Goal: Task Accomplishment & Management: Use online tool/utility

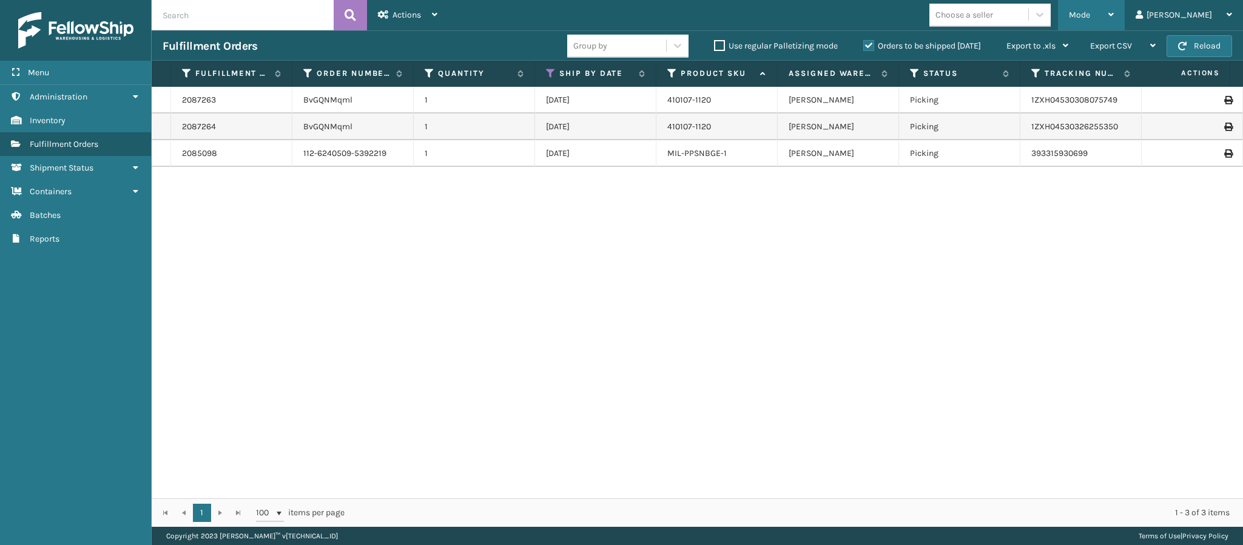
click at [1114, 17] on div "Mode" at bounding box center [1091, 15] width 45 height 30
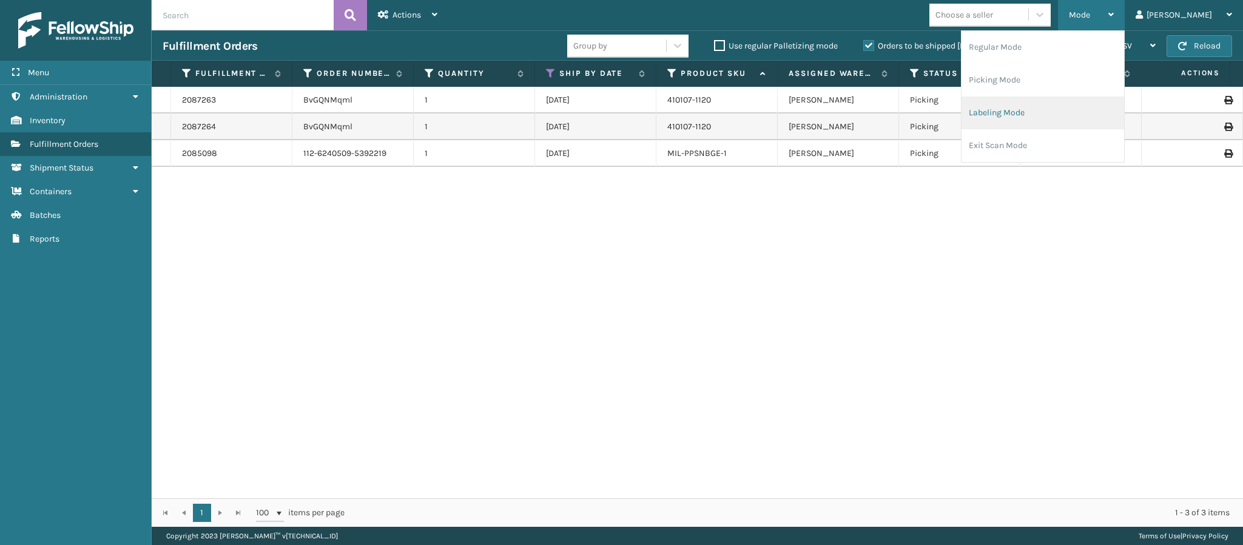
click at [1070, 103] on li "Labeling Mode" at bounding box center [1043, 112] width 163 height 33
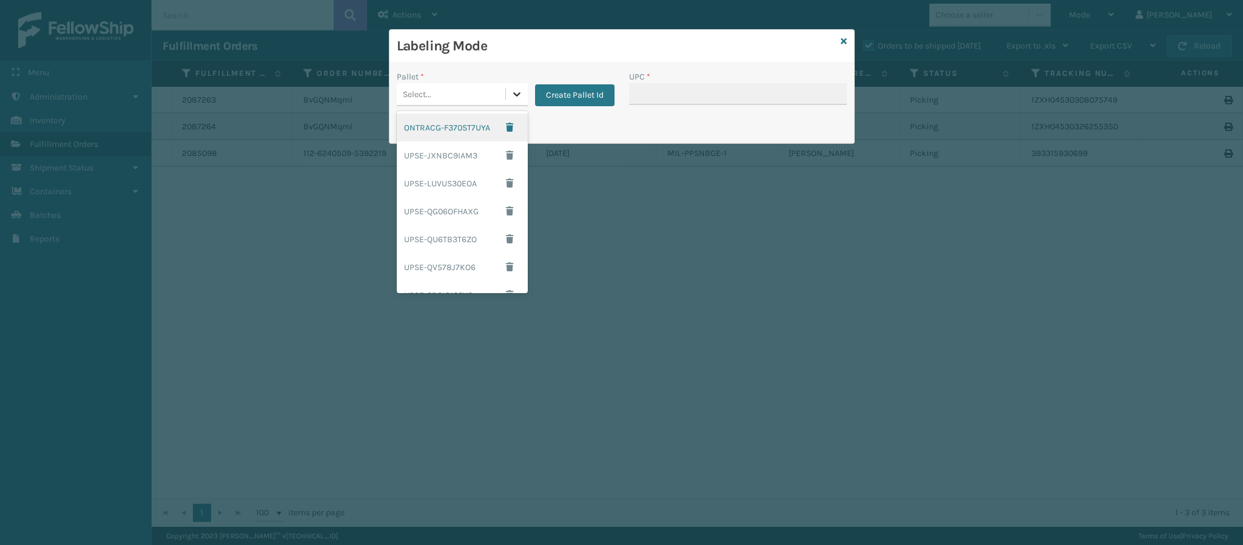
click at [512, 92] on icon at bounding box center [517, 94] width 12 height 12
click at [570, 100] on button "Create Pallet Id" at bounding box center [574, 95] width 79 height 22
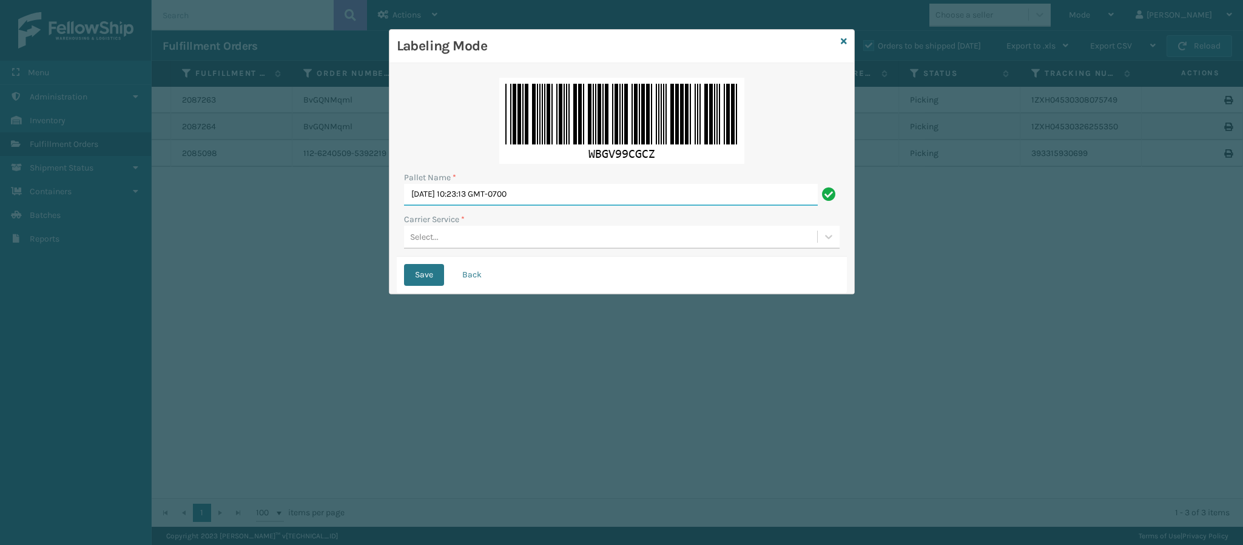
click at [518, 193] on input "[DATE] 10:23:13 GMT-0700" at bounding box center [611, 195] width 414 height 22
type input "Fedex Ground T958516"
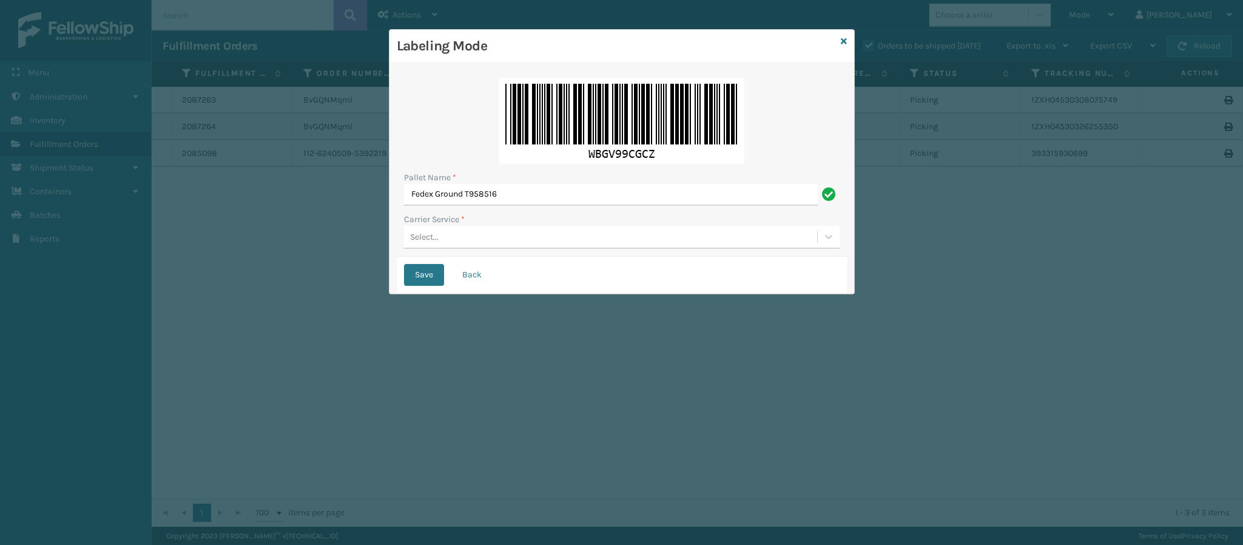
click at [442, 241] on div "Select..." at bounding box center [610, 237] width 413 height 20
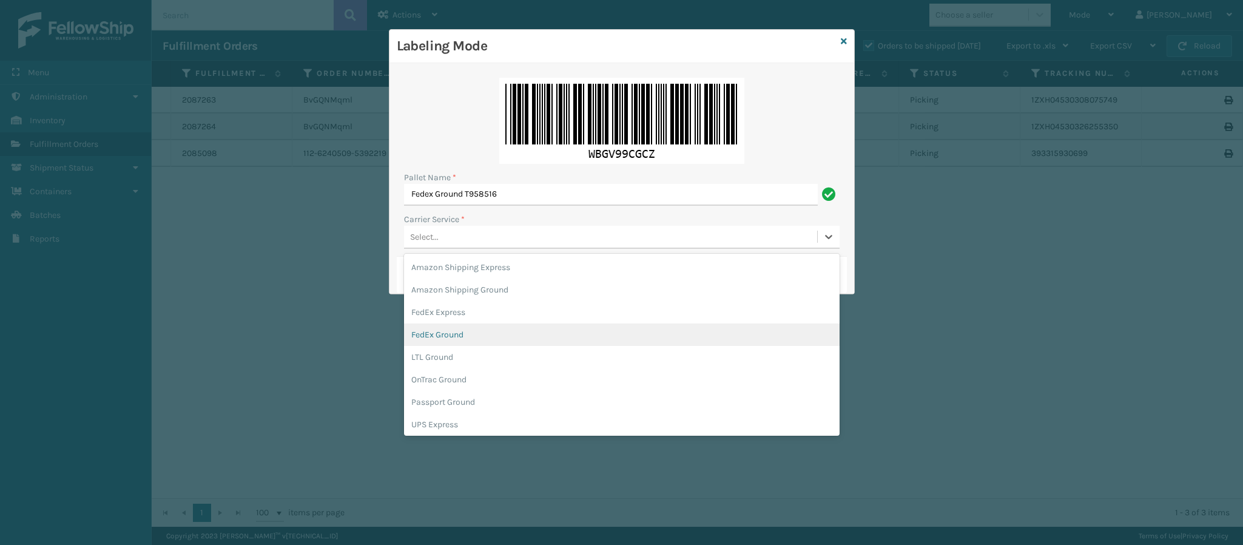
click at [495, 337] on div "FedEx Ground" at bounding box center [622, 334] width 436 height 22
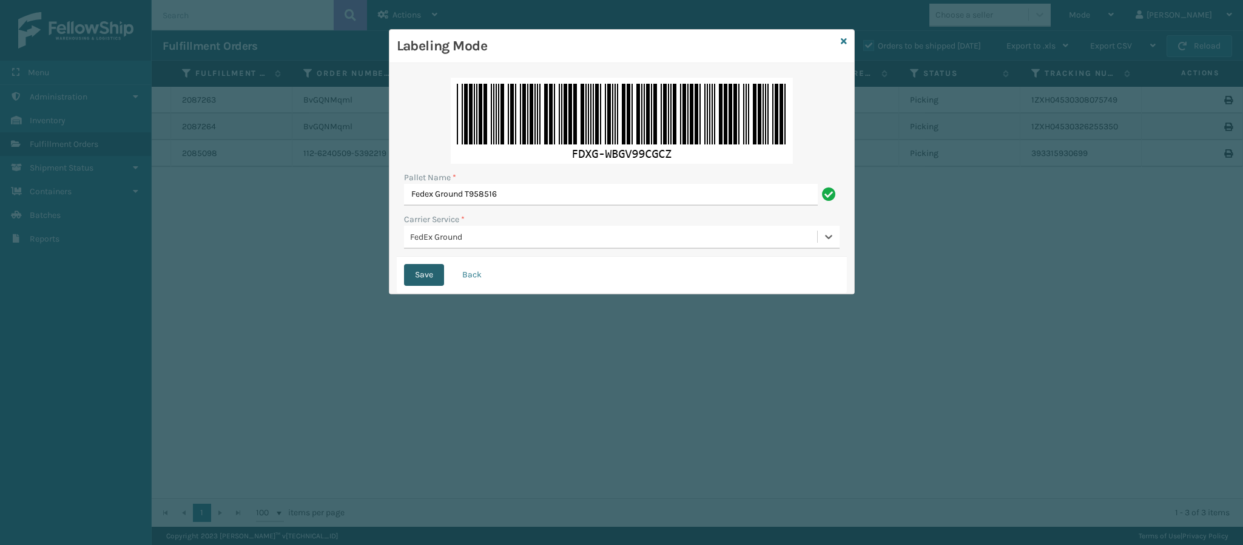
click at [419, 270] on button "Save" at bounding box center [424, 275] width 40 height 22
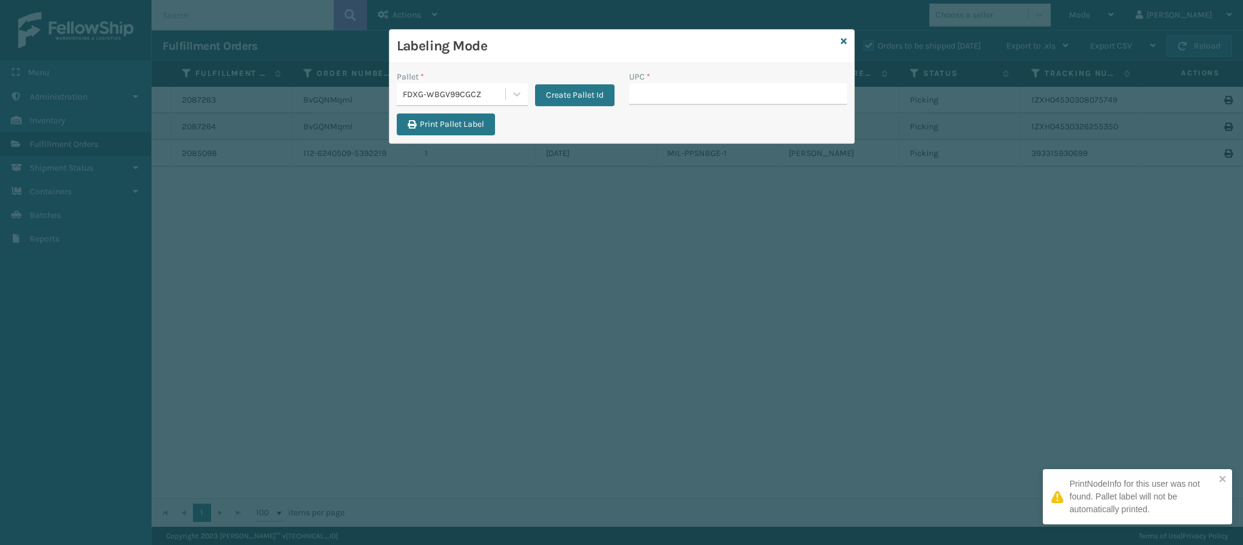
drag, startPoint x: 666, startPoint y: 84, endPoint x: 663, endPoint y: 90, distance: 6.6
click at [663, 88] on input "UPC *" at bounding box center [738, 94] width 218 height 22
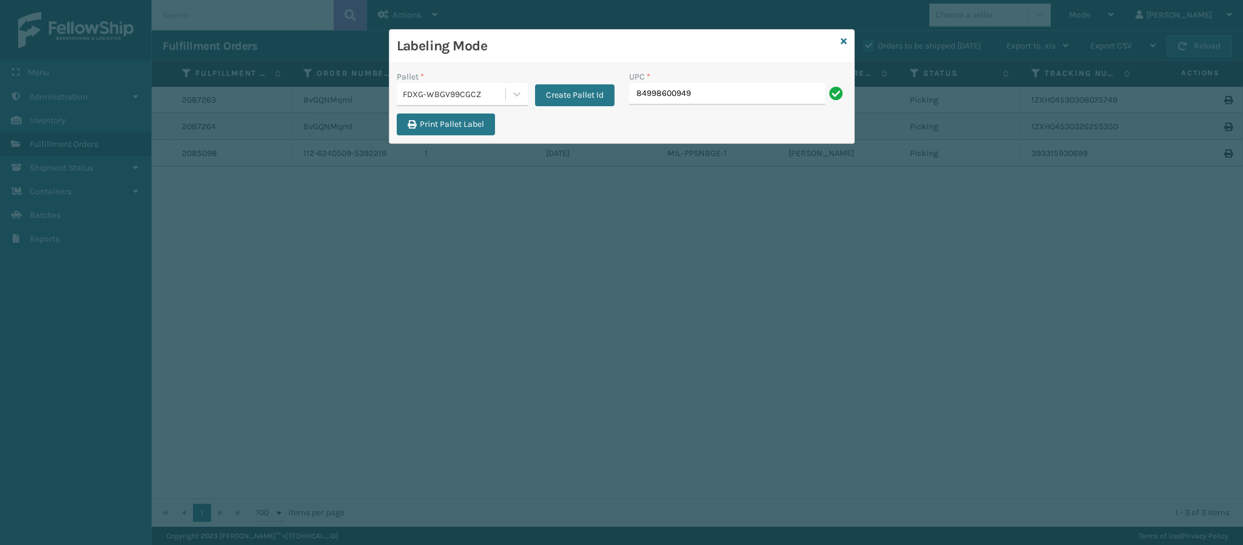
type input "849986009498"
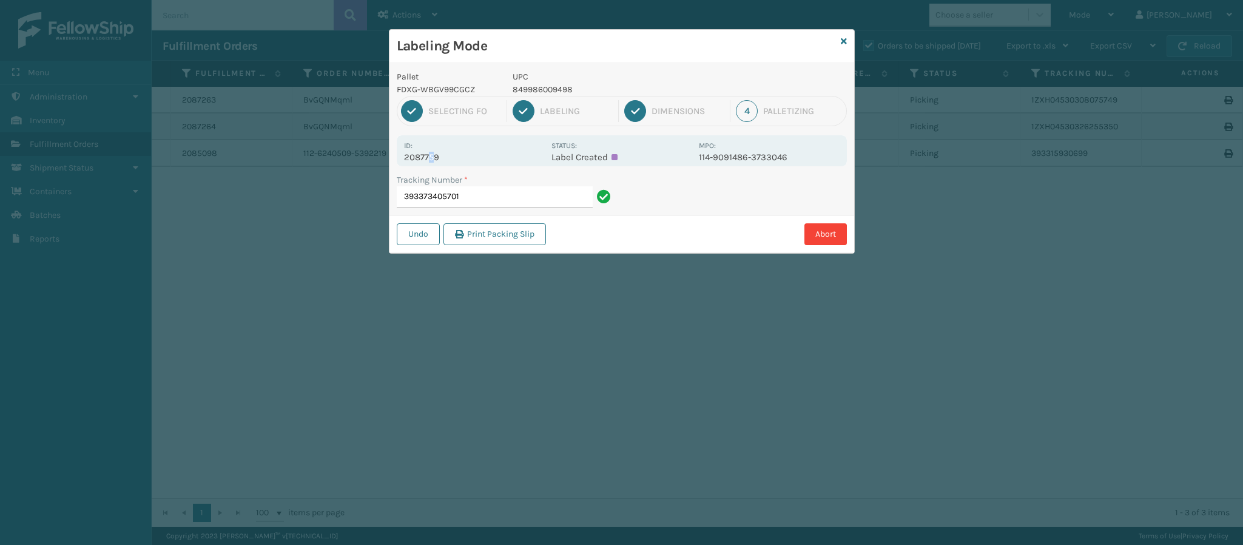
click at [431, 157] on p "2087759" at bounding box center [474, 157] width 140 height 11
click at [559, 195] on input "393373405701" at bounding box center [495, 197] width 196 height 22
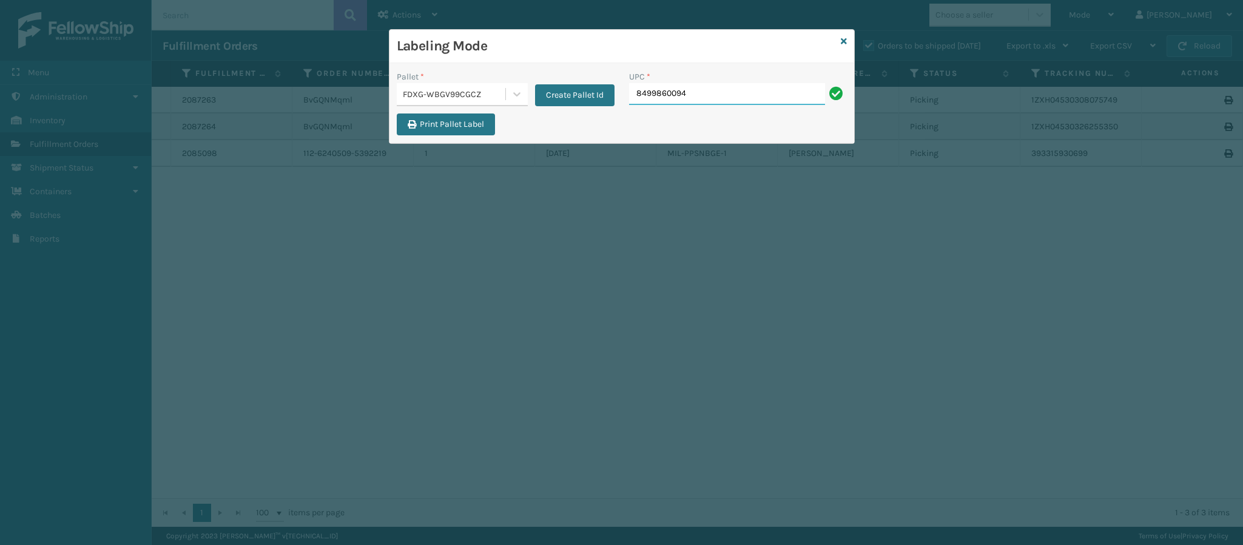
type input "84998600949"
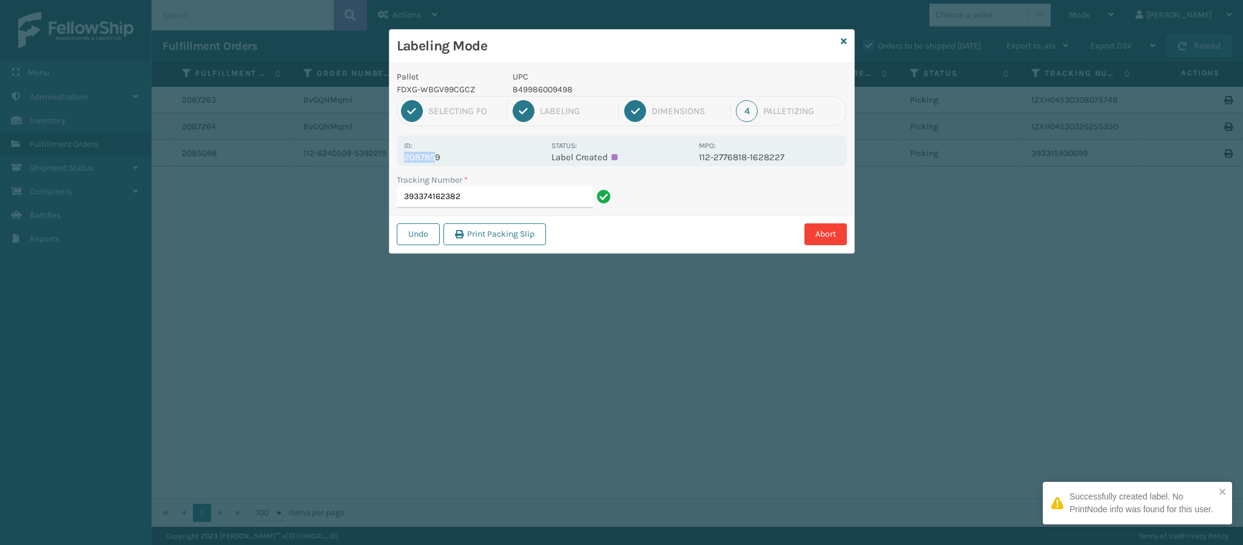
click at [433, 153] on div "Id: 2087859" at bounding box center [474, 151] width 140 height 24
click at [433, 153] on p "2087859" at bounding box center [474, 157] width 140 height 11
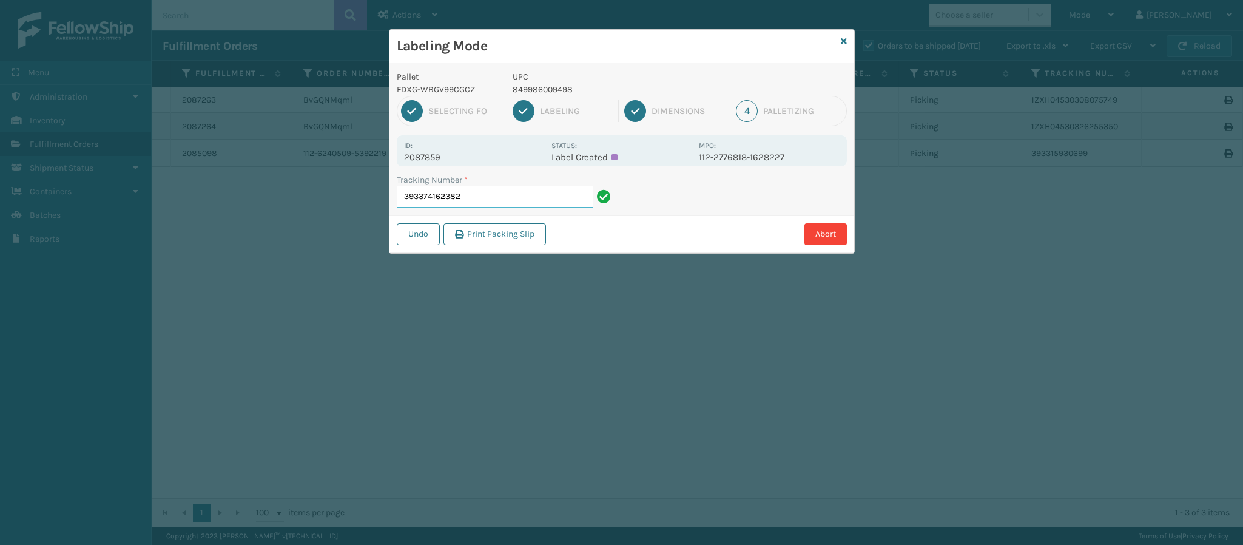
click at [502, 199] on input "393374162382" at bounding box center [495, 197] width 196 height 22
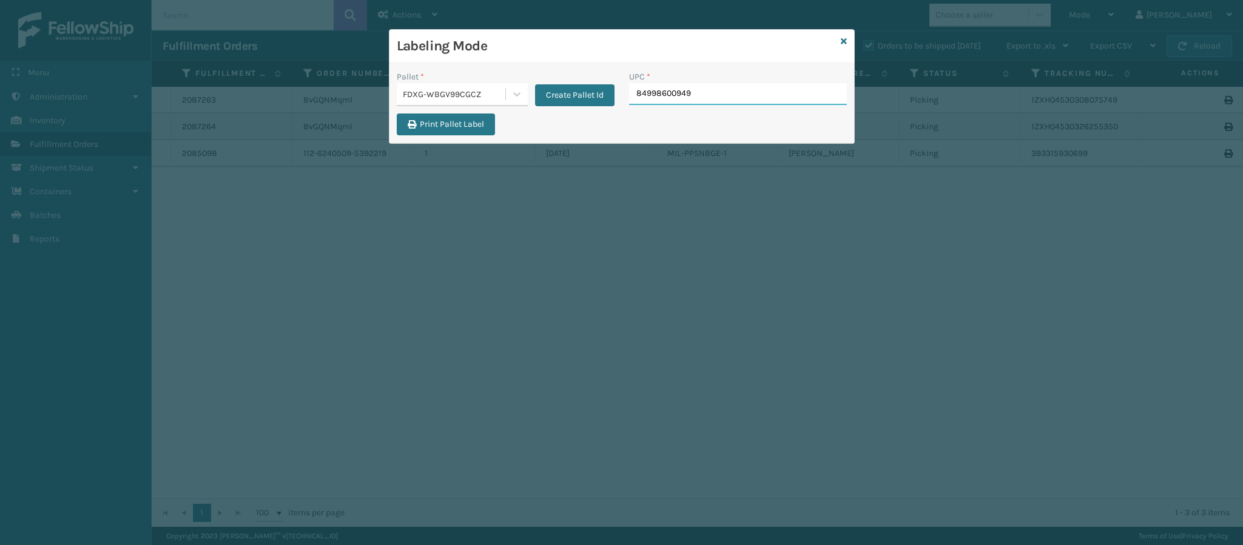
type input "849986009498"
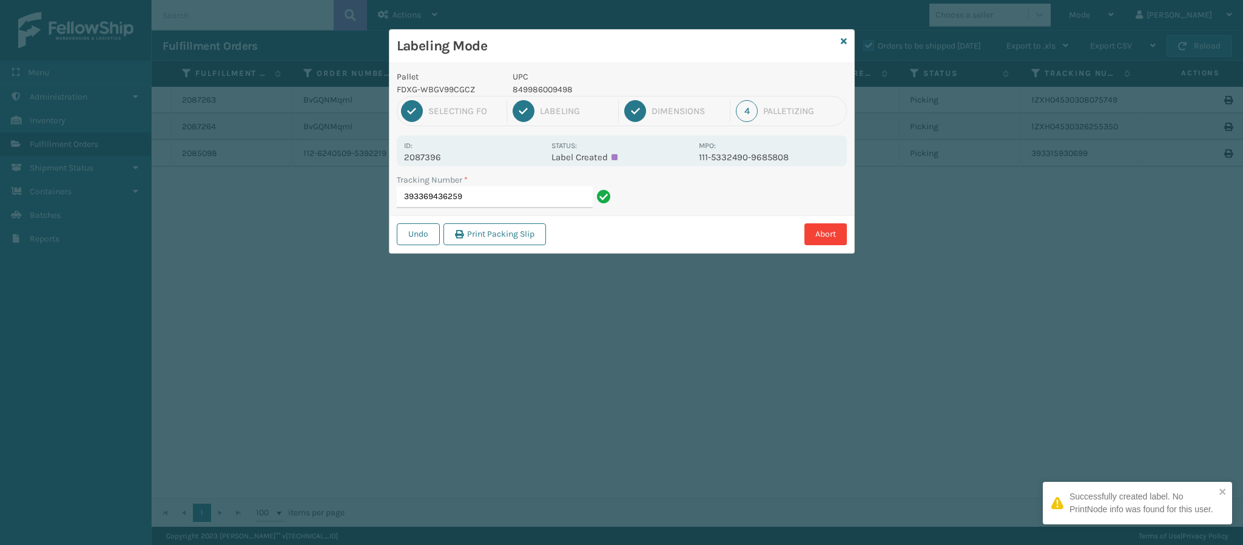
click at [441, 153] on p "2087396" at bounding box center [474, 157] width 140 height 11
copy p "2087396"
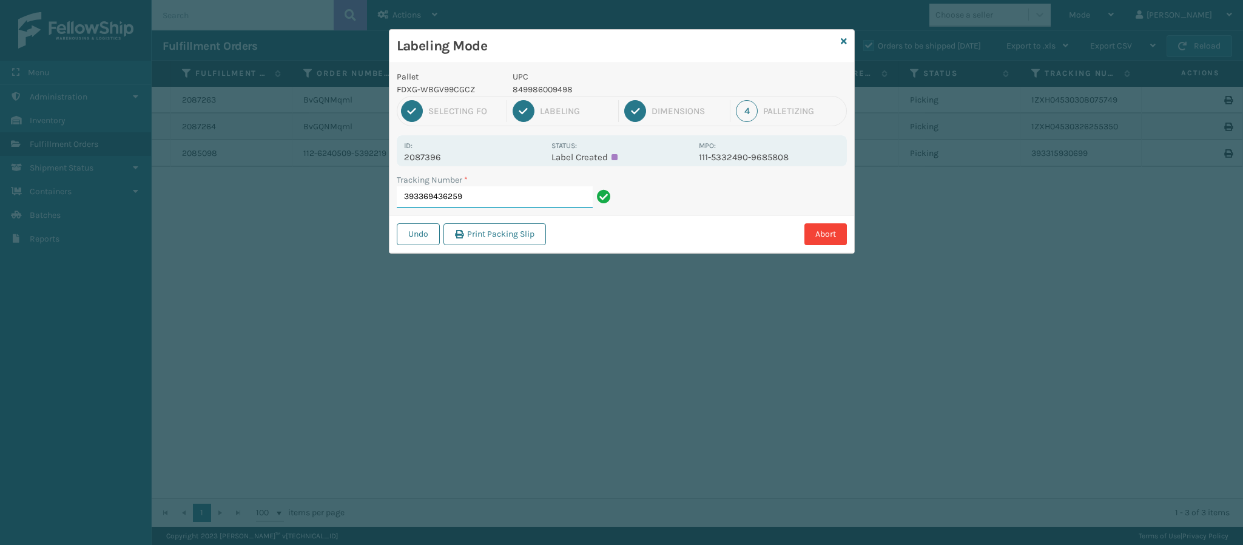
click at [505, 195] on input "393369436259" at bounding box center [495, 197] width 196 height 22
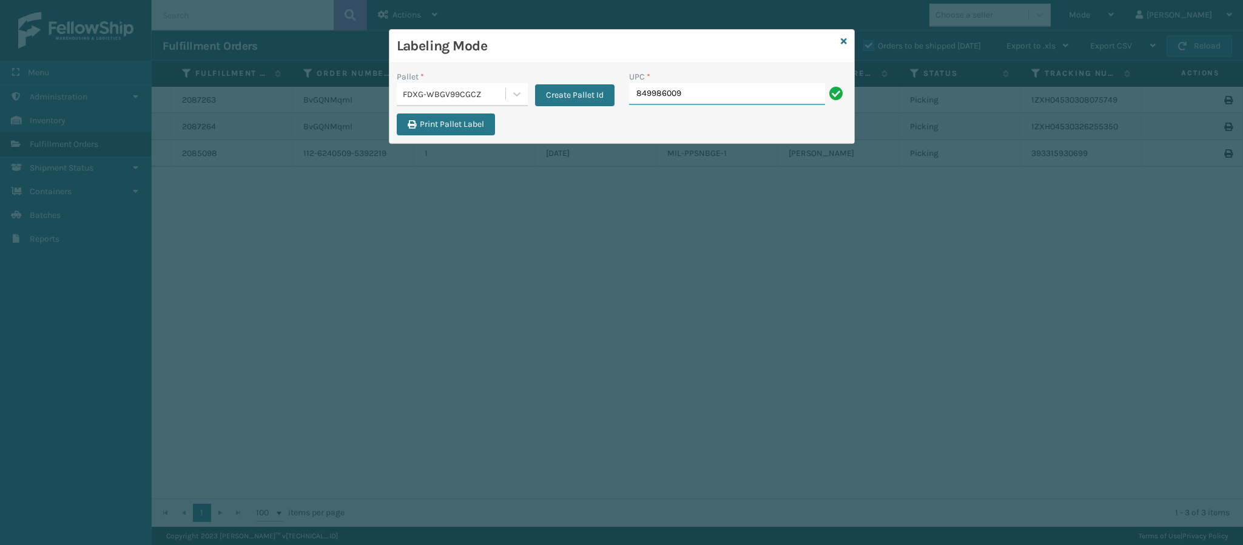
type input "8499860094"
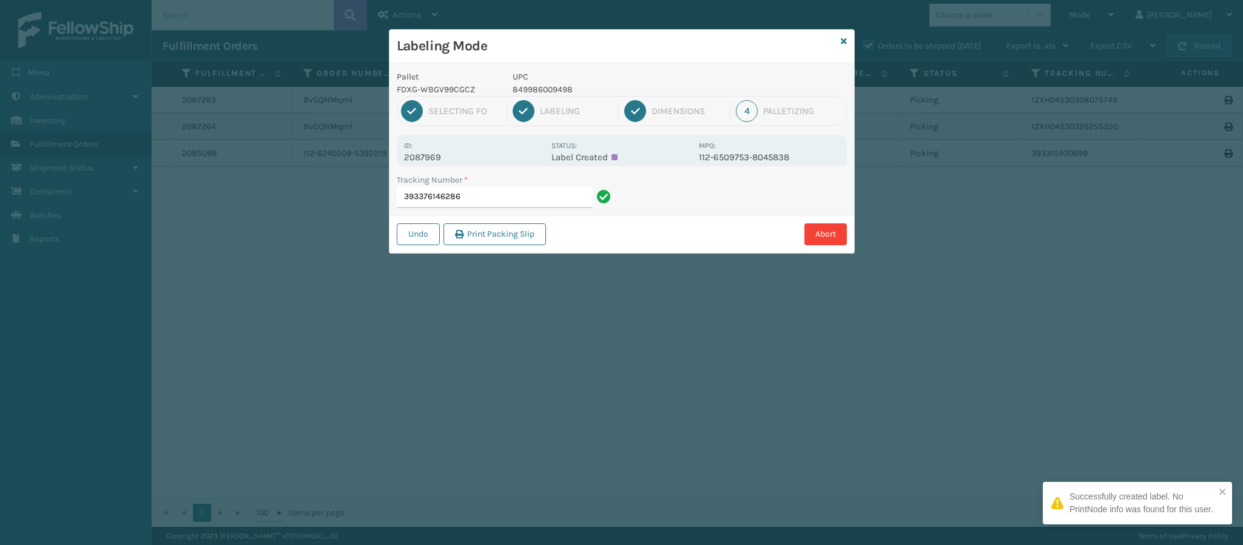
click at [436, 152] on p "2087969" at bounding box center [474, 157] width 140 height 11
copy p "2087969"
click at [492, 190] on input "393376146286" at bounding box center [495, 197] width 196 height 22
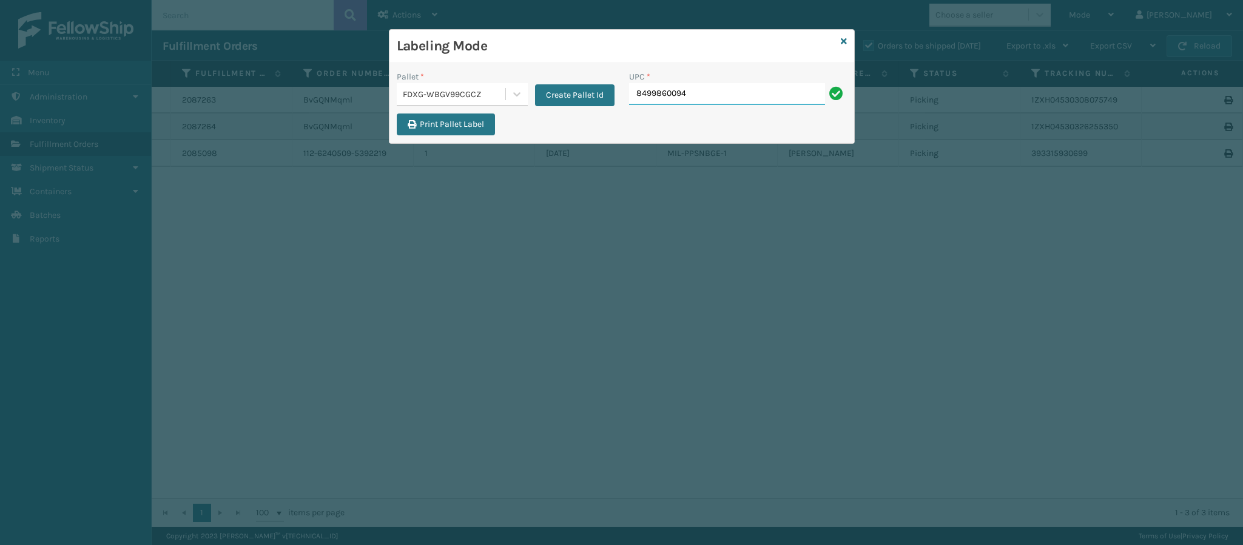
type input "84998600949"
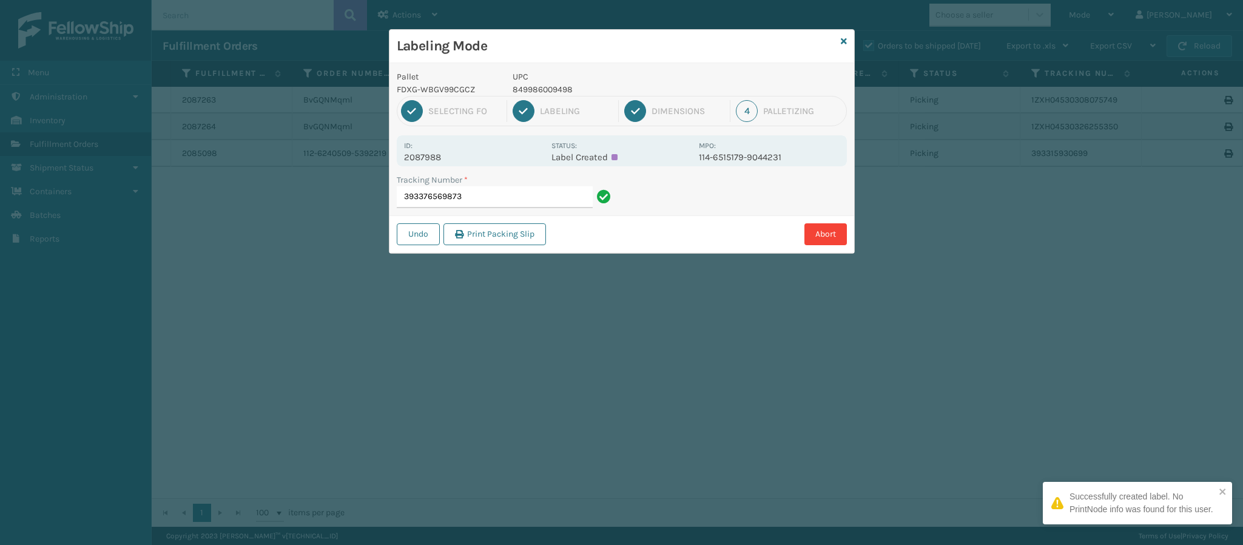
click at [431, 160] on p "2087988" at bounding box center [474, 157] width 140 height 11
copy p "2087988"
click at [505, 201] on input "393376569873" at bounding box center [495, 197] width 196 height 22
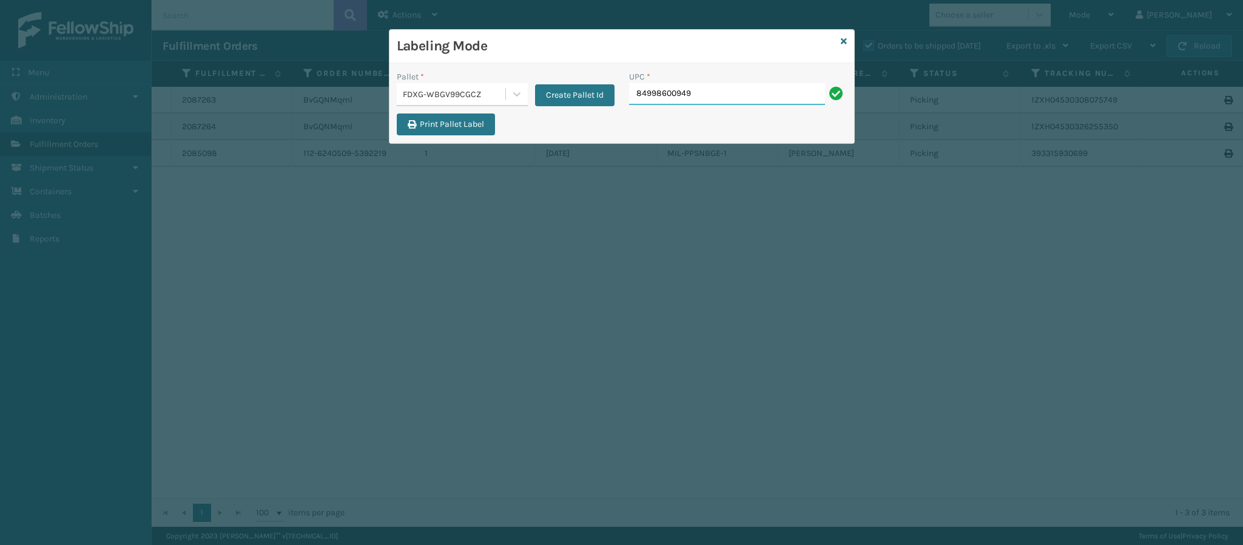
type input "849986009498"
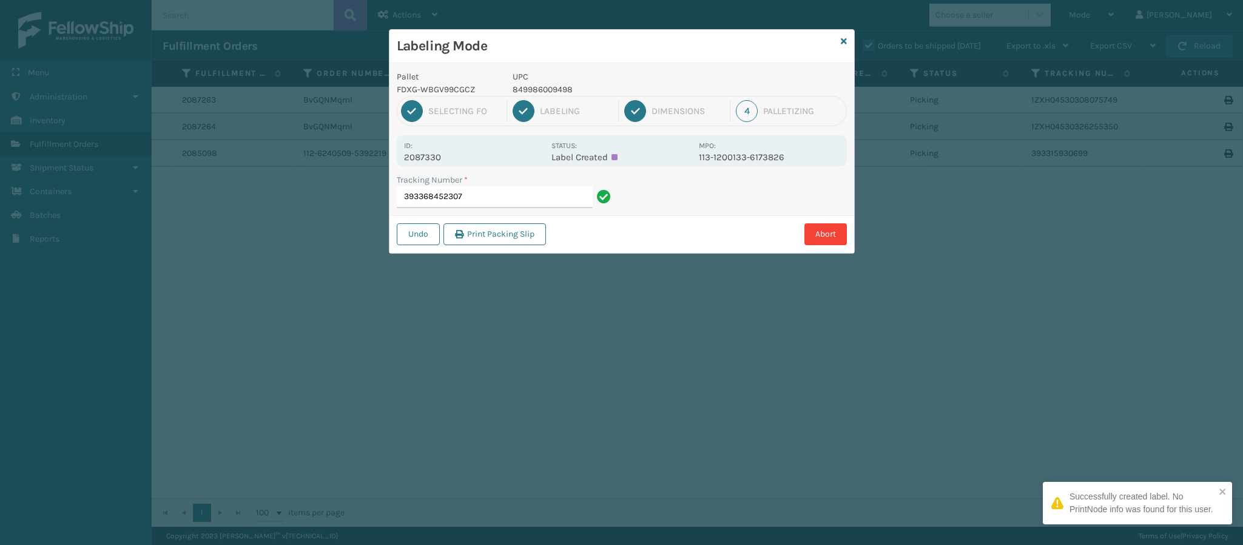
click at [427, 154] on p "2087330" at bounding box center [474, 157] width 140 height 11
click at [435, 162] on p "2087330" at bounding box center [474, 157] width 140 height 11
copy p "2087330"
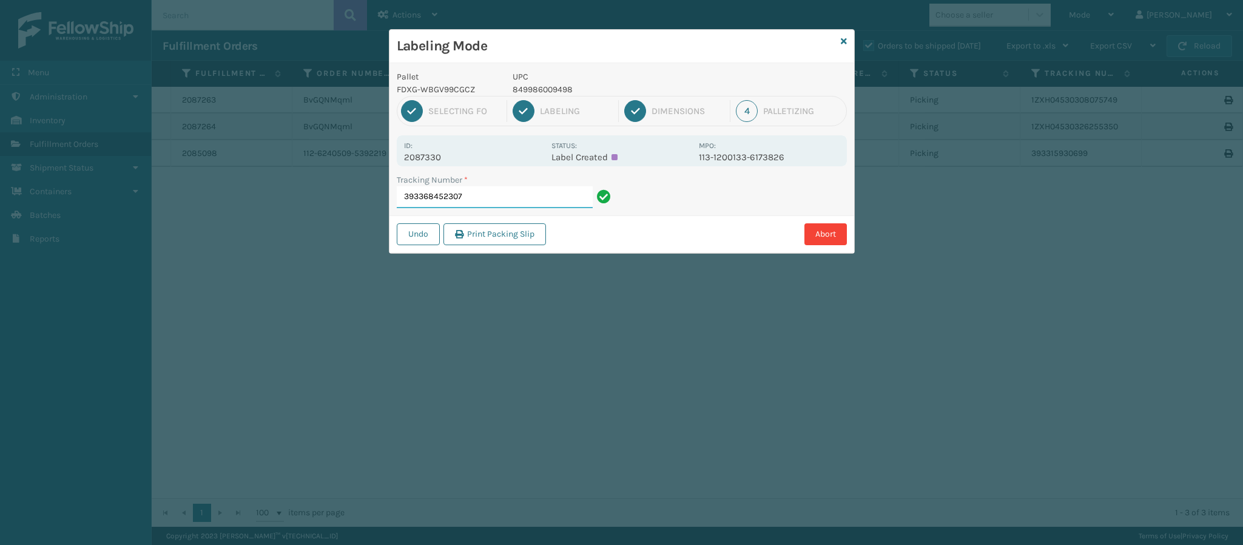
click at [532, 204] on input "393368452307" at bounding box center [495, 197] width 196 height 22
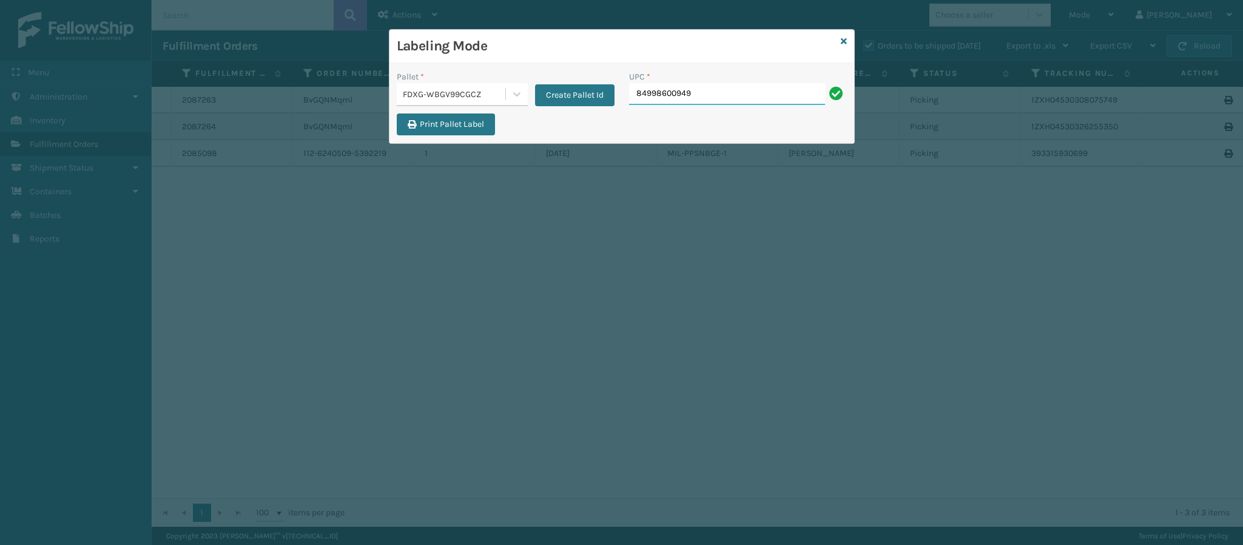
type input "849986009498"
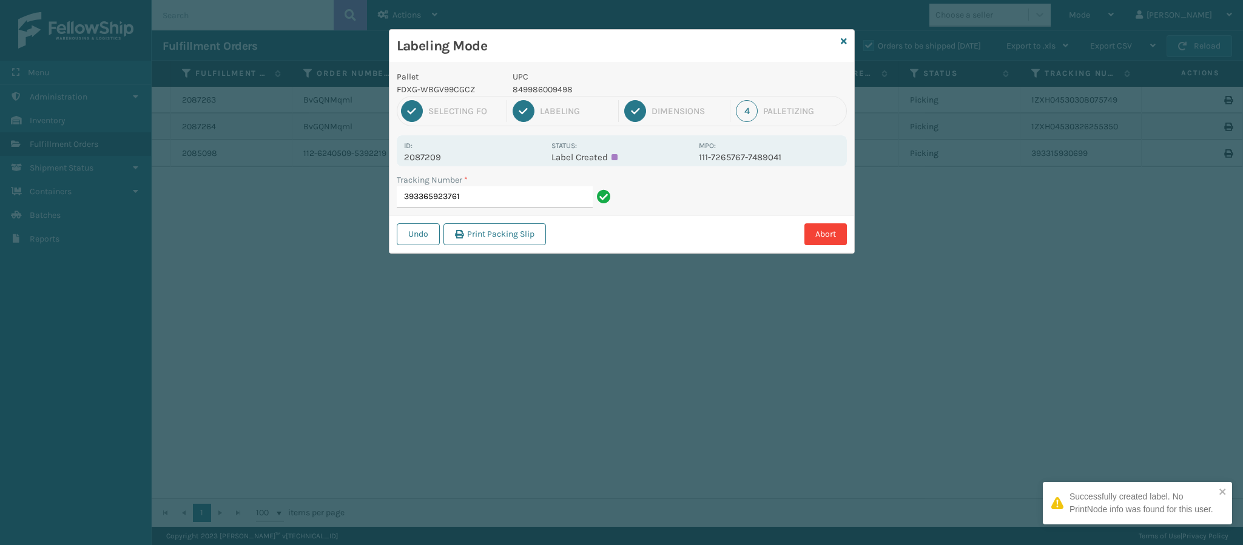
click at [445, 159] on p "2087209" at bounding box center [474, 157] width 140 height 11
copy p "2087209"
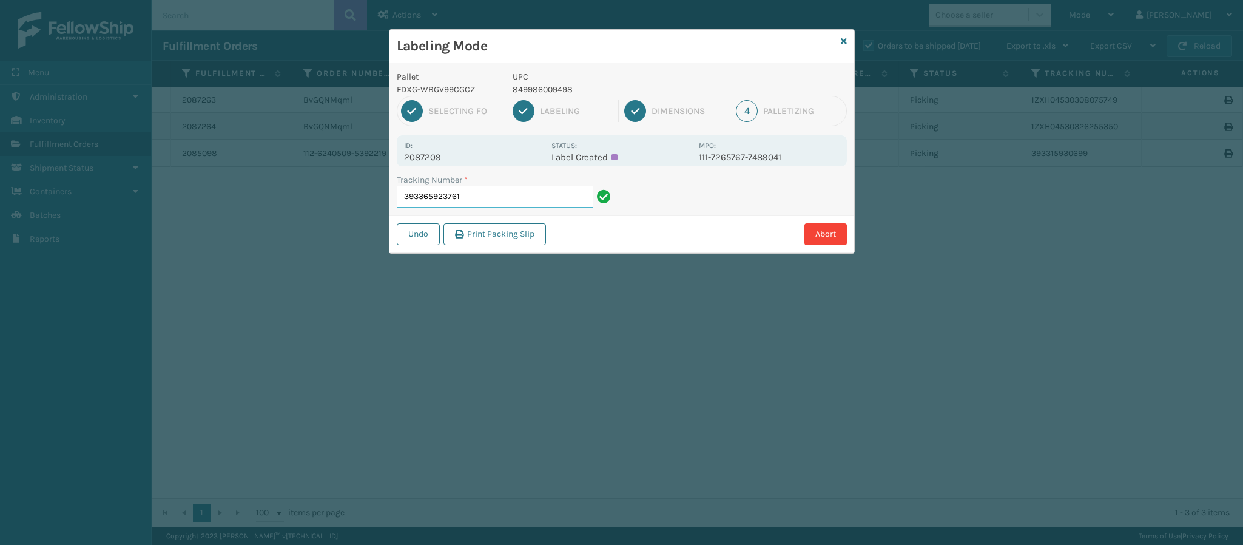
click at [512, 202] on input "393365923761" at bounding box center [495, 197] width 196 height 22
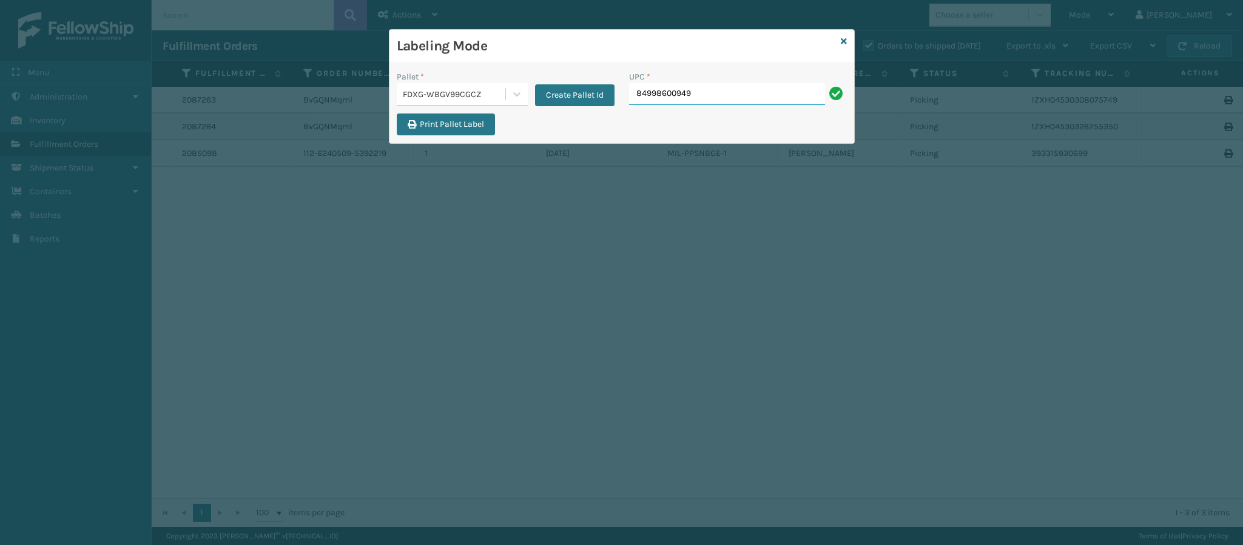
type input "849986009498"
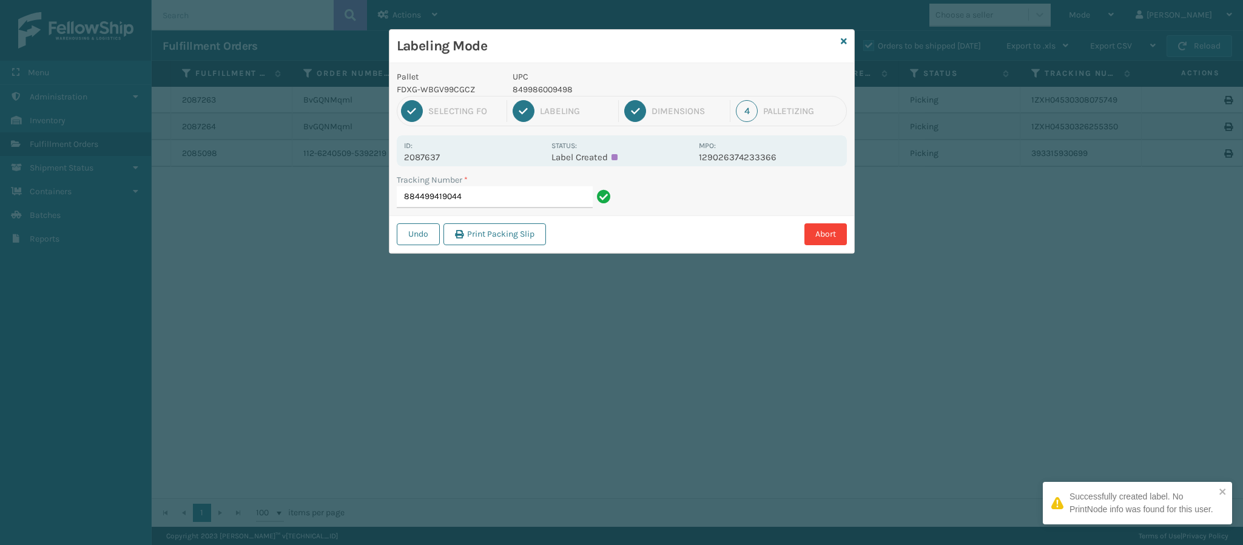
click at [438, 157] on p "2087637" at bounding box center [474, 157] width 140 height 11
copy p "2087637"
click at [505, 198] on input "884499419044" at bounding box center [495, 197] width 196 height 22
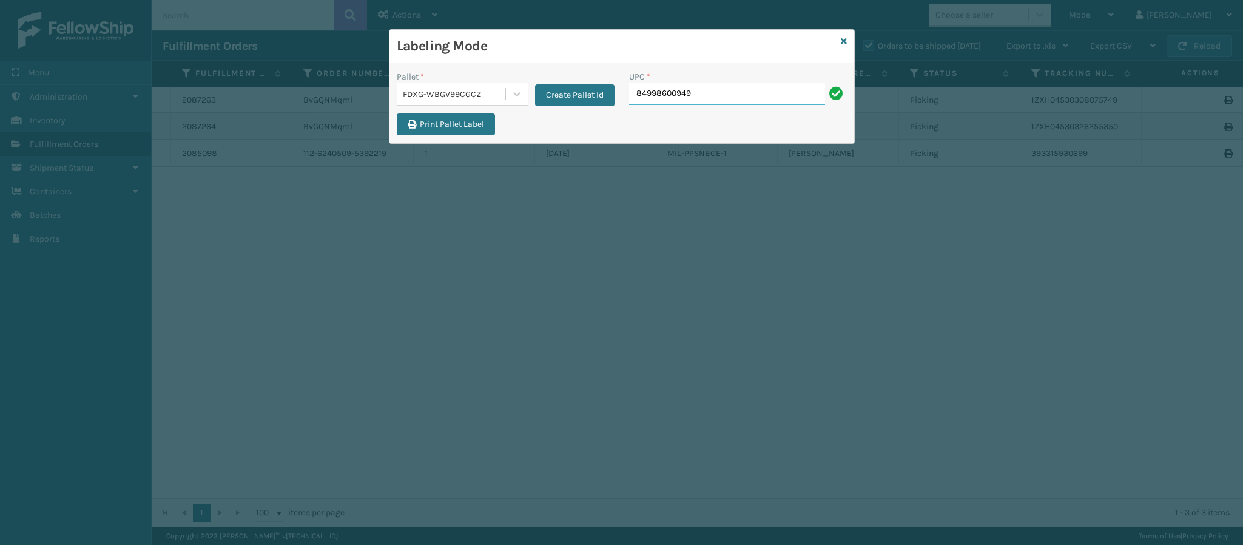
type input "849986009498"
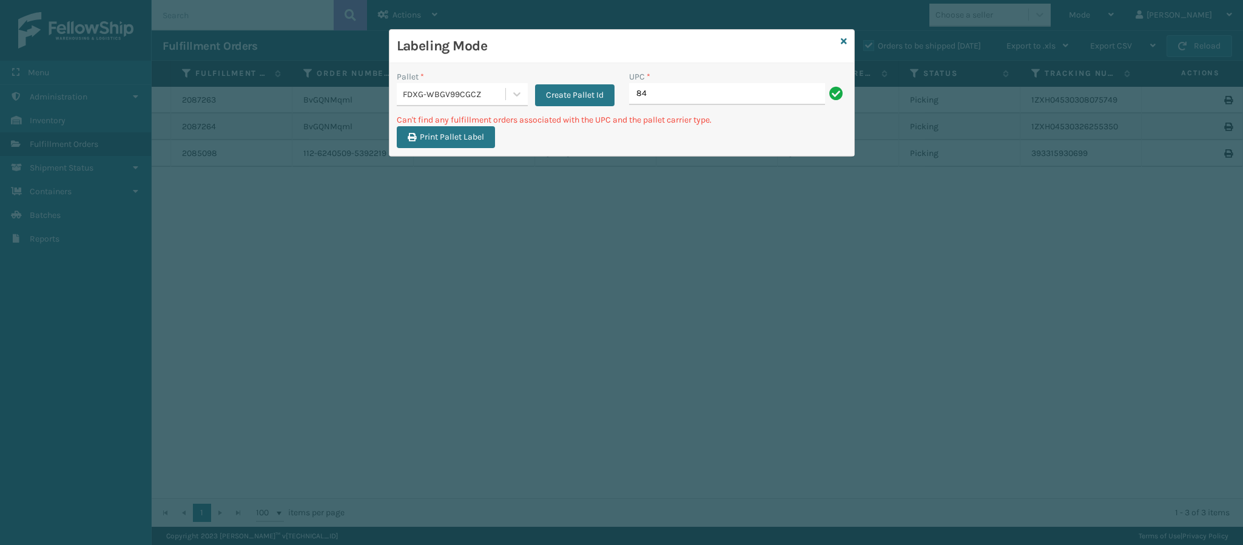
type input "8"
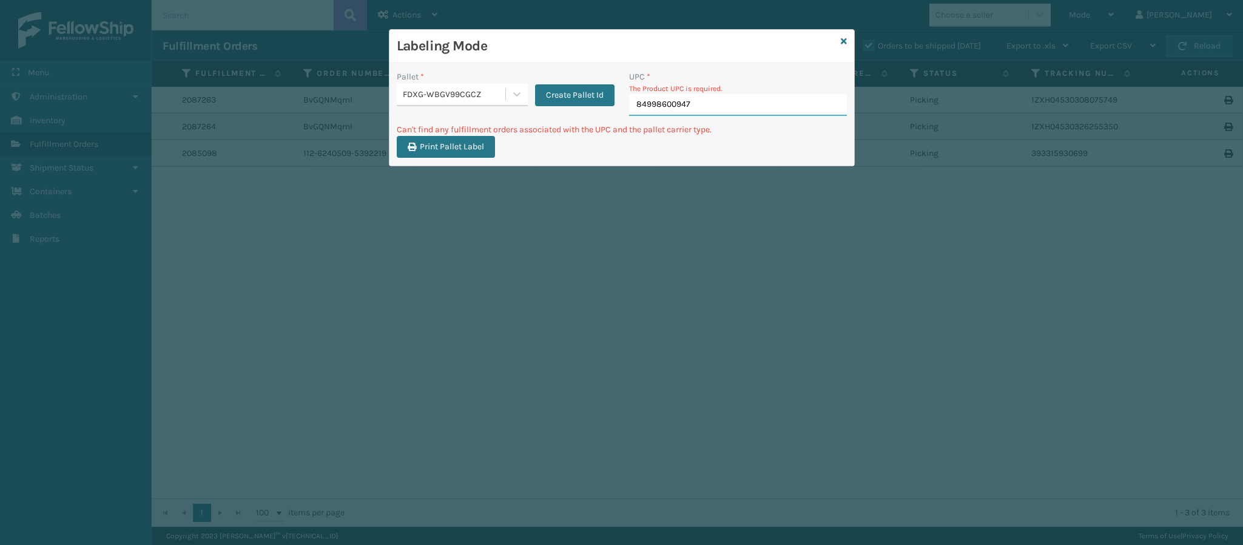
type input "849986009474"
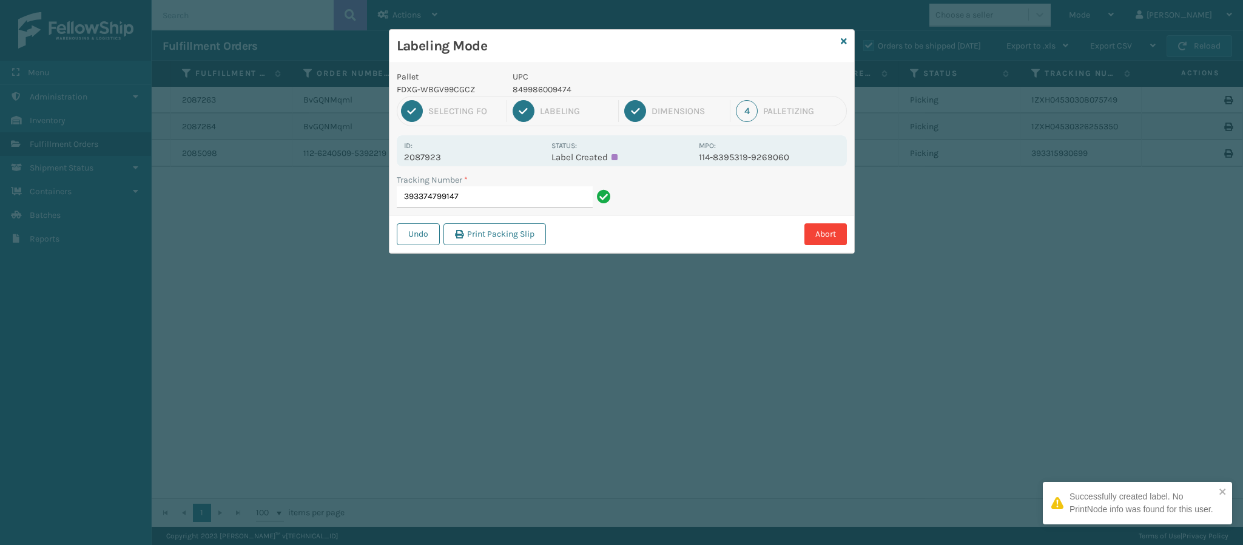
click at [431, 155] on p "2087923" at bounding box center [474, 157] width 140 height 11
click at [431, 157] on p "2087923" at bounding box center [474, 157] width 140 height 11
copy p "2087923"
click at [506, 194] on input "393374799147" at bounding box center [495, 197] width 196 height 22
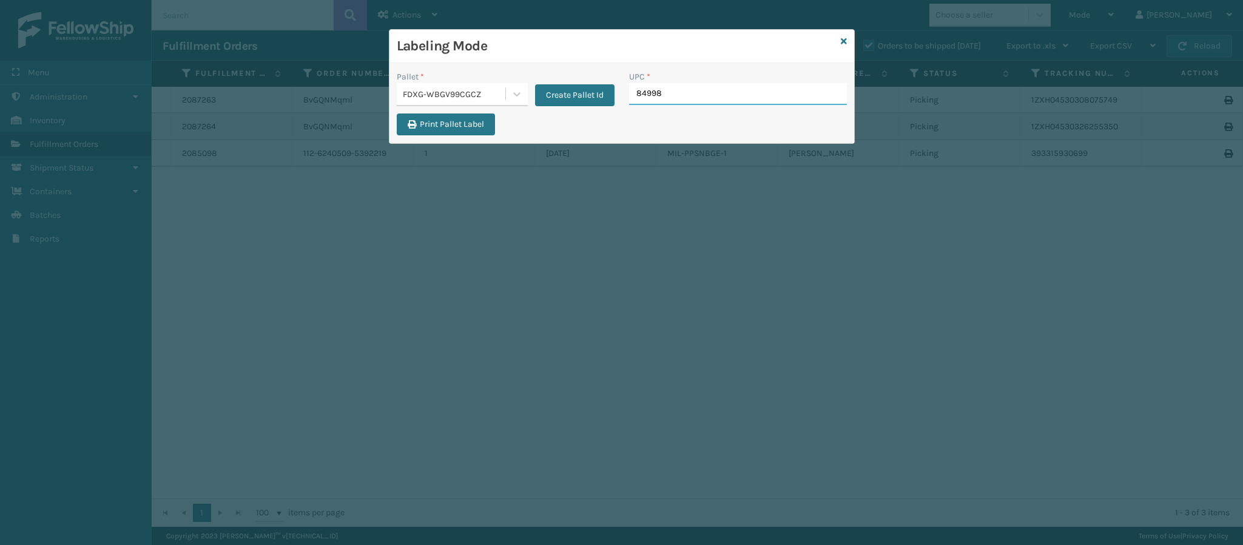
type input "849986"
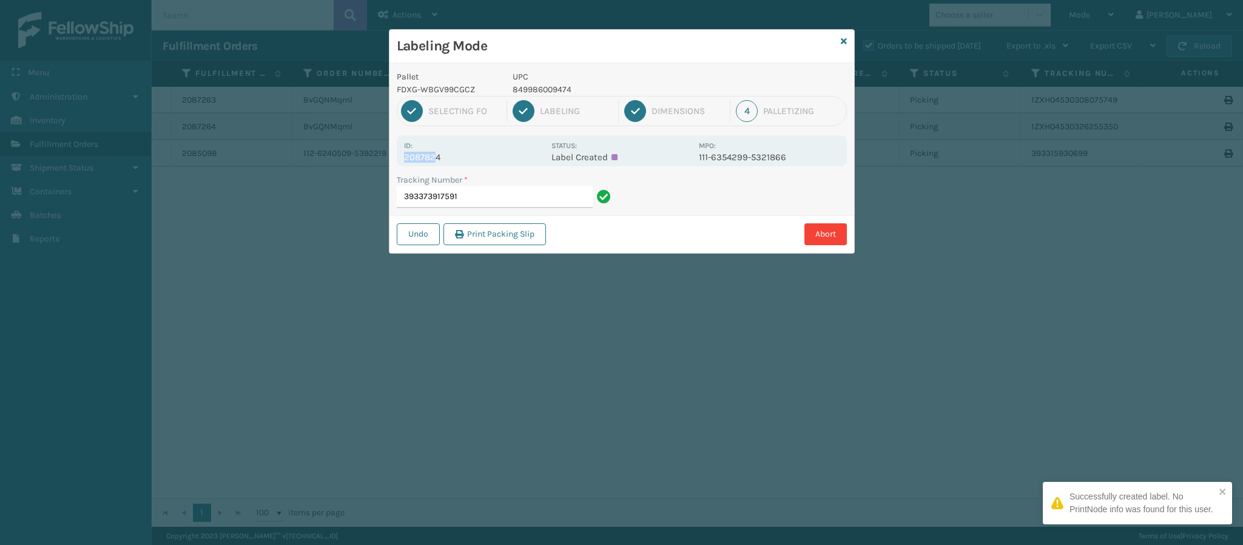
click at [435, 152] on div "Id: 2087824" at bounding box center [474, 151] width 140 height 24
click at [435, 152] on p "2087824" at bounding box center [474, 157] width 140 height 11
copy div "208782"
click at [509, 199] on input "393373917591" at bounding box center [495, 197] width 196 height 22
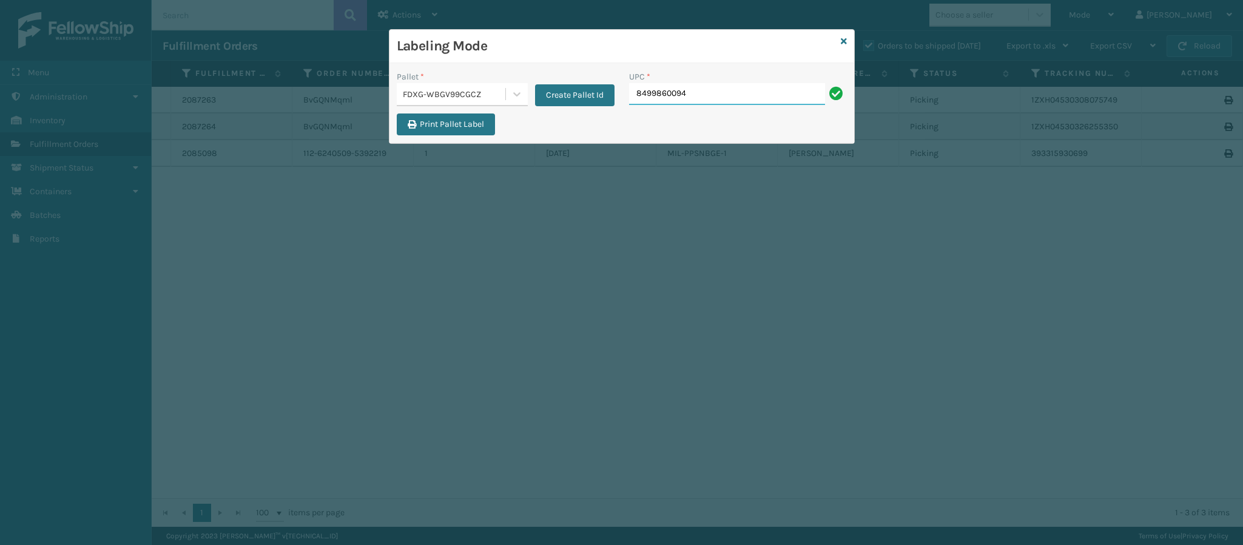
type input "84998600947"
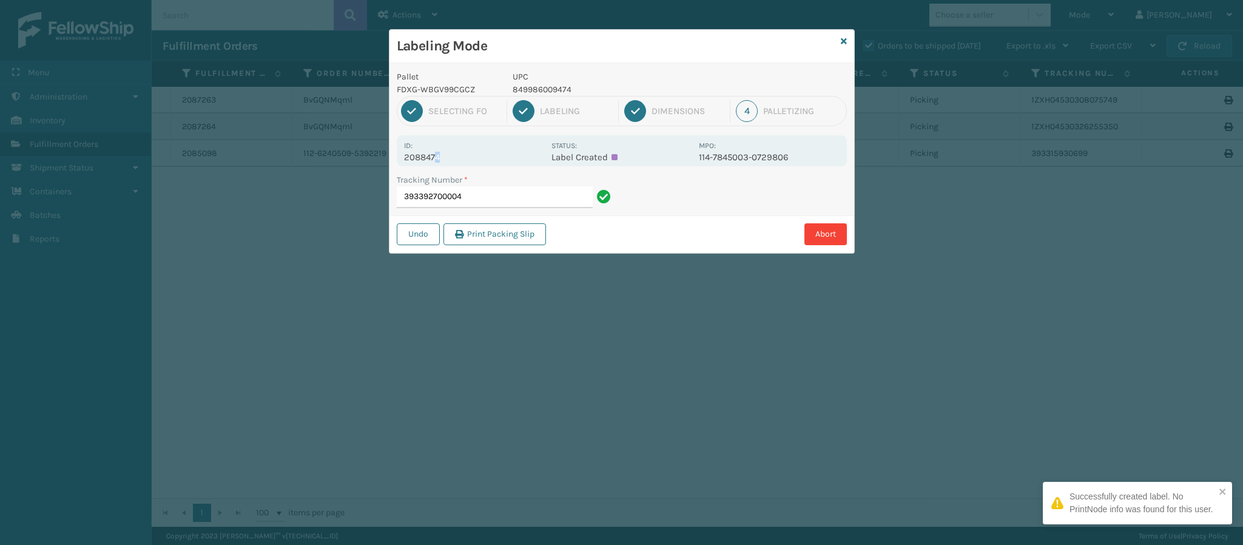
click at [439, 159] on p "2088474" at bounding box center [474, 157] width 140 height 11
click at [475, 191] on input "393392700004" at bounding box center [495, 197] width 196 height 22
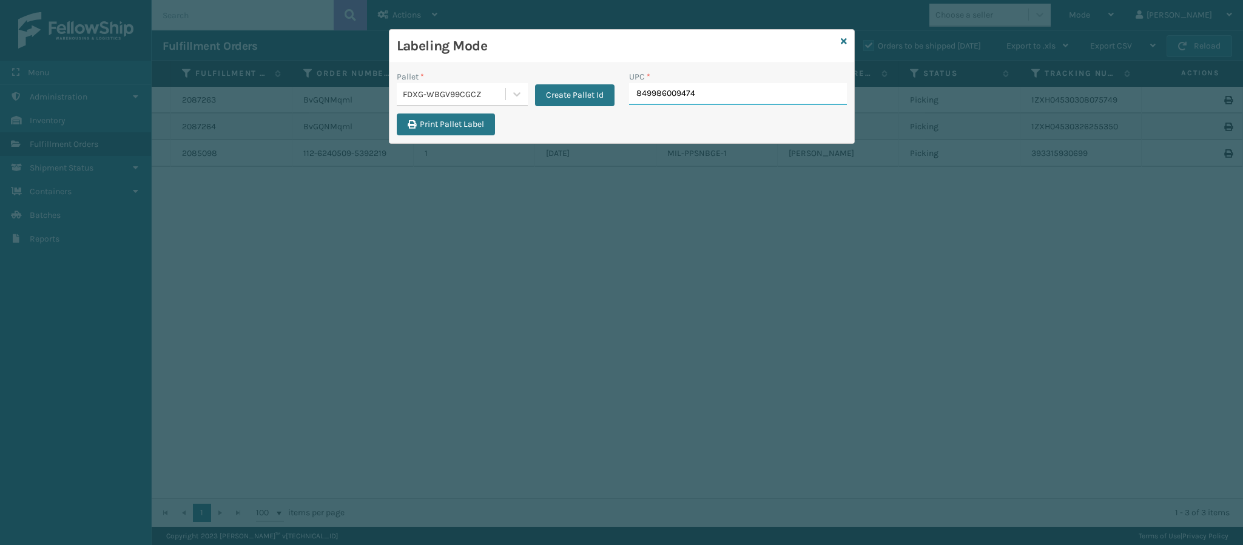
type input "849986009474"
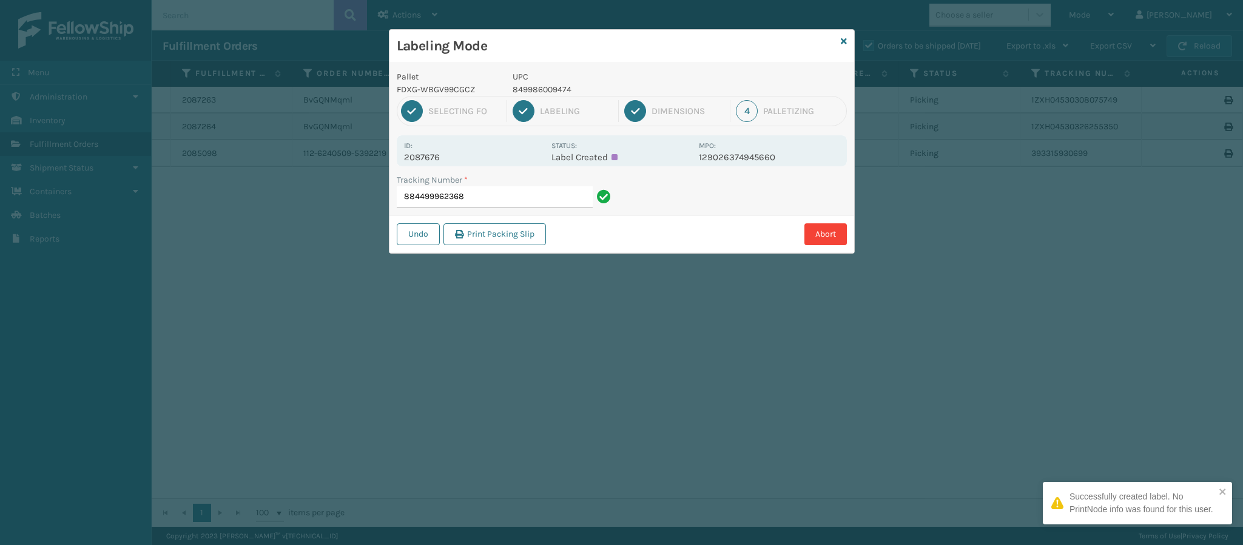
click at [426, 153] on p "2087676" at bounding box center [474, 157] width 140 height 11
click at [426, 154] on p "2087676" at bounding box center [474, 157] width 140 height 11
copy p "2087676"
click at [510, 203] on input "884499962368" at bounding box center [495, 197] width 196 height 22
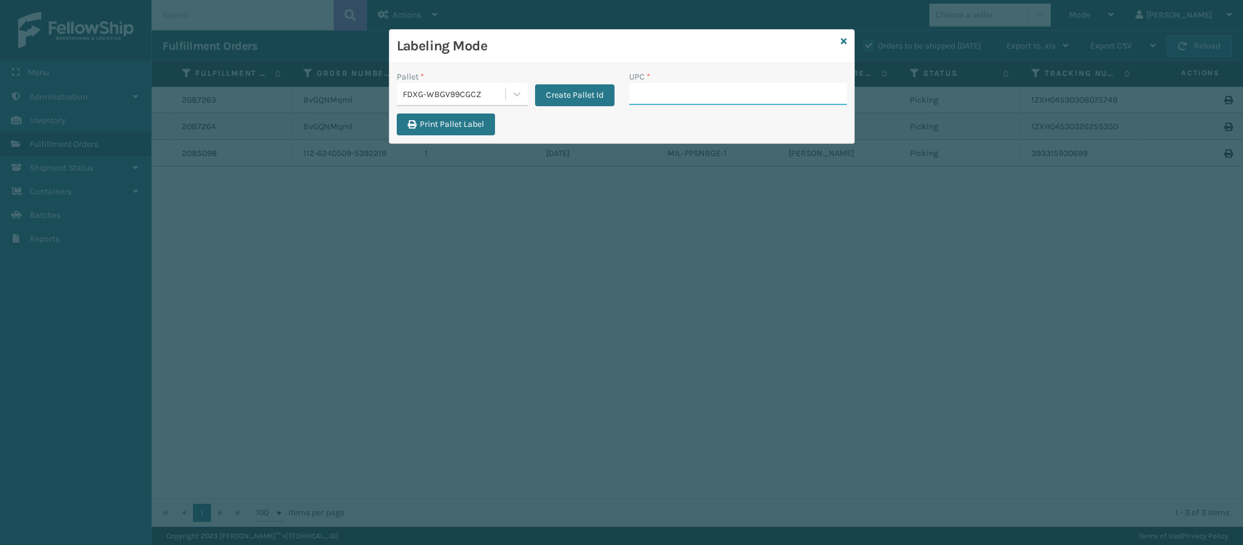
click at [635, 101] on input "UPC *" at bounding box center [738, 94] width 218 height 22
type input "849986009474"
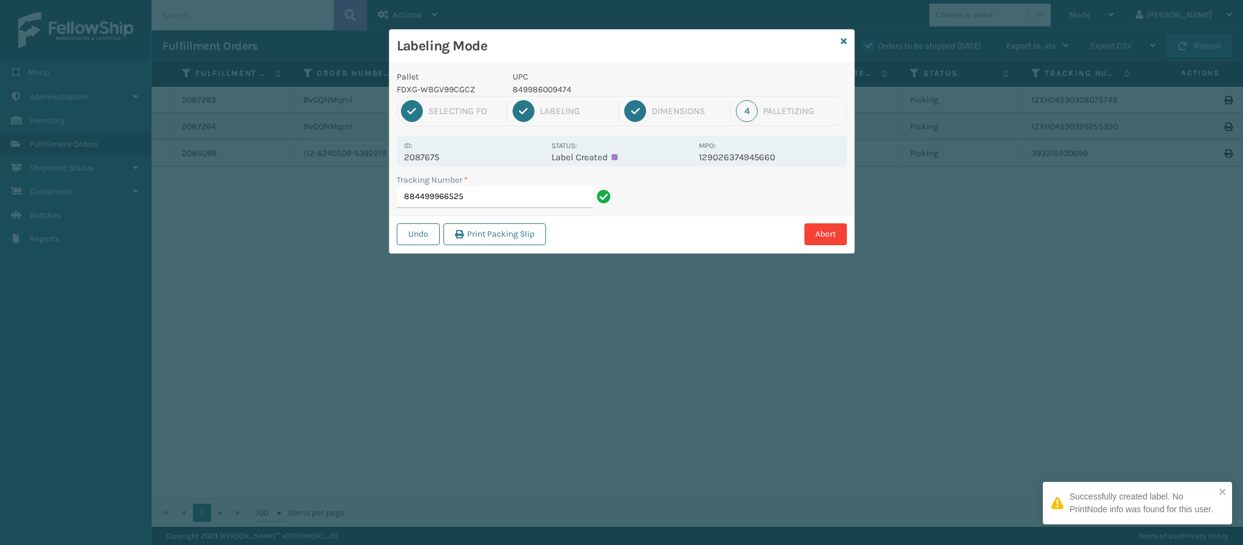
click at [431, 153] on p "2087675" at bounding box center [474, 157] width 140 height 11
copy p "2087675"
click at [488, 195] on input "884499966525" at bounding box center [495, 197] width 196 height 22
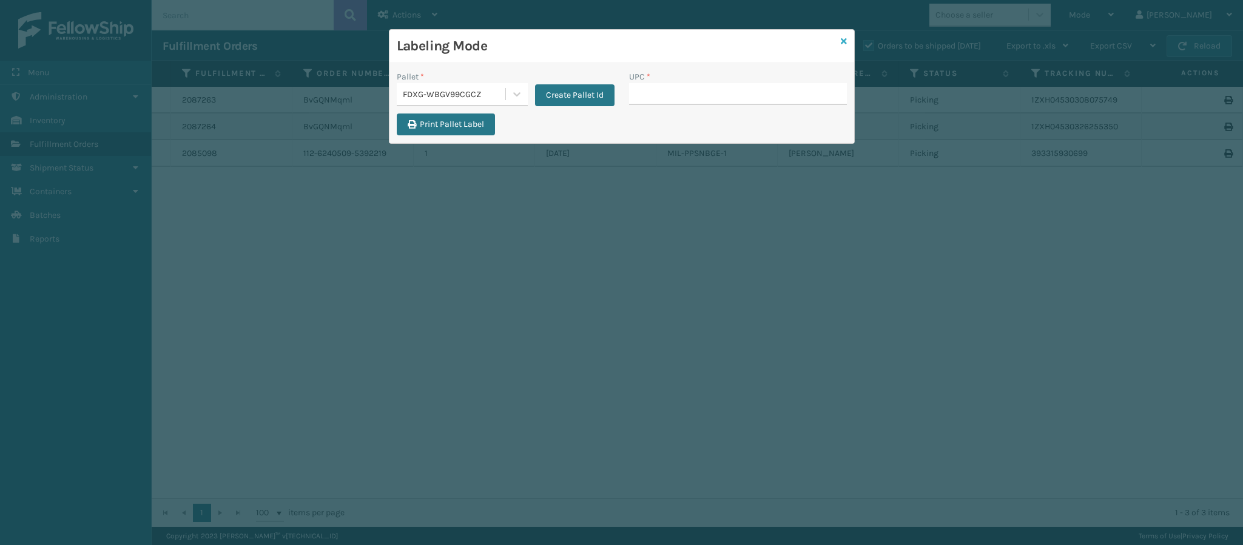
click at [843, 42] on icon at bounding box center [844, 41] width 6 height 8
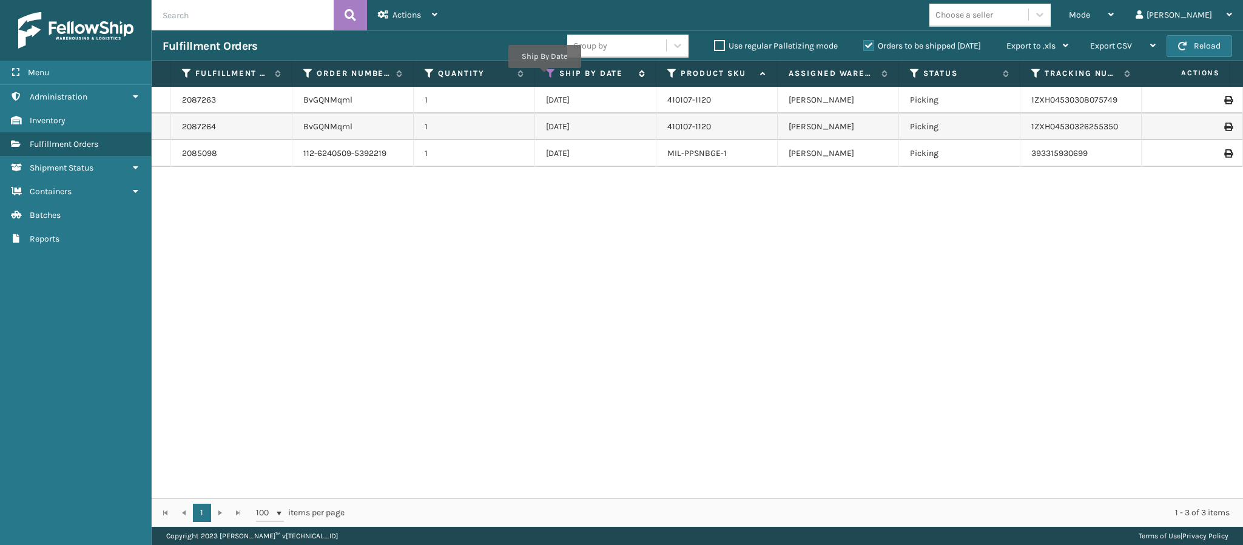
click at [546, 77] on icon at bounding box center [551, 73] width 10 height 11
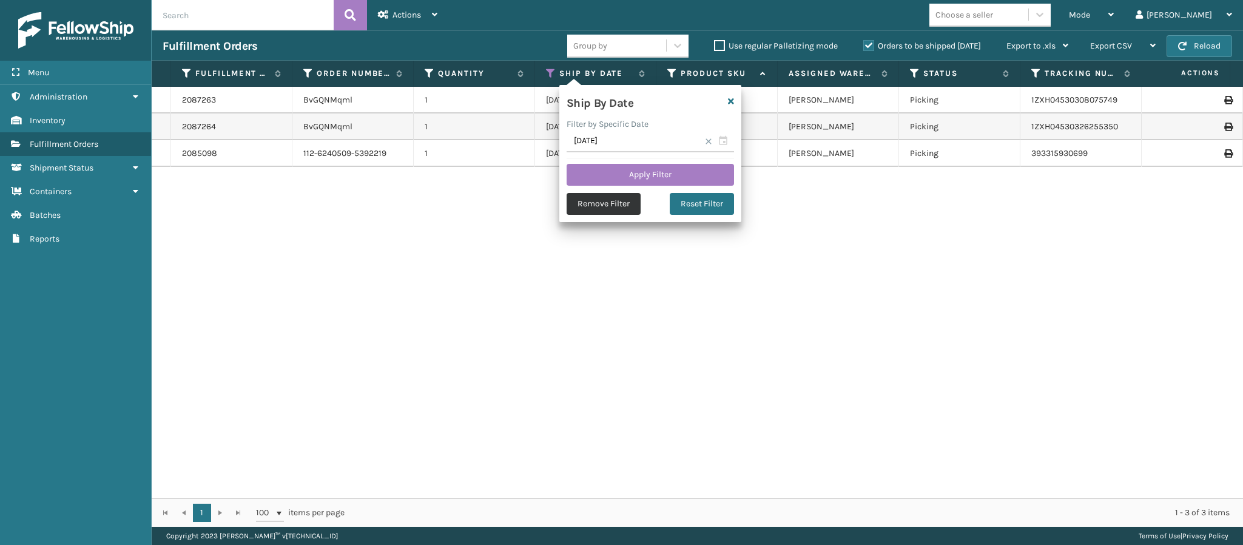
click at [606, 203] on button "Remove Filter" at bounding box center [604, 204] width 74 height 22
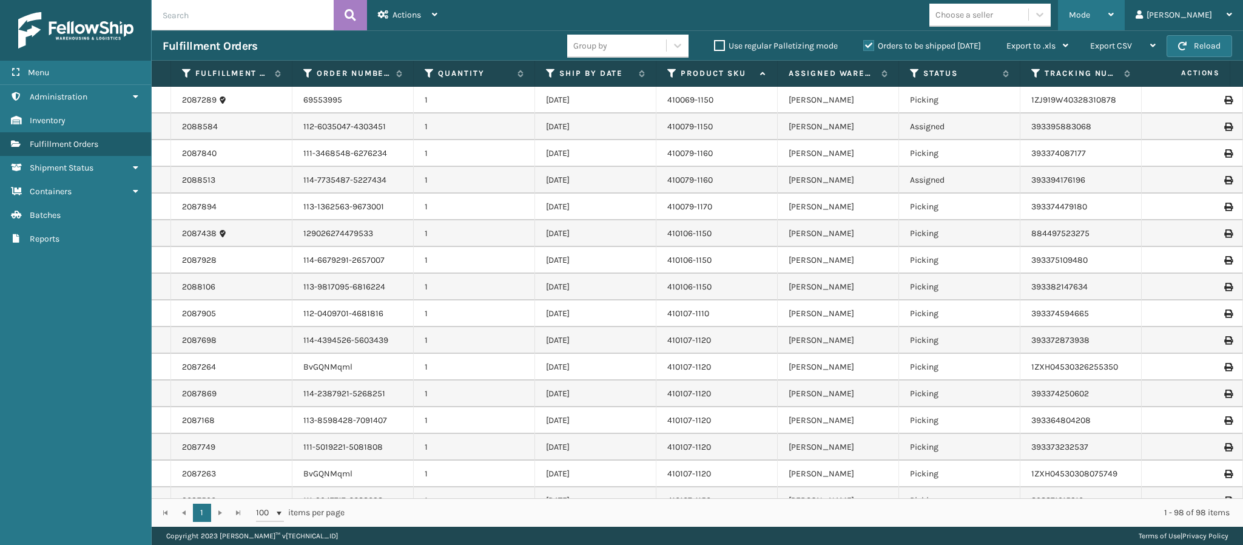
click at [1114, 16] on icon at bounding box center [1111, 14] width 5 height 8
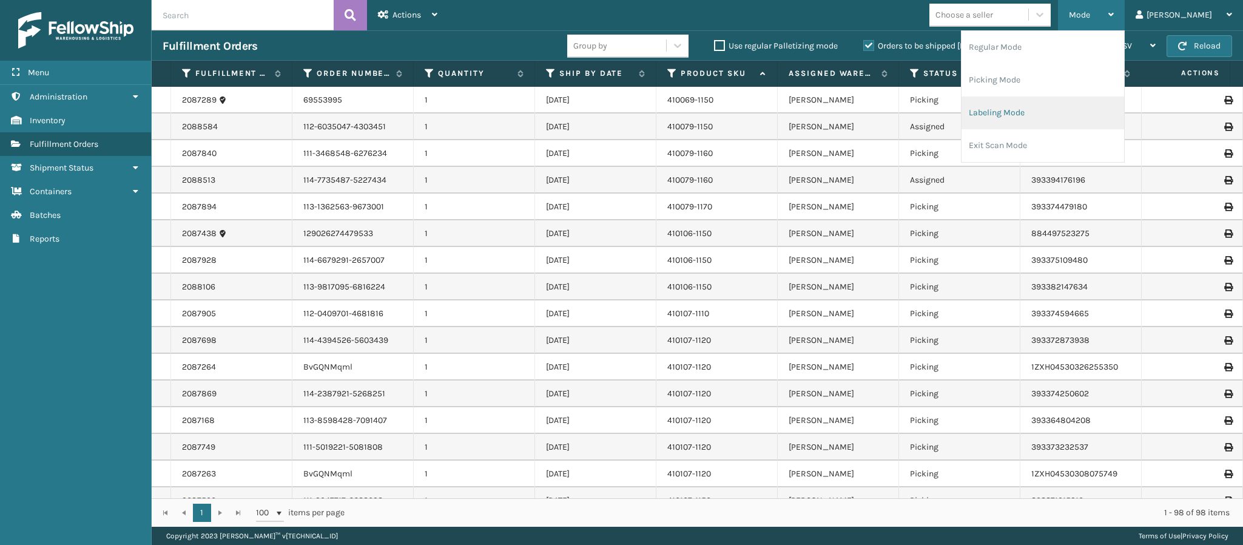
click at [1064, 107] on li "Labeling Mode" at bounding box center [1043, 112] width 163 height 33
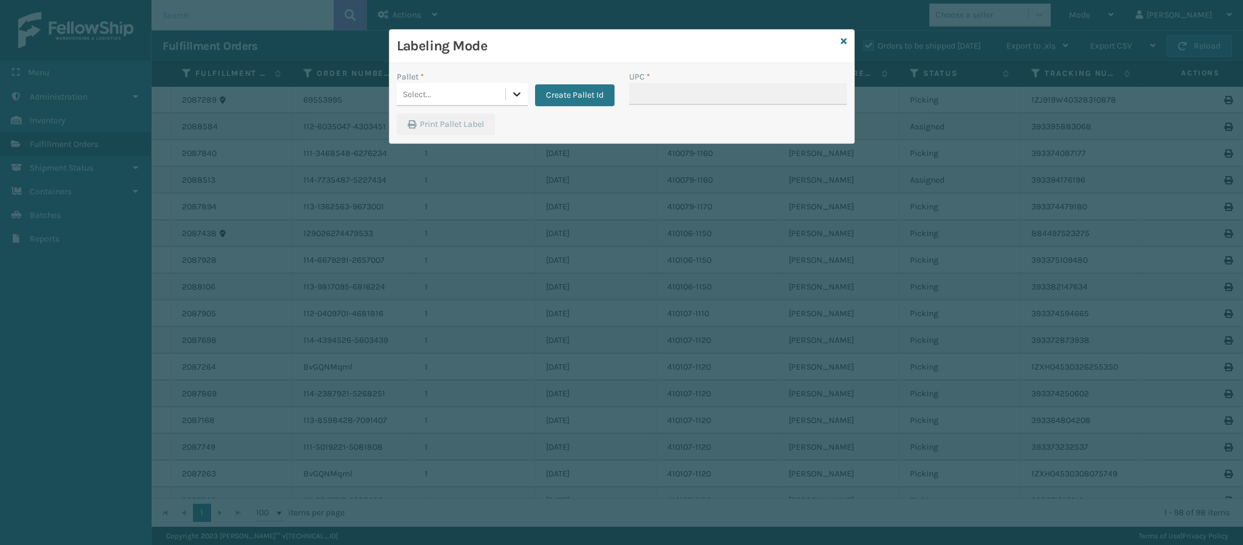
click at [524, 95] on div at bounding box center [517, 94] width 22 height 22
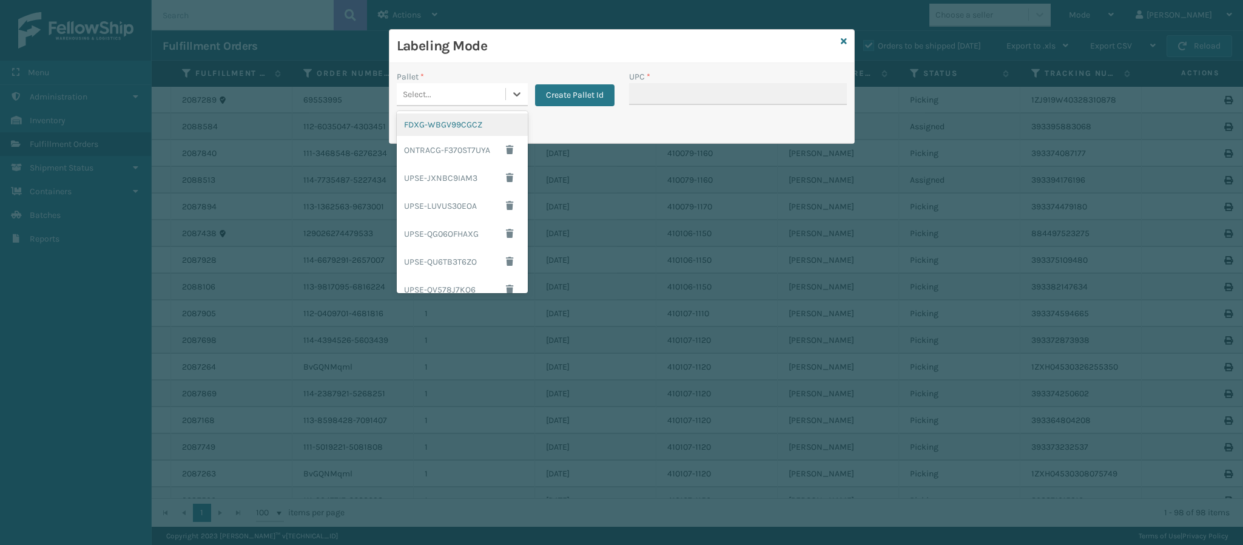
click at [448, 121] on div "FDXG-WBGV99CGCZ" at bounding box center [462, 124] width 131 height 22
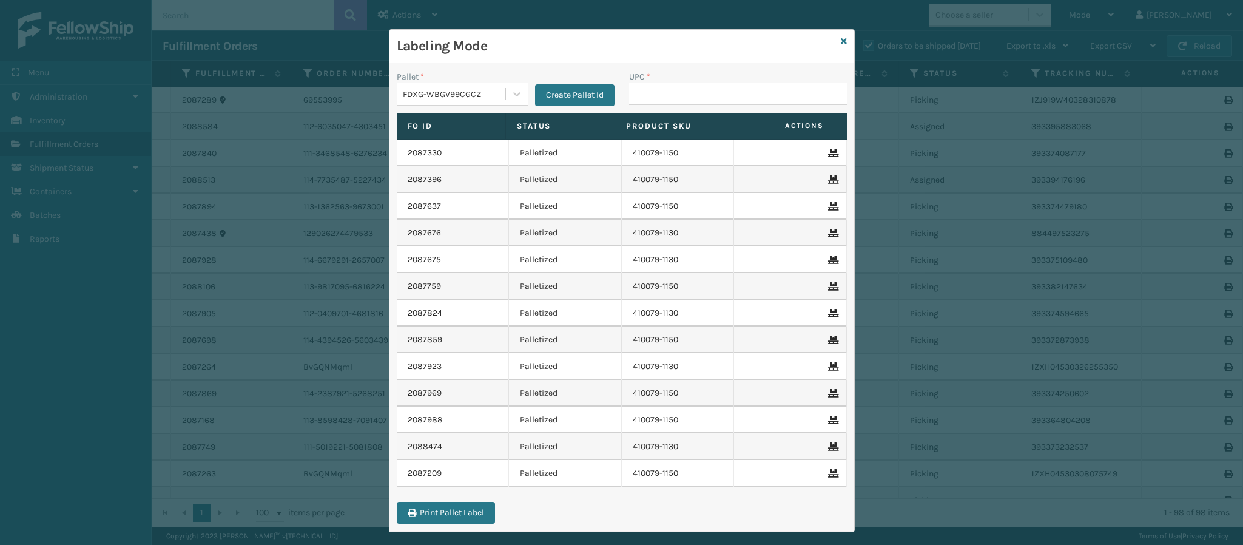
click at [731, 84] on div "UPC *" at bounding box center [738, 87] width 218 height 35
click at [723, 89] on input "UPC *" at bounding box center [738, 94] width 218 height 22
type input "840985120467"
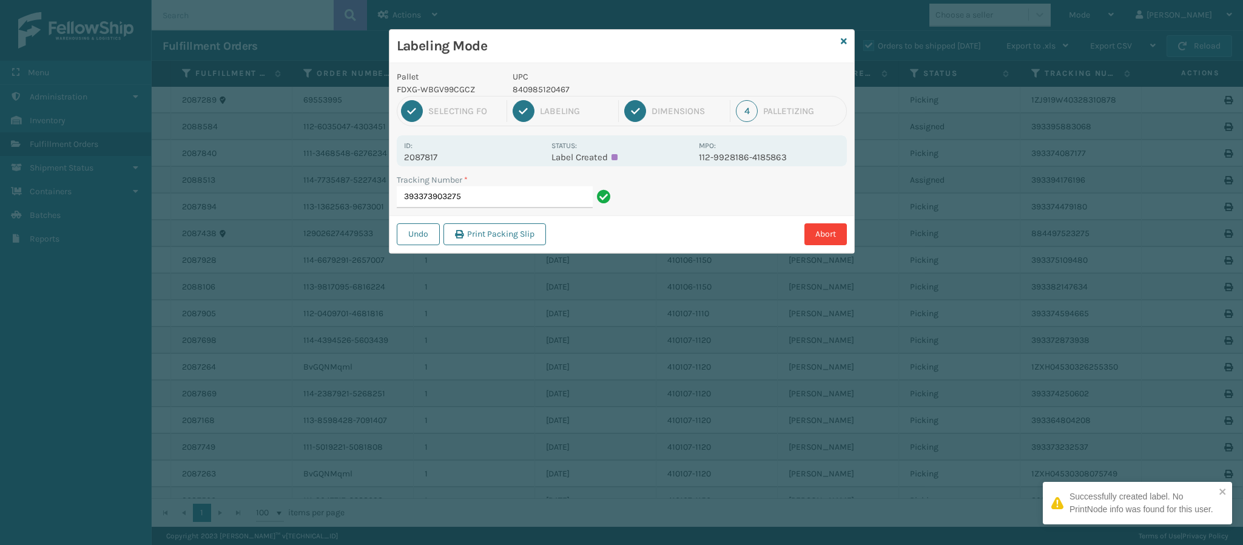
click at [428, 159] on p "2087817" at bounding box center [474, 157] width 140 height 11
click at [501, 198] on input "393373903275" at bounding box center [495, 197] width 196 height 22
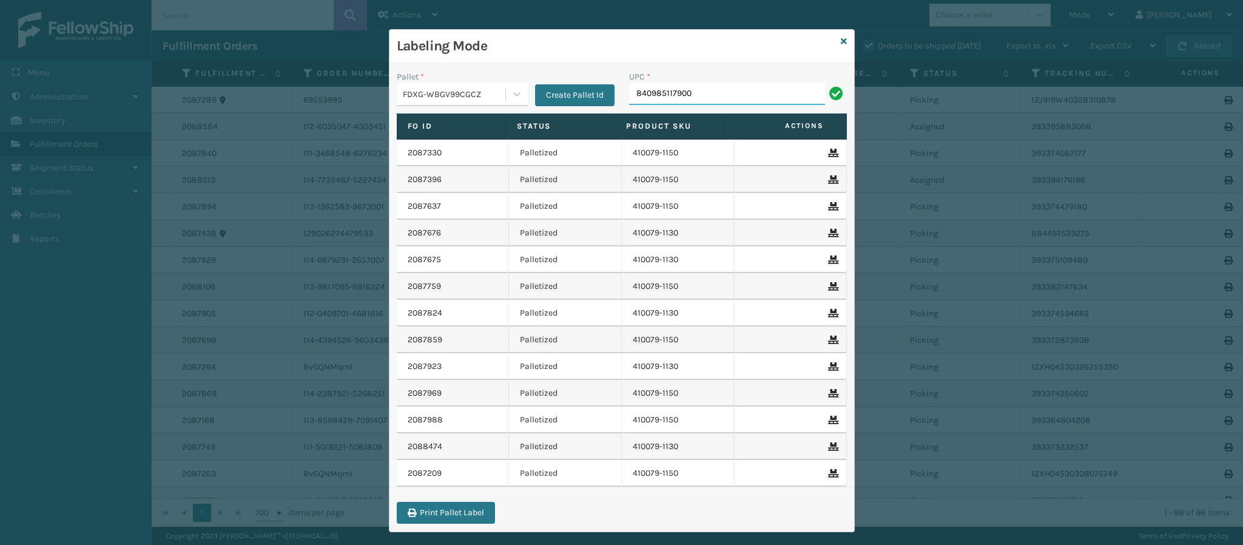
type input "840985117900"
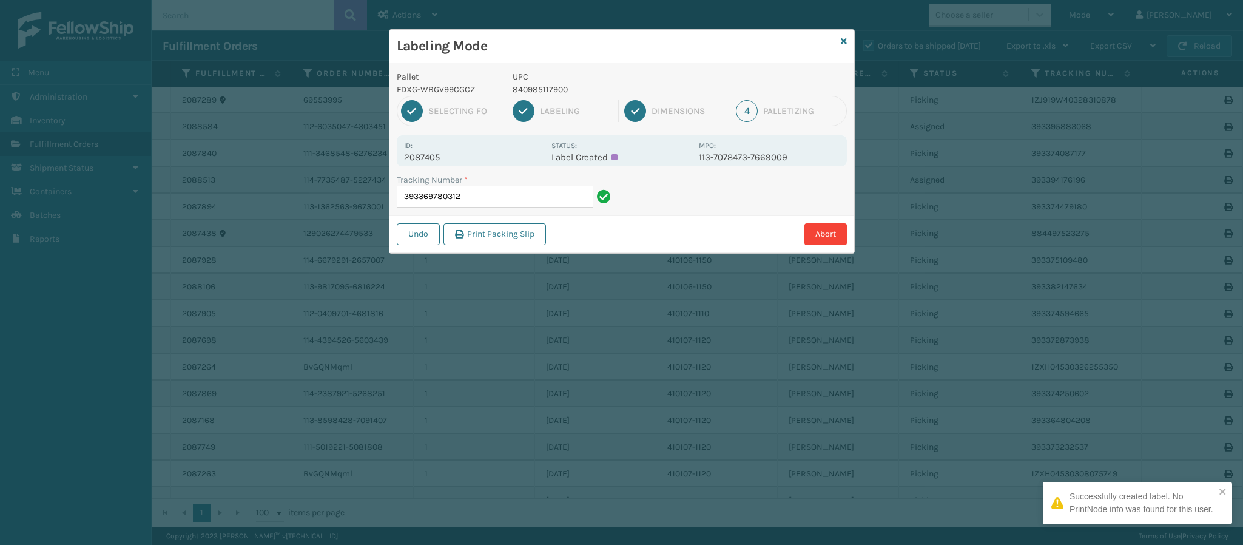
click at [436, 157] on p "2087405" at bounding box center [474, 157] width 140 height 11
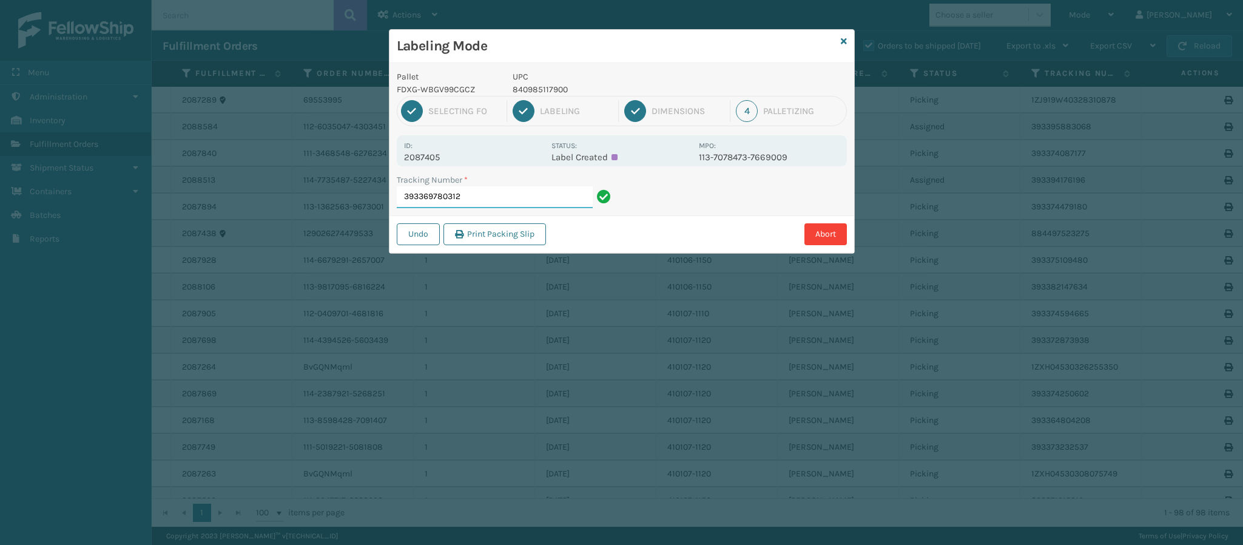
click at [528, 199] on input "393369780312" at bounding box center [495, 197] width 196 height 22
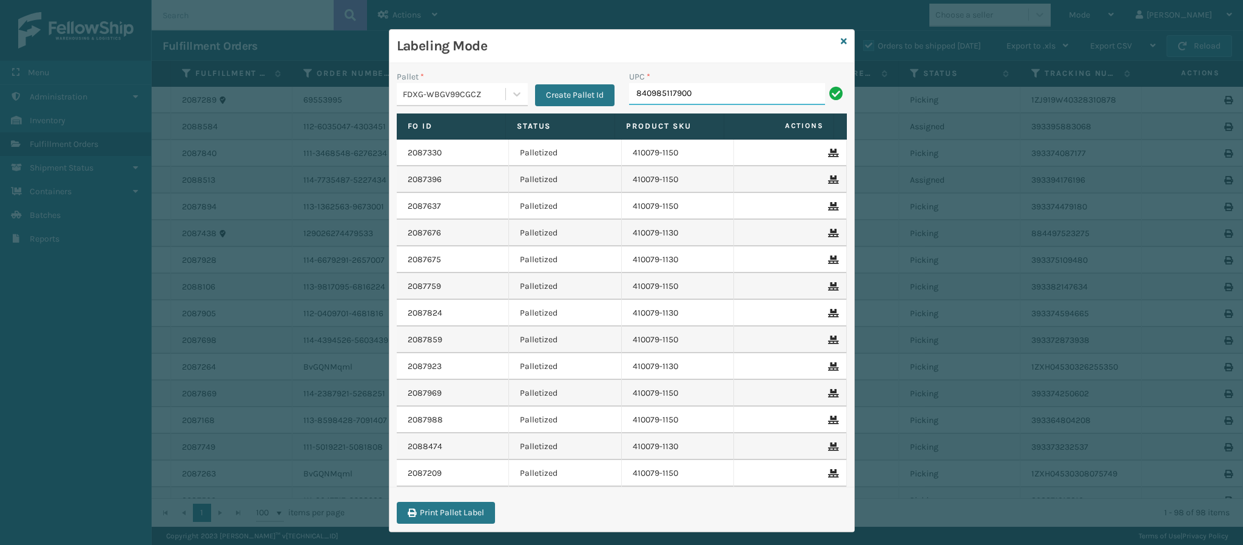
type input "840985117900"
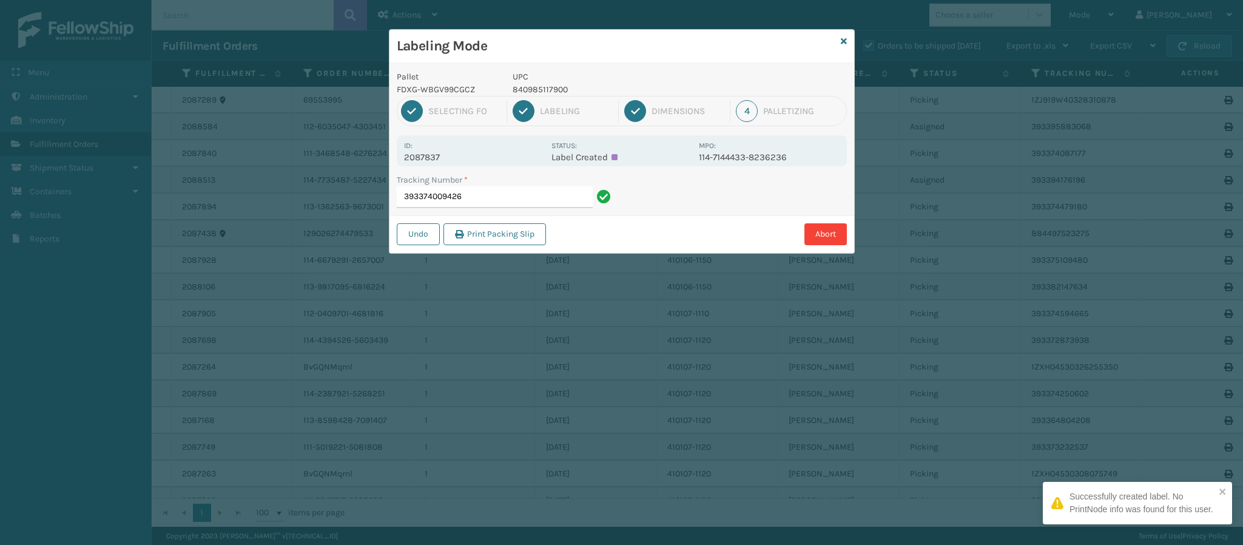
click at [443, 161] on p "2087837" at bounding box center [474, 157] width 140 height 11
click at [488, 197] on input "393374009426" at bounding box center [495, 197] width 196 height 22
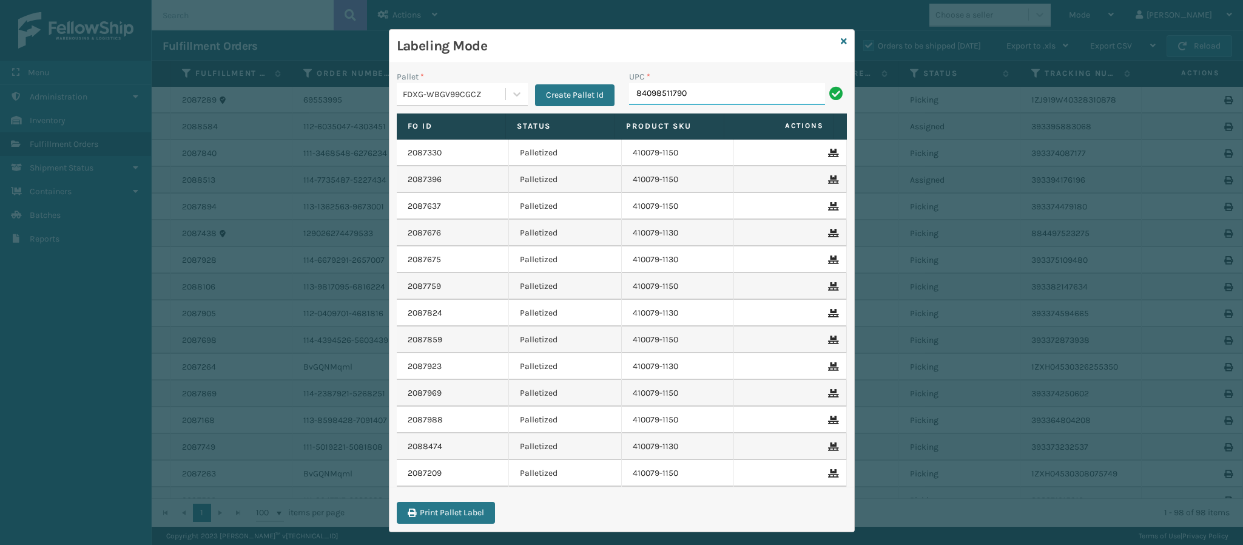
type input "840985117900"
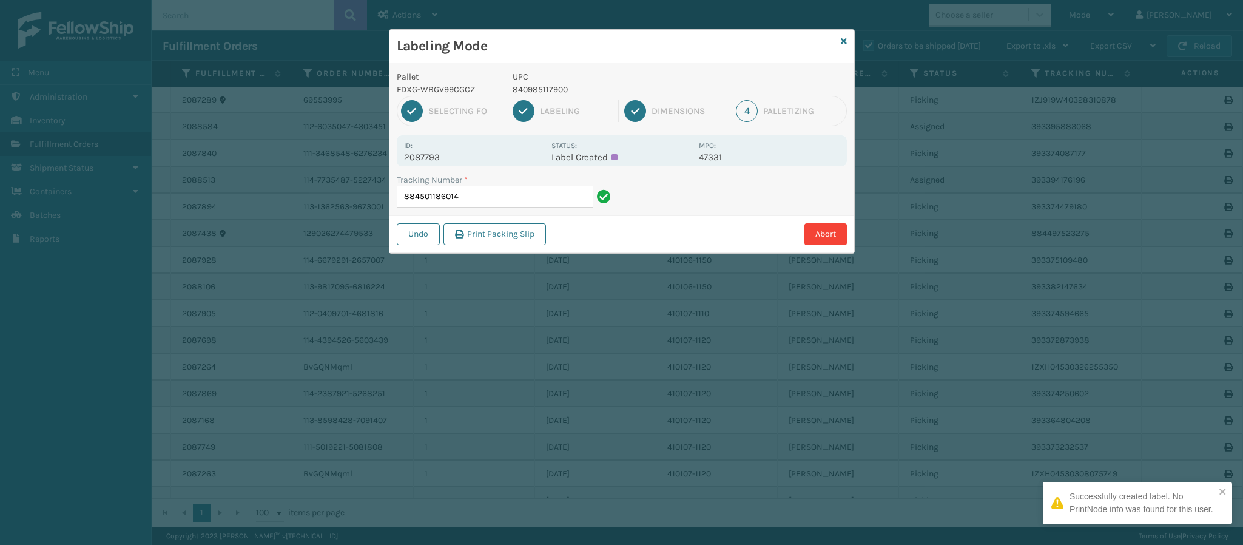
click at [430, 159] on p "2087793" at bounding box center [474, 157] width 140 height 11
click at [527, 199] on input "884501186014" at bounding box center [495, 197] width 196 height 22
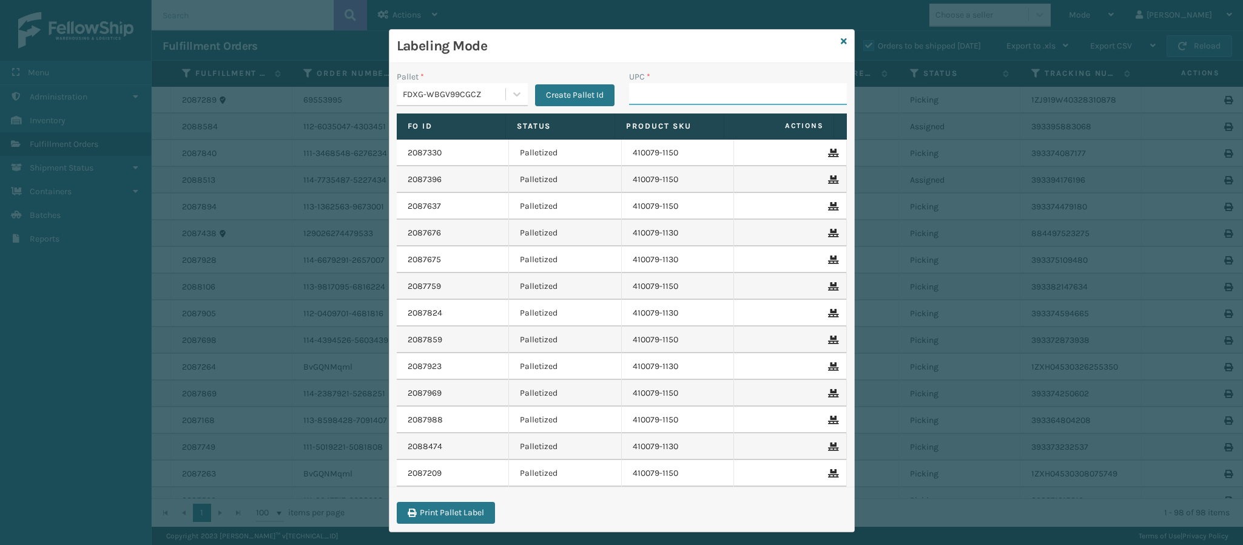
click at [674, 101] on input "UPC *" at bounding box center [738, 94] width 218 height 22
type input "84098512"
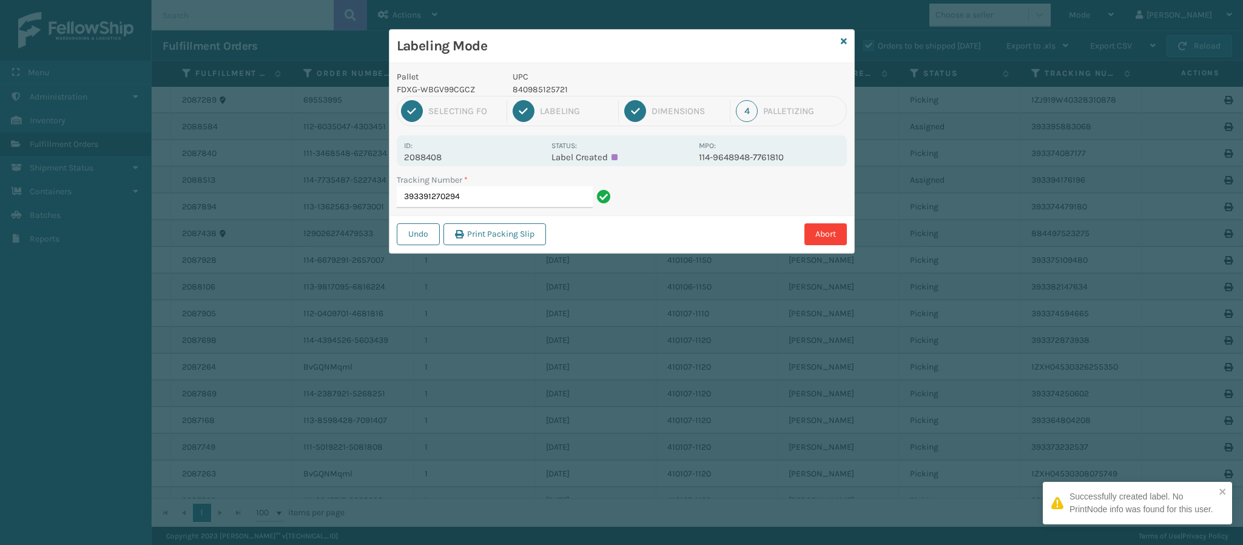
click at [448, 154] on p "2088408" at bounding box center [474, 157] width 140 height 11
click at [490, 204] on input "393391270294" at bounding box center [495, 197] width 196 height 22
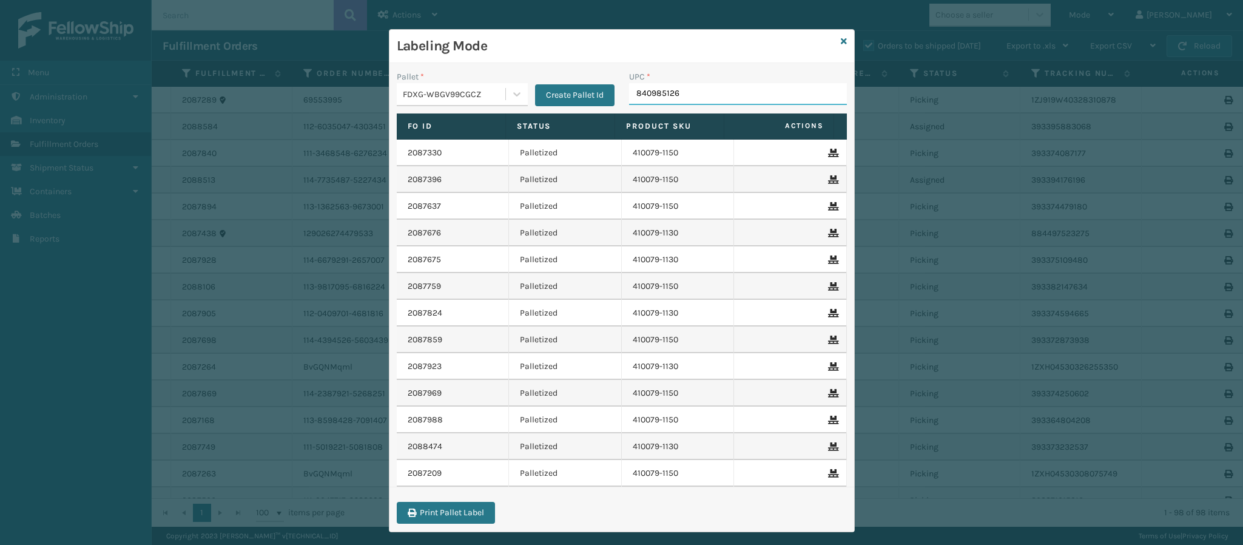
type input "8409851264"
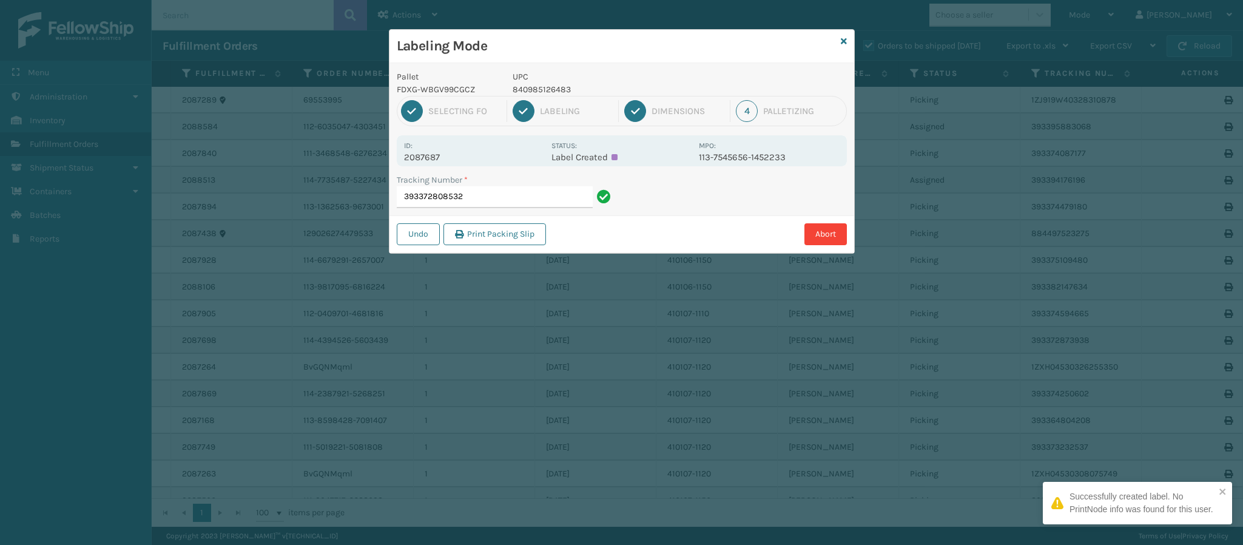
click at [425, 159] on p "2087687" at bounding box center [474, 157] width 140 height 11
click at [519, 198] on input "393372808532" at bounding box center [495, 197] width 196 height 22
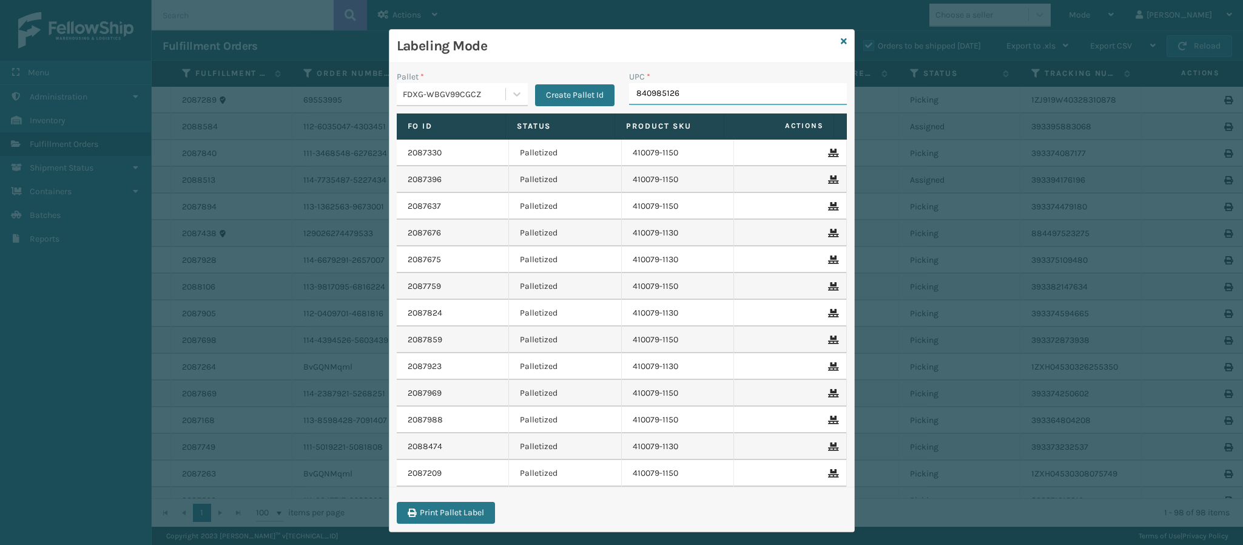
type input "8409851264"
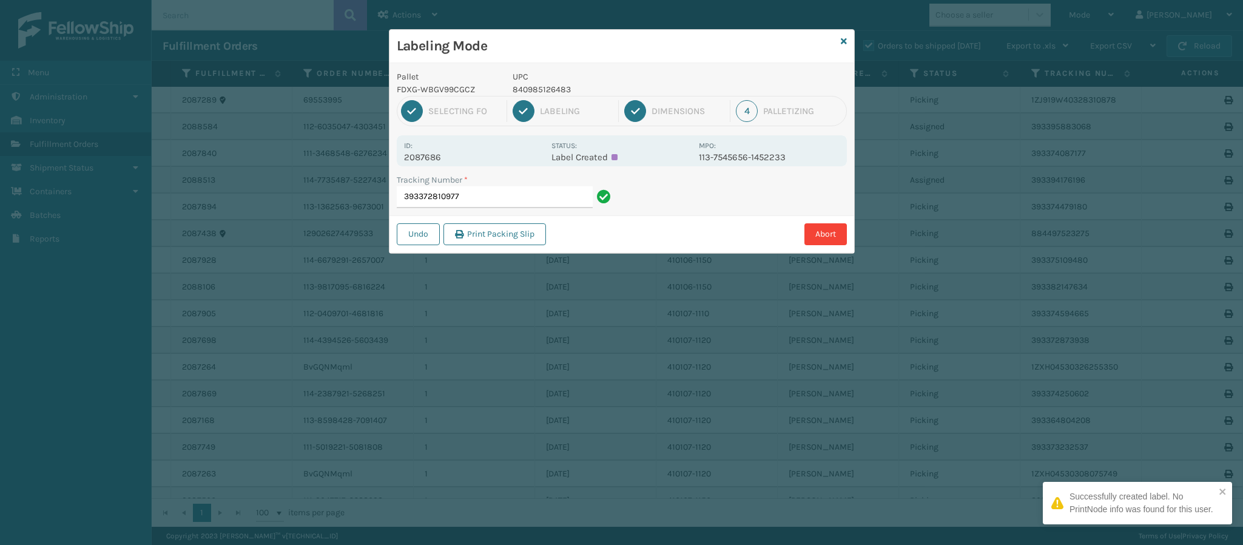
click at [439, 159] on p "2087686" at bounding box center [474, 157] width 140 height 11
click at [504, 191] on input "393372810977" at bounding box center [495, 197] width 196 height 22
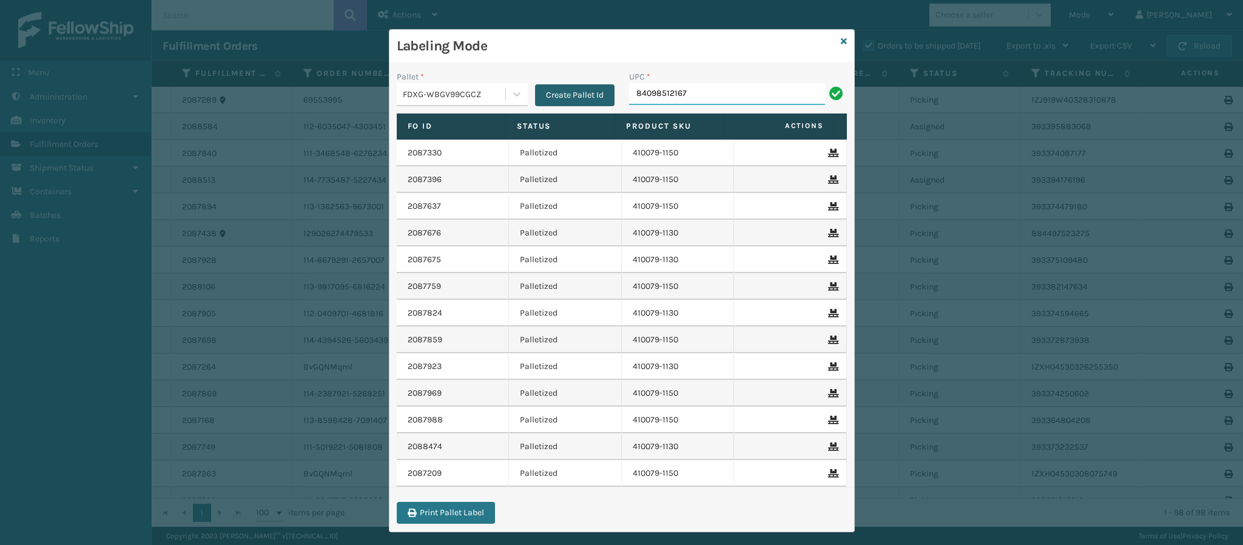
type input "840985121679"
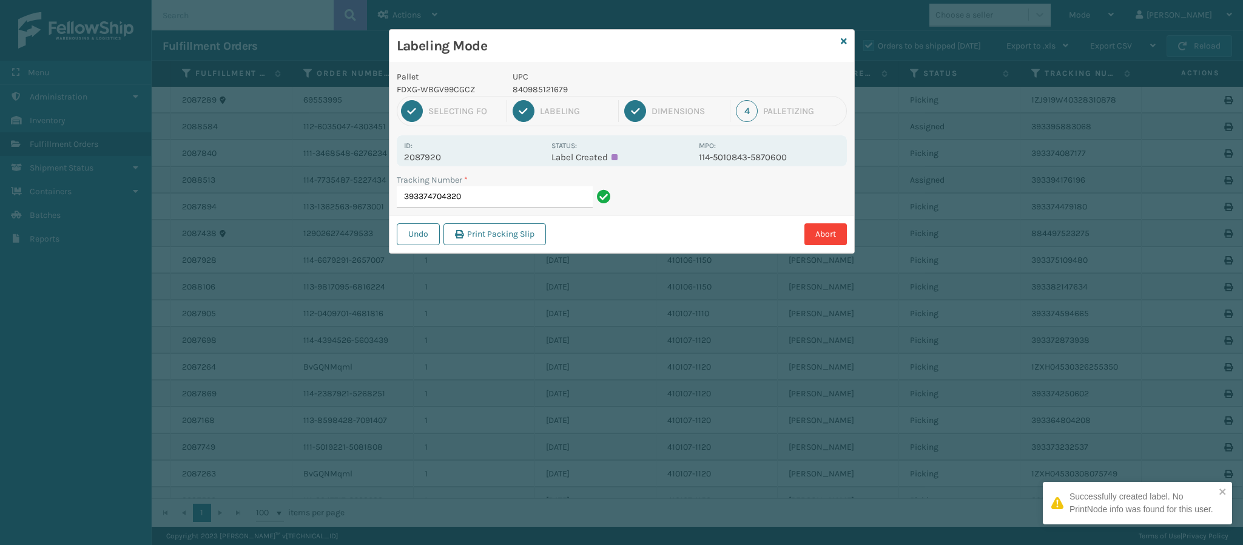
click at [441, 155] on p "2087920" at bounding box center [474, 157] width 140 height 11
click at [532, 192] on input "393374704320" at bounding box center [495, 197] width 196 height 22
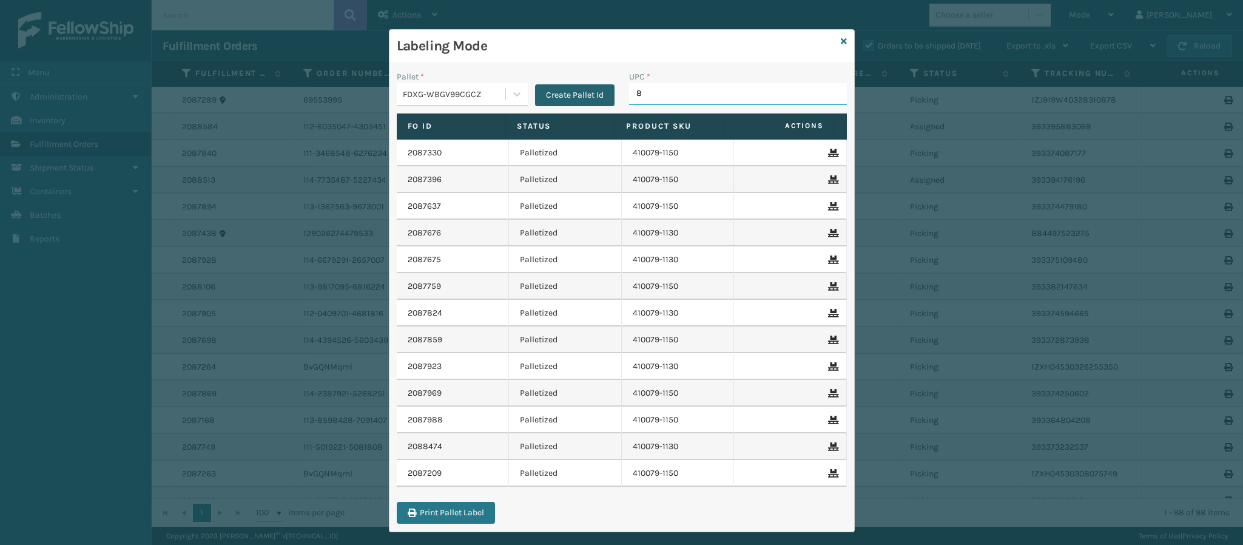
type input "84"
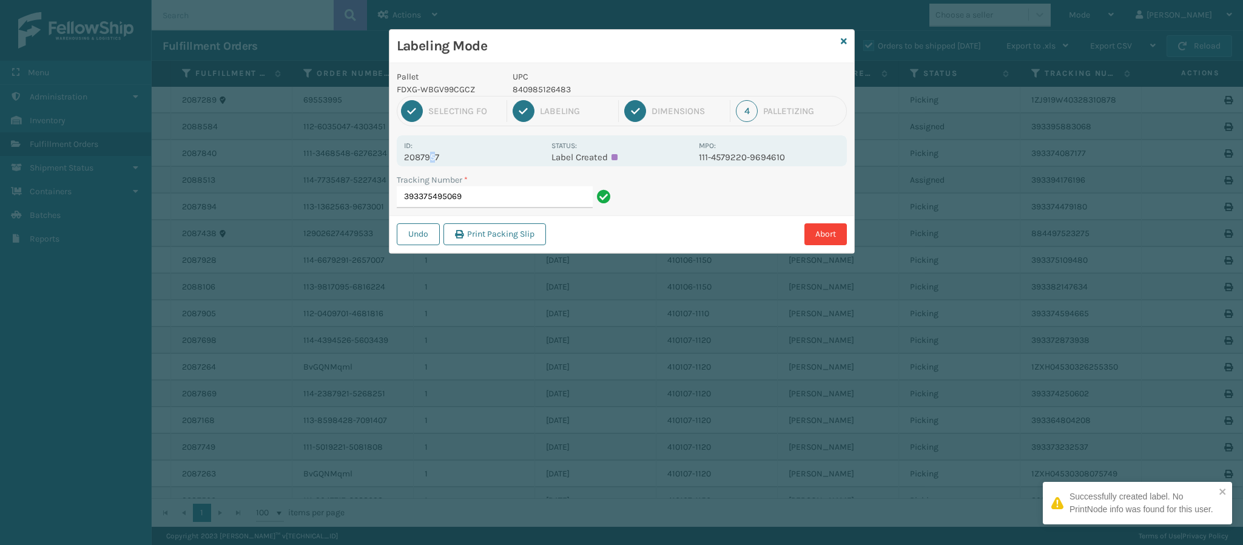
click at [433, 157] on p "2087957" at bounding box center [474, 157] width 140 height 11
click at [525, 195] on input "393375495069" at bounding box center [495, 197] width 196 height 22
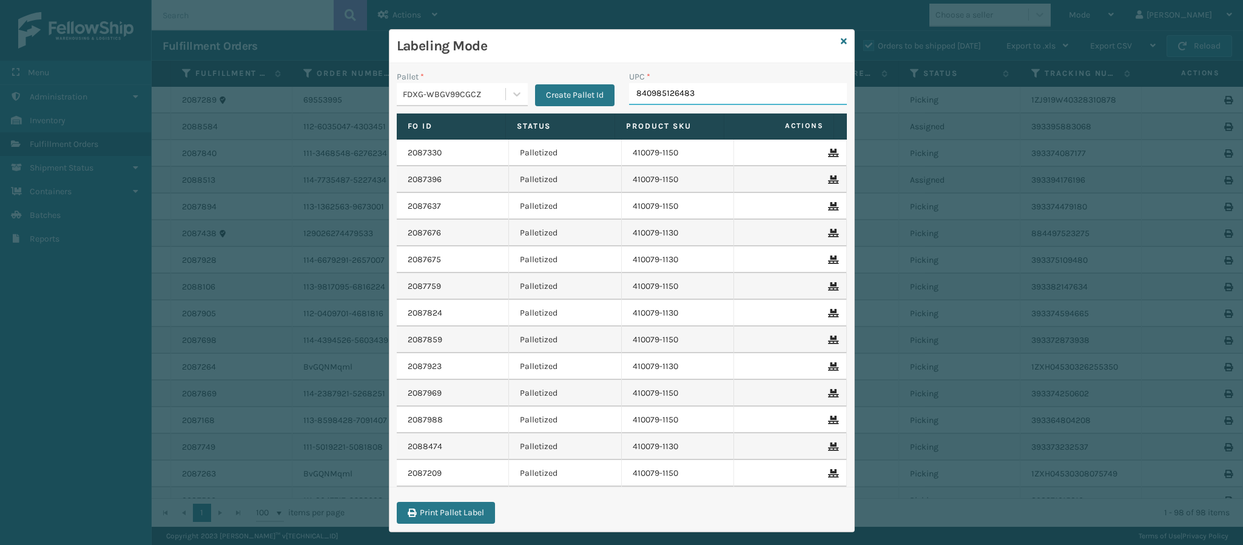
type input "840985126483"
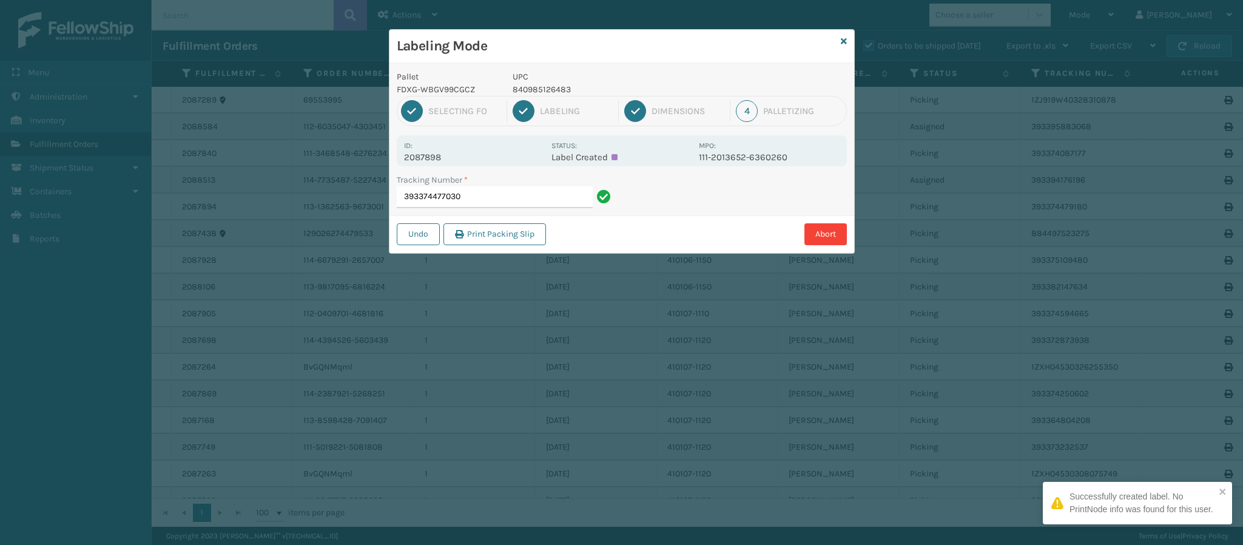
click at [423, 159] on p "2087898" at bounding box center [474, 157] width 140 height 11
click at [499, 193] on input "393374477030" at bounding box center [495, 197] width 196 height 22
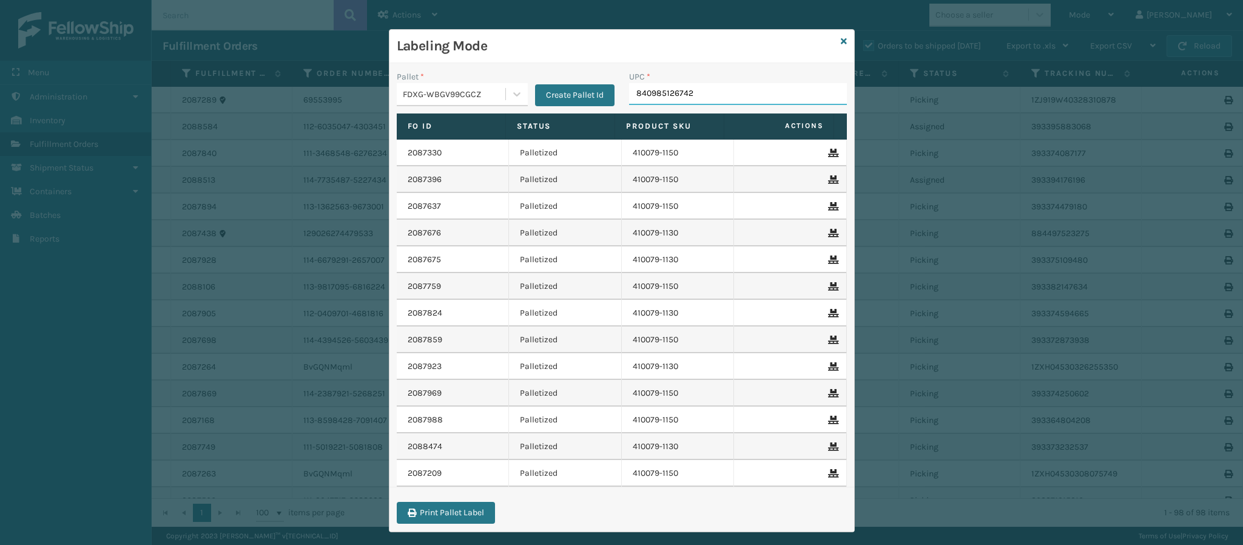
type input "840985126742"
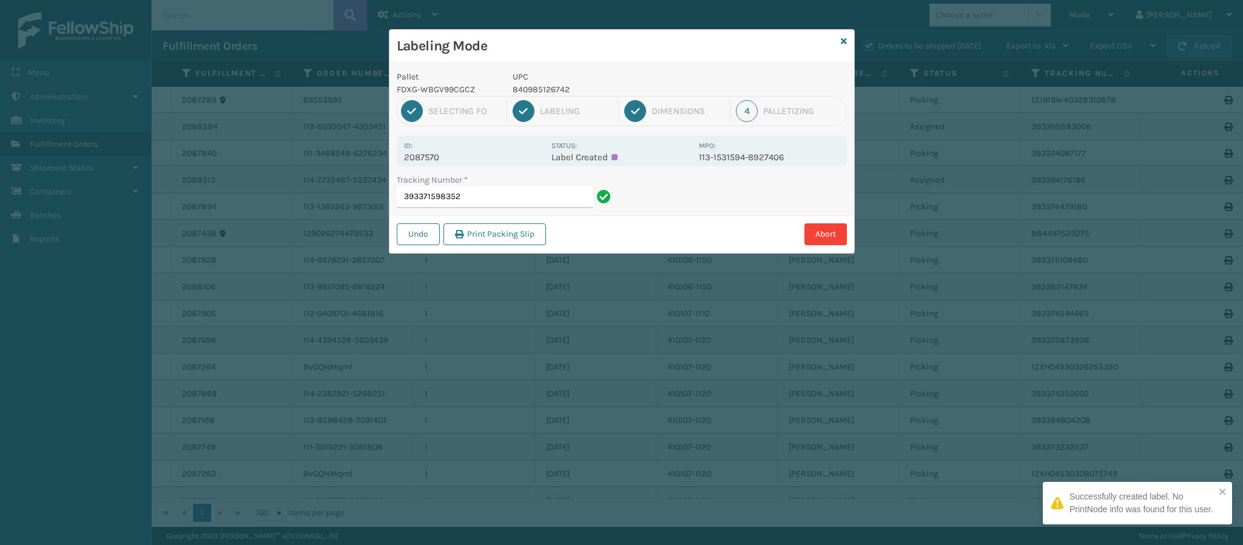
click at [438, 153] on p "2087570" at bounding box center [474, 157] width 140 height 11
click at [496, 195] on input "393371598352" at bounding box center [495, 197] width 196 height 22
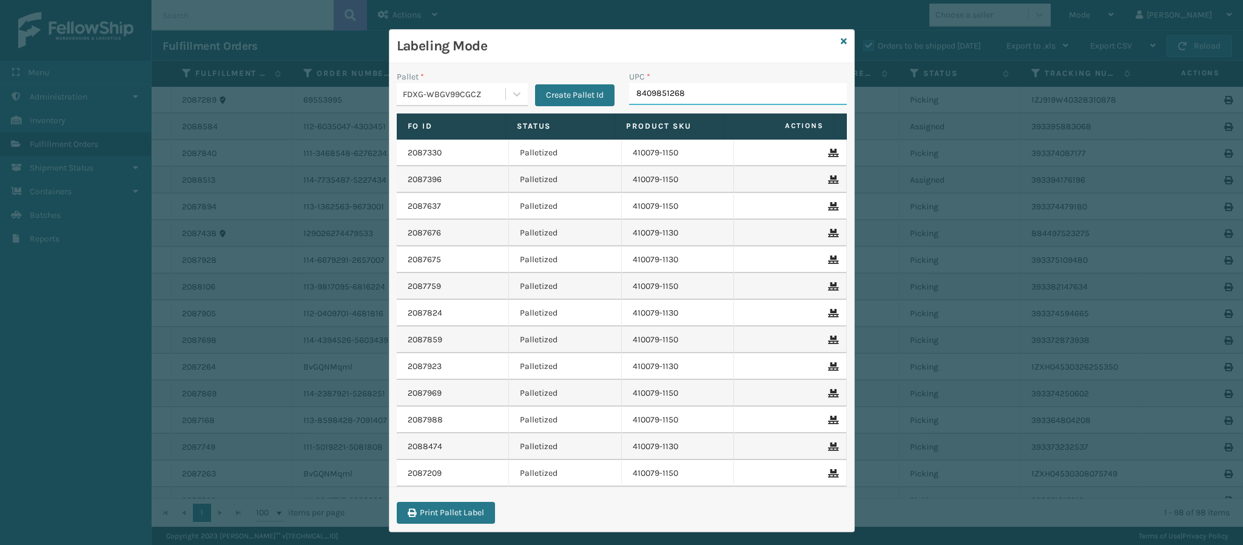
type input "84098512686"
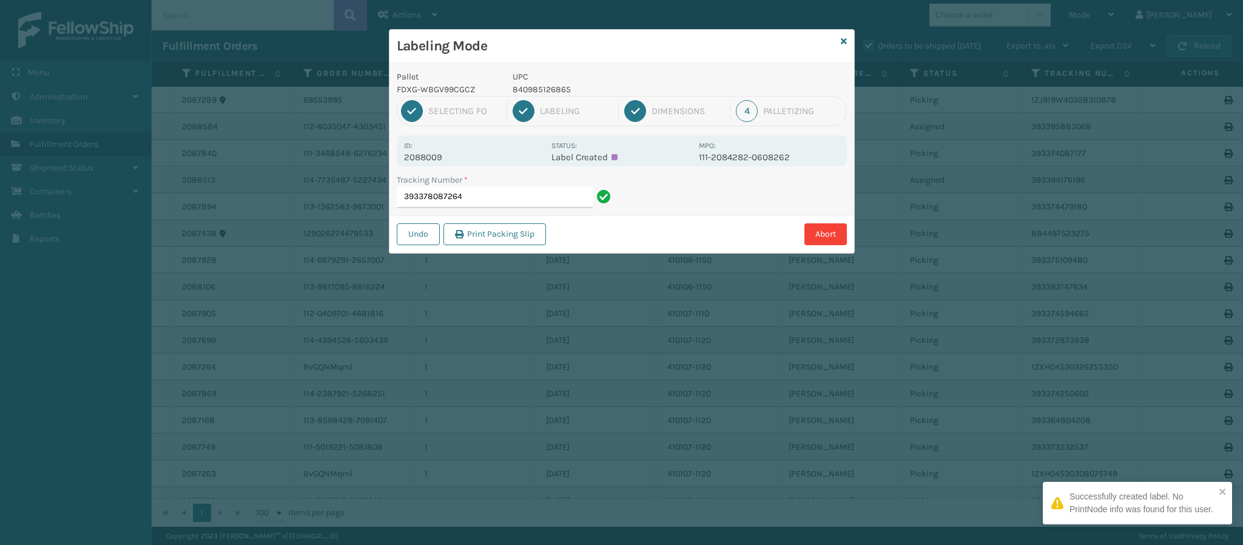
click at [442, 152] on p "2088009" at bounding box center [474, 157] width 140 height 11
click at [504, 194] on input "393378087264" at bounding box center [495, 197] width 196 height 22
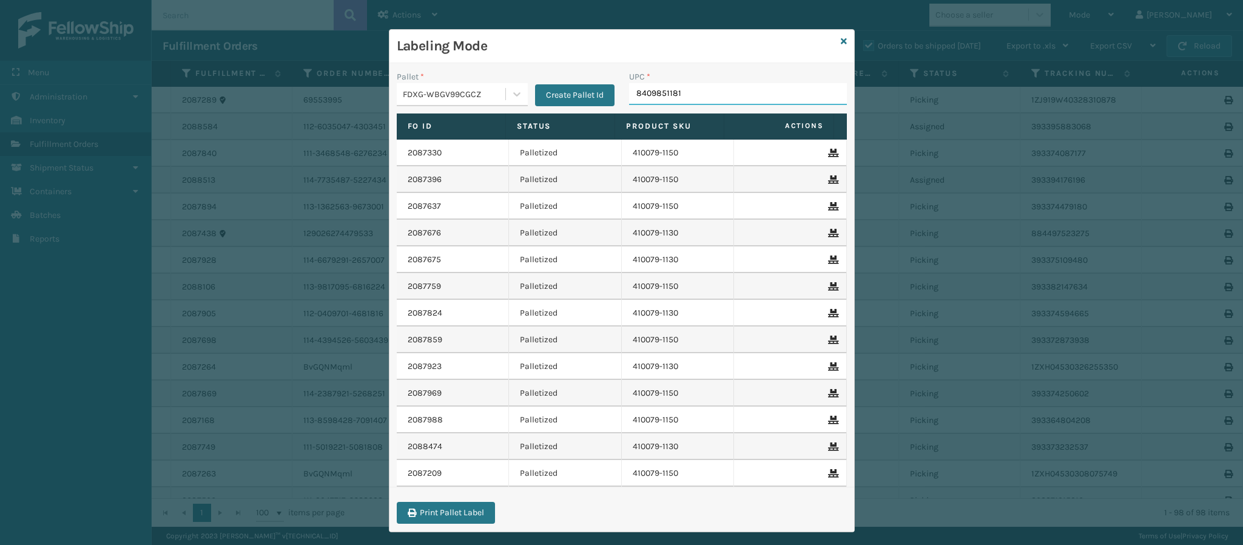
type input "84098511818"
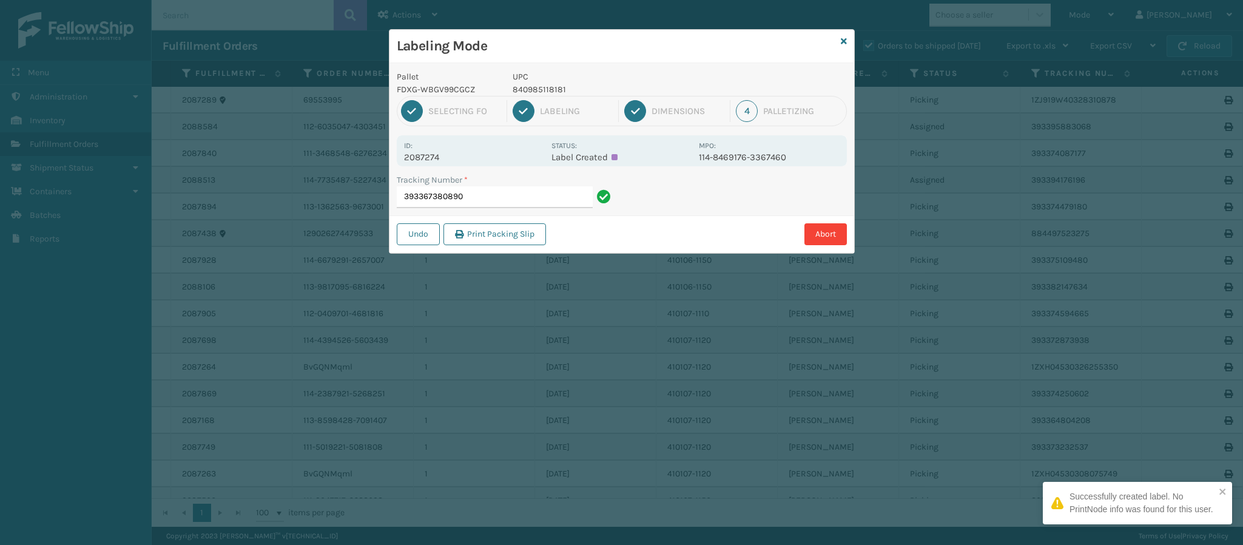
click at [424, 162] on p "2087274" at bounding box center [474, 157] width 140 height 11
click at [517, 191] on input "393367380890" at bounding box center [495, 197] width 196 height 22
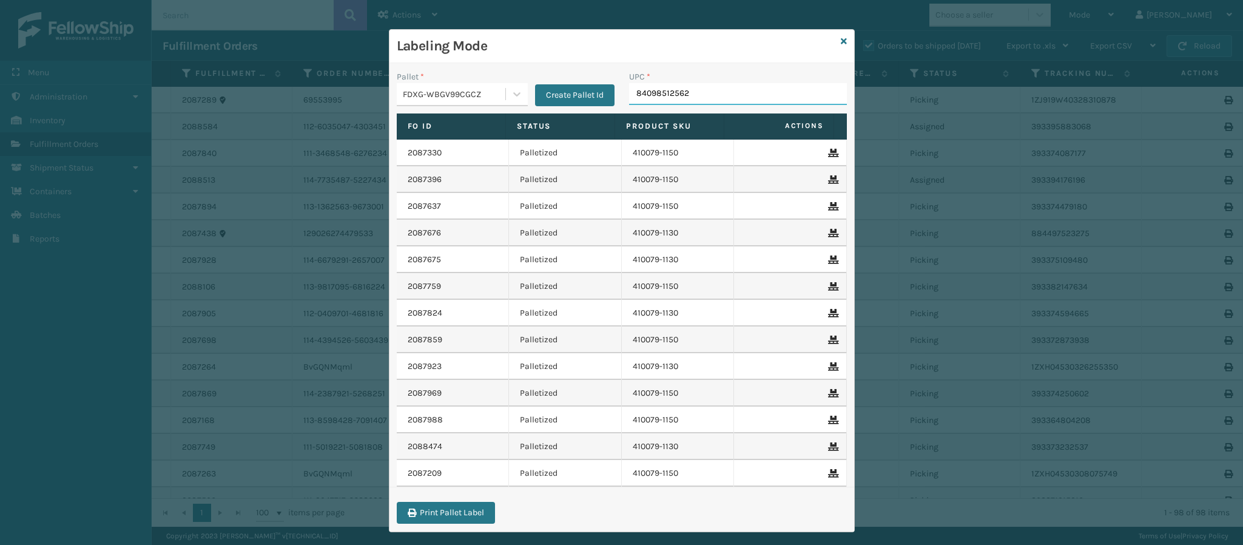
type input "840985125622"
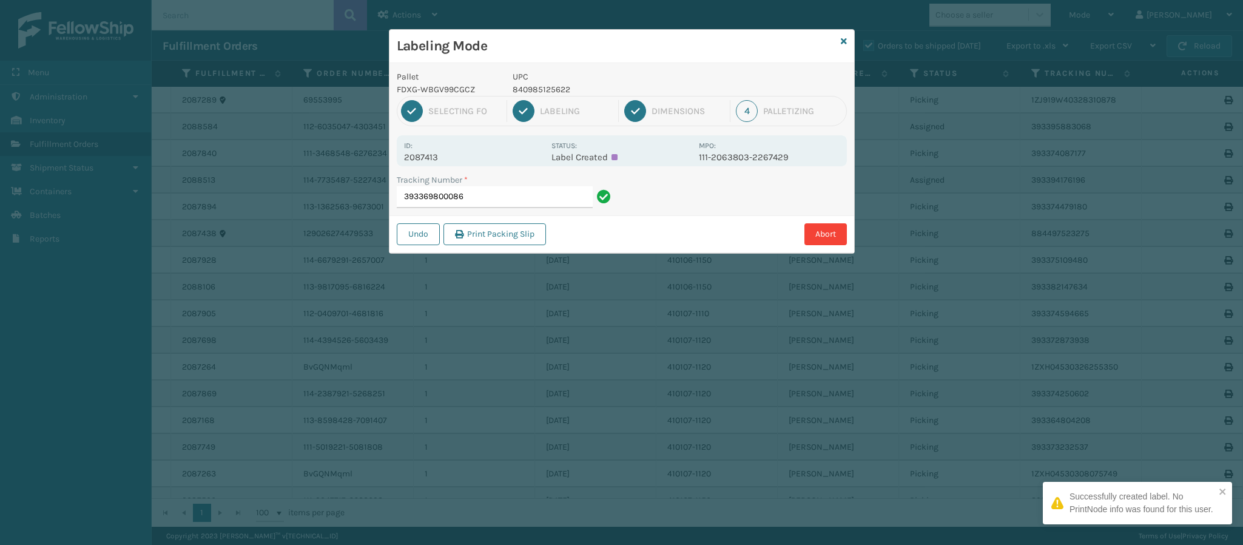
click at [437, 157] on p "2087413" at bounding box center [474, 157] width 140 height 11
click at [494, 199] on input "393369800086" at bounding box center [495, 197] width 196 height 22
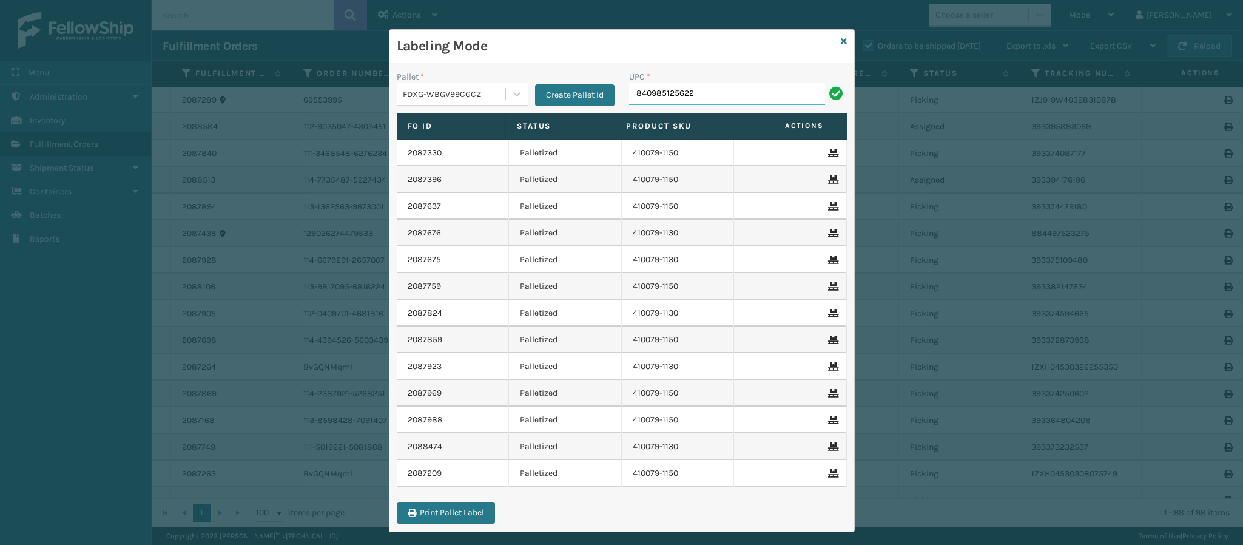
type input "840985125622"
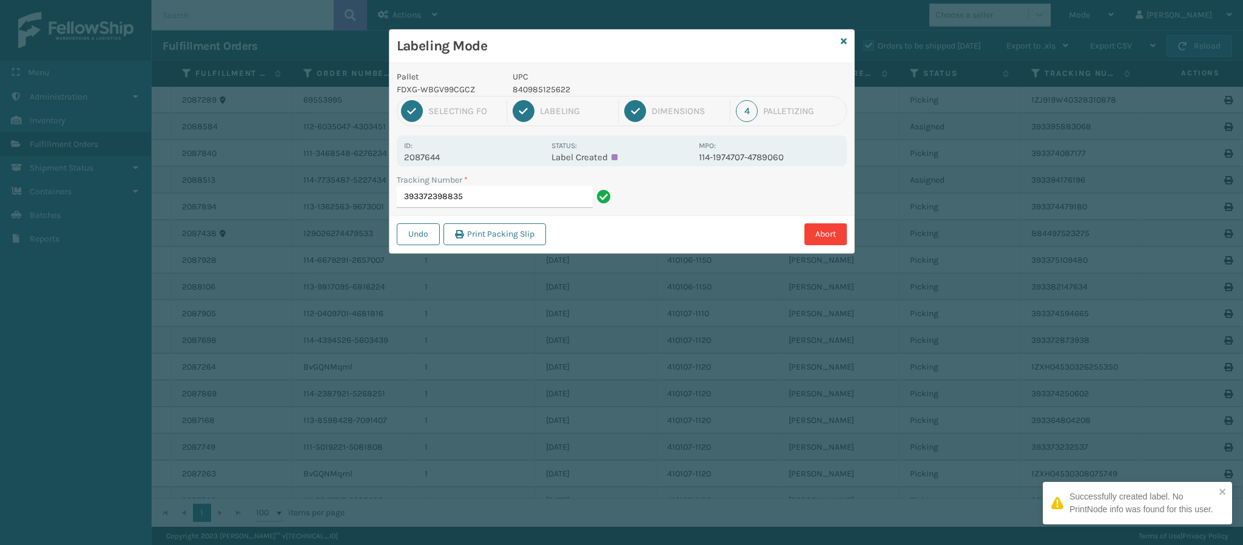
click at [437, 154] on p "2087644" at bounding box center [474, 157] width 140 height 11
click at [521, 198] on input "393372398835" at bounding box center [495, 197] width 196 height 22
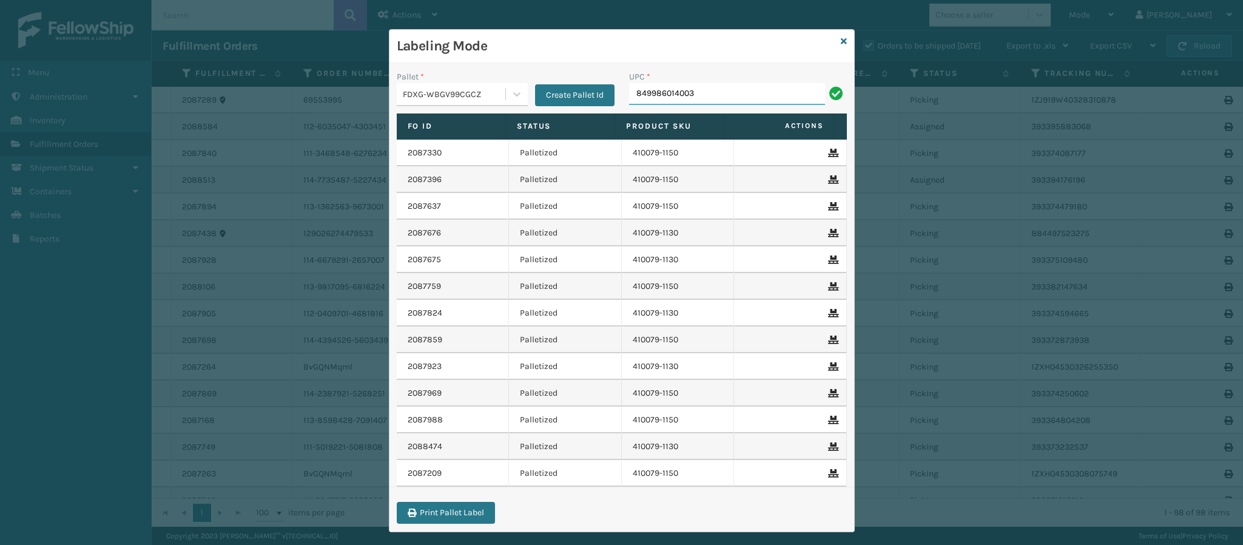
type input "849986014003"
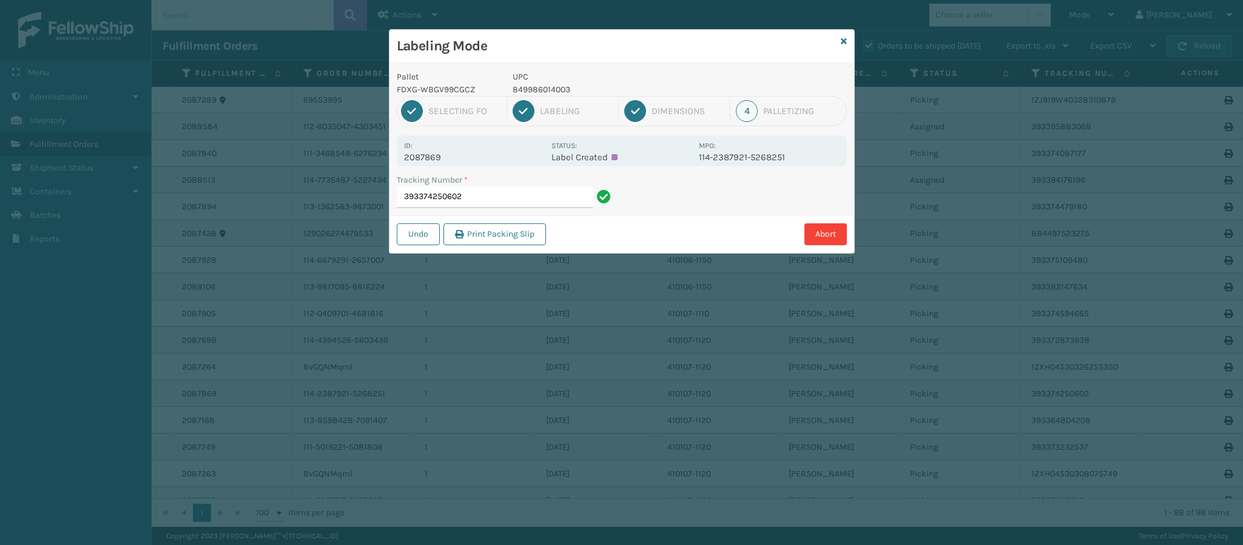
click at [447, 159] on p "2087869" at bounding box center [474, 157] width 140 height 11
drag, startPoint x: 507, startPoint y: 174, endPoint x: 505, endPoint y: 186, distance: 12.9
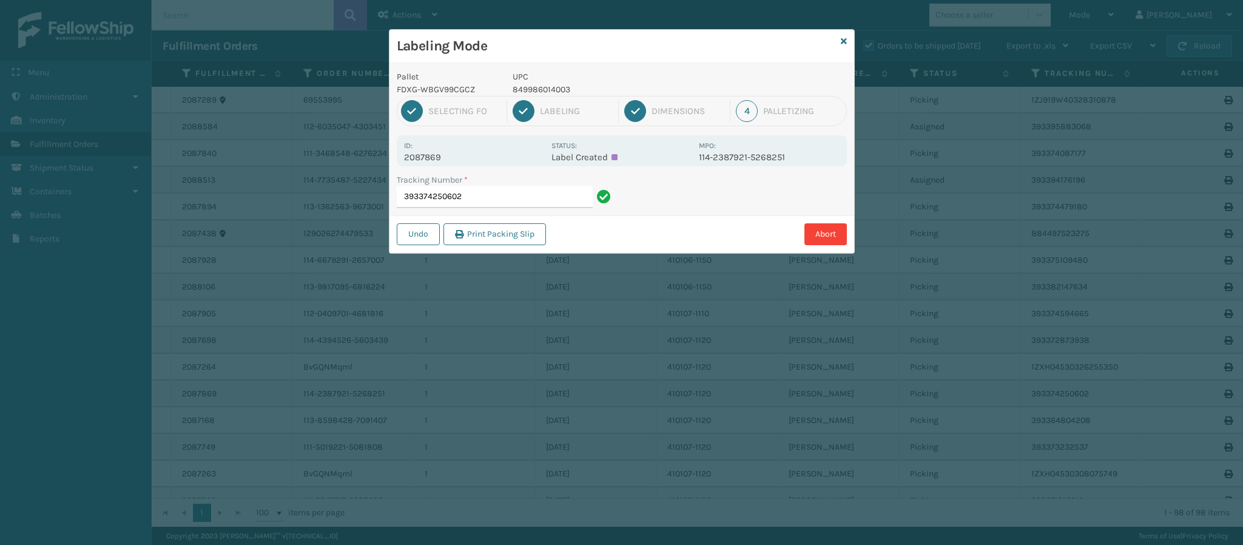
click at [507, 177] on div "Tracking Number *" at bounding box center [506, 180] width 218 height 13
click at [506, 193] on input "393374250602" at bounding box center [495, 197] width 196 height 22
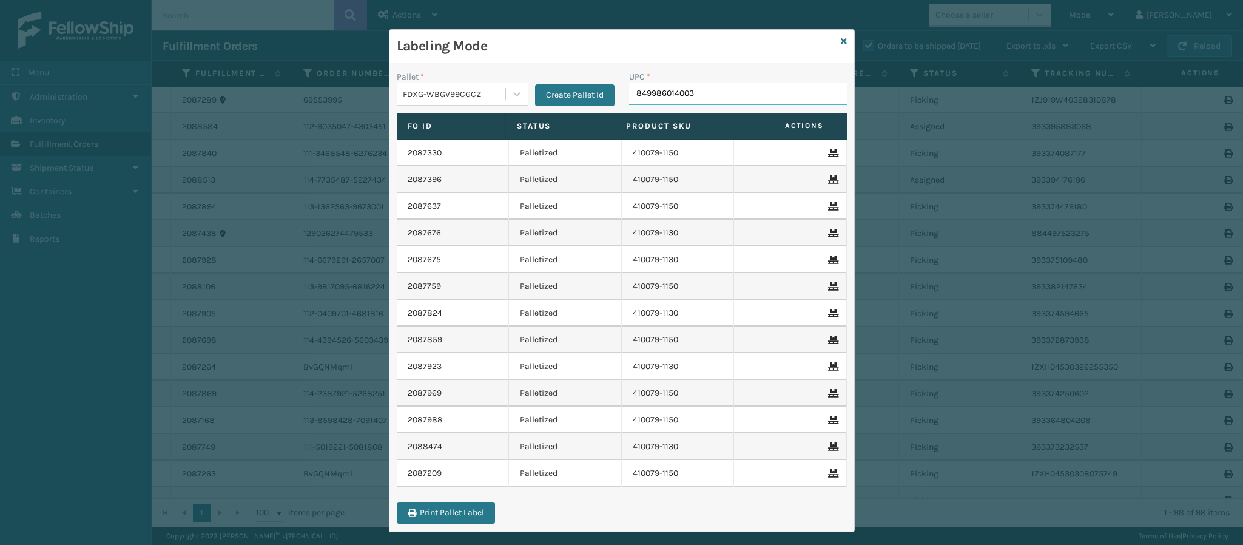
type input "849986014003"
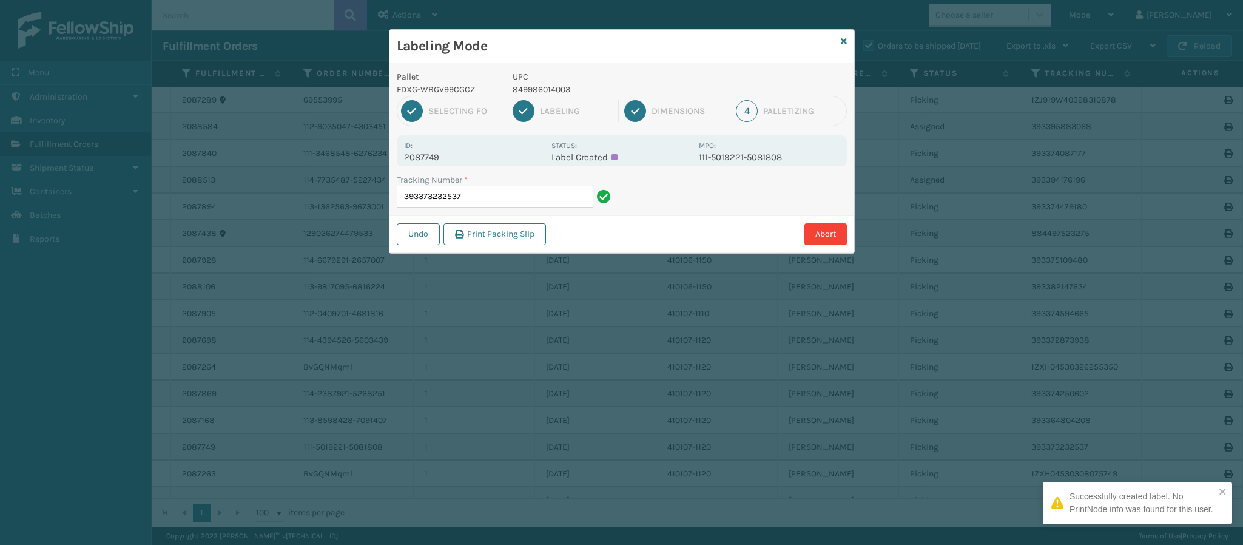
click at [435, 158] on p "2087749" at bounding box center [474, 157] width 140 height 11
click at [470, 195] on input "393373232537" at bounding box center [495, 197] width 196 height 22
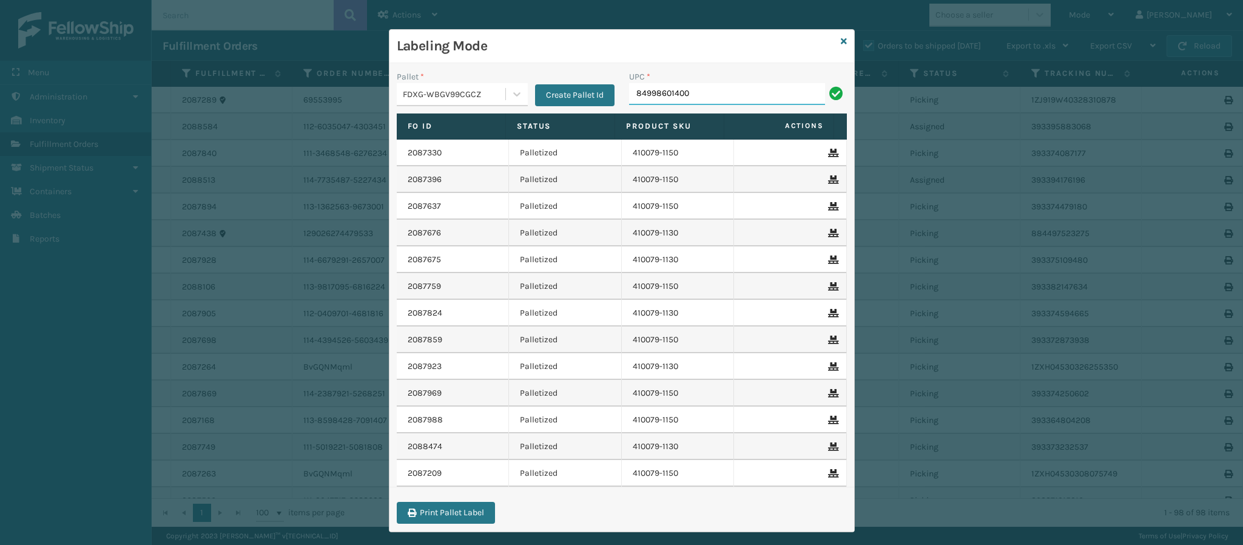
type input "849986014003"
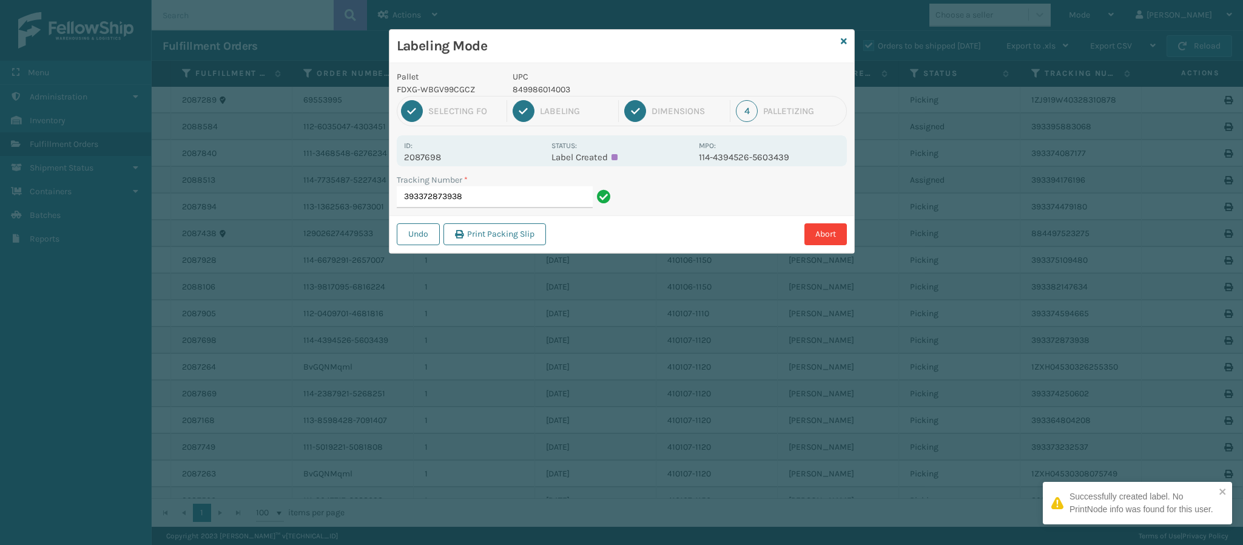
click at [432, 157] on p "2087698" at bounding box center [474, 157] width 140 height 11
click at [487, 194] on input "393372873938" at bounding box center [495, 197] width 196 height 22
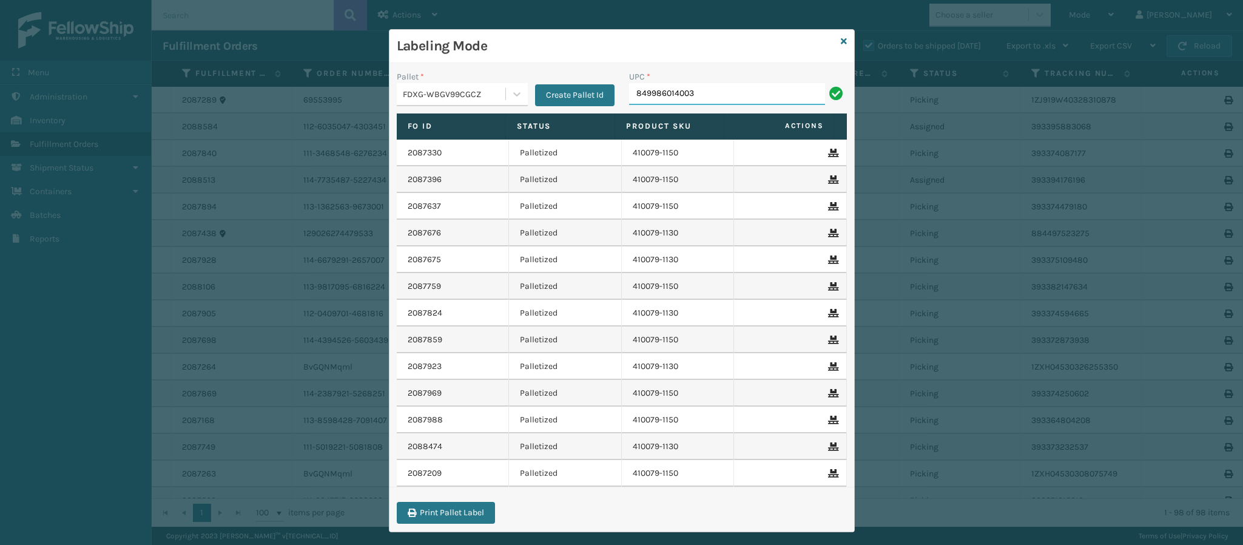
type input "849986014003"
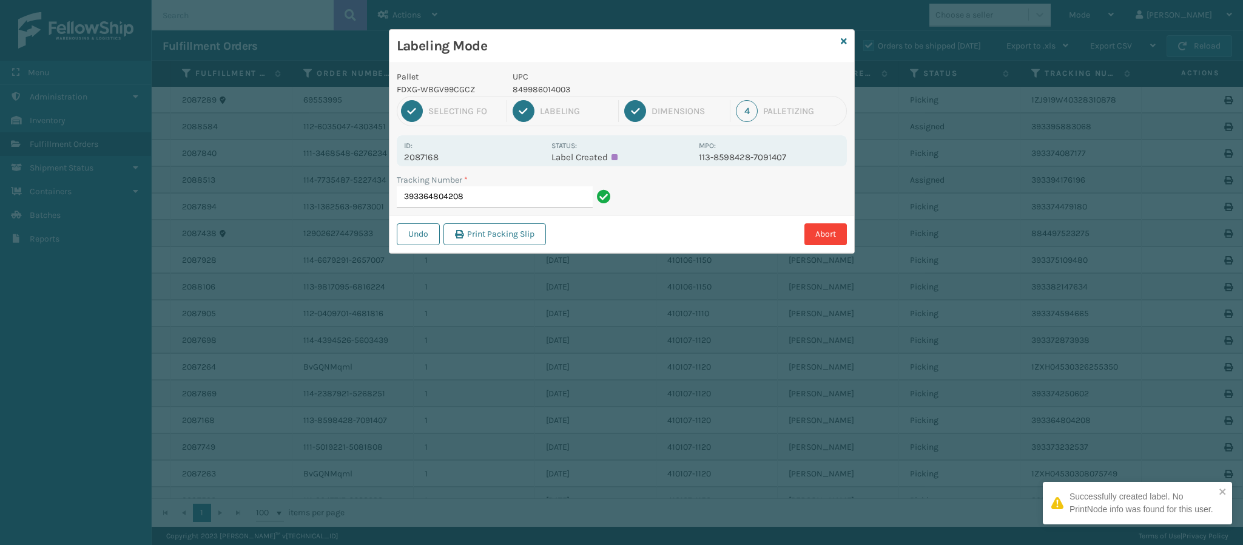
click at [433, 161] on p "2087168" at bounding box center [474, 157] width 140 height 11
click at [497, 193] on input "393364804208" at bounding box center [495, 197] width 196 height 22
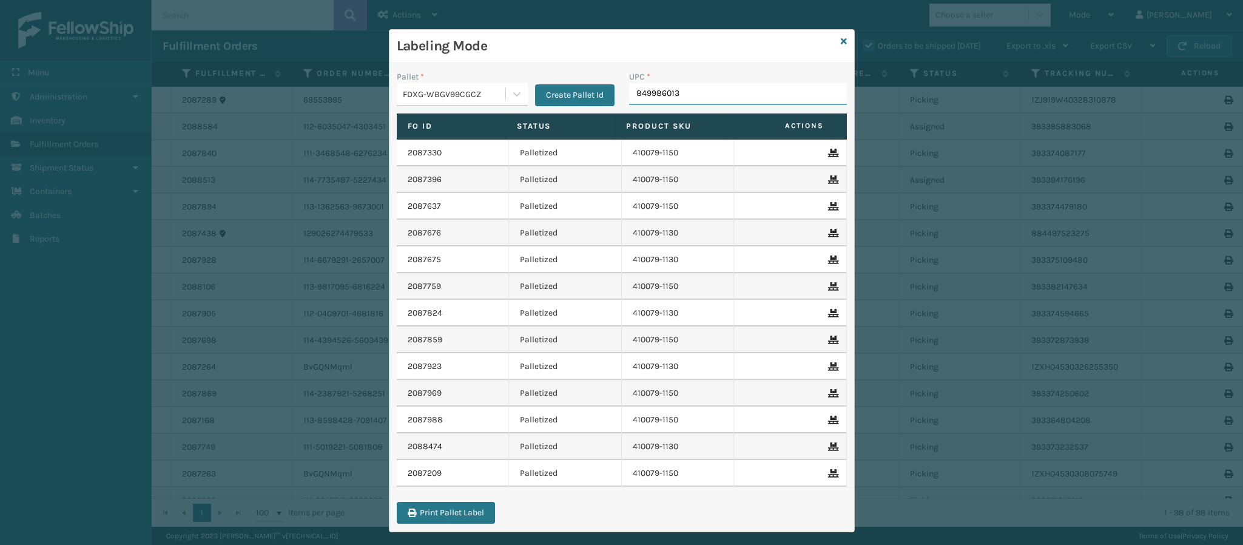
type input "8499860139"
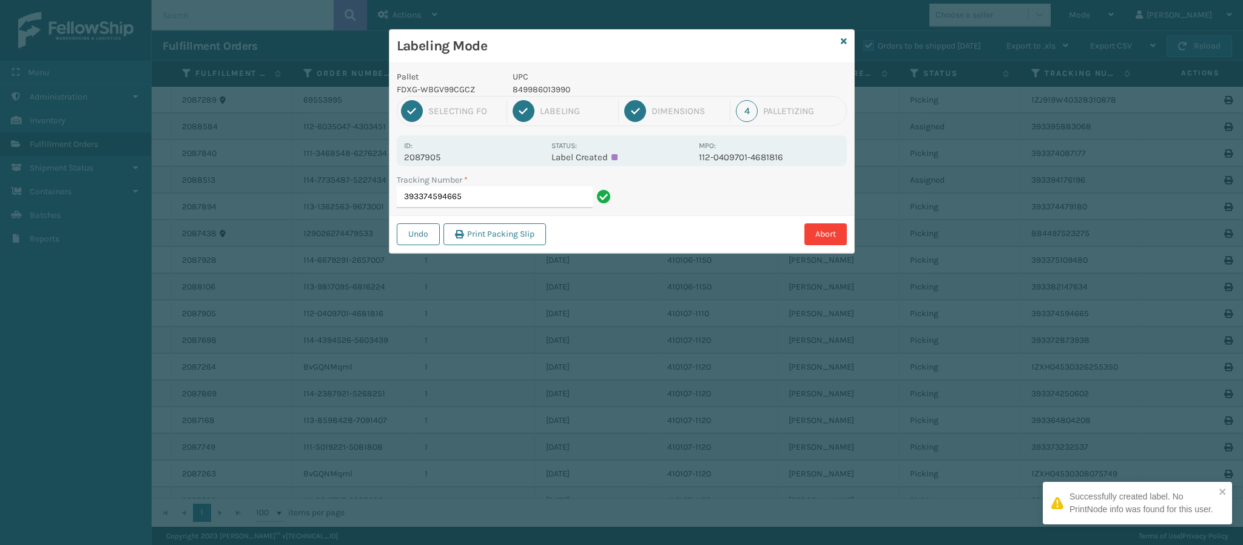
click at [435, 160] on p "2087905" at bounding box center [474, 157] width 140 height 11
click at [496, 202] on input "393374594665" at bounding box center [495, 197] width 196 height 22
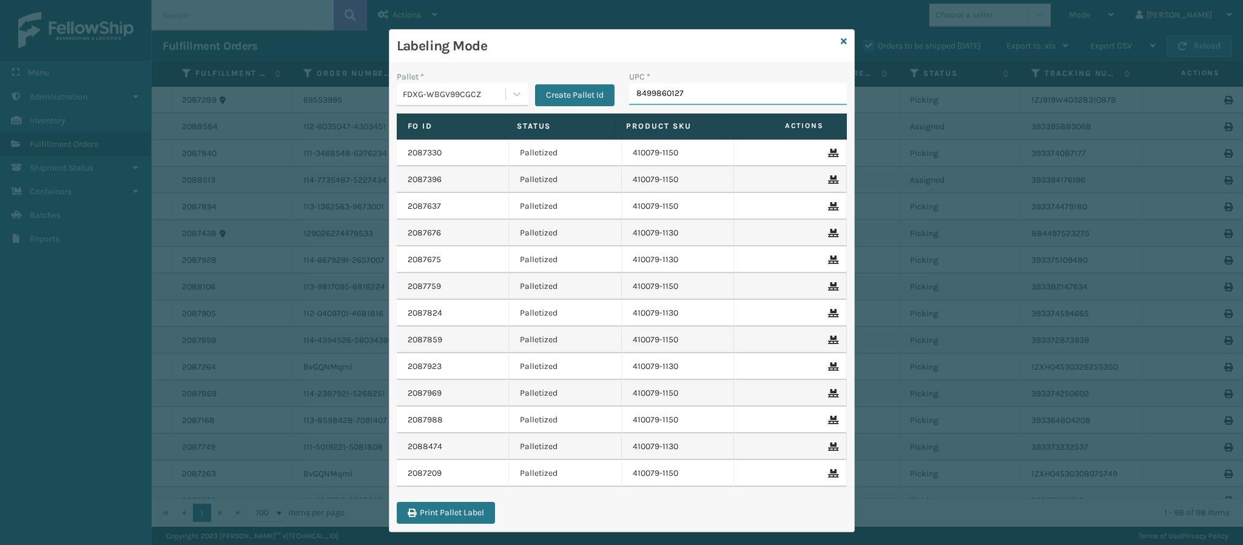
type input "84998601272"
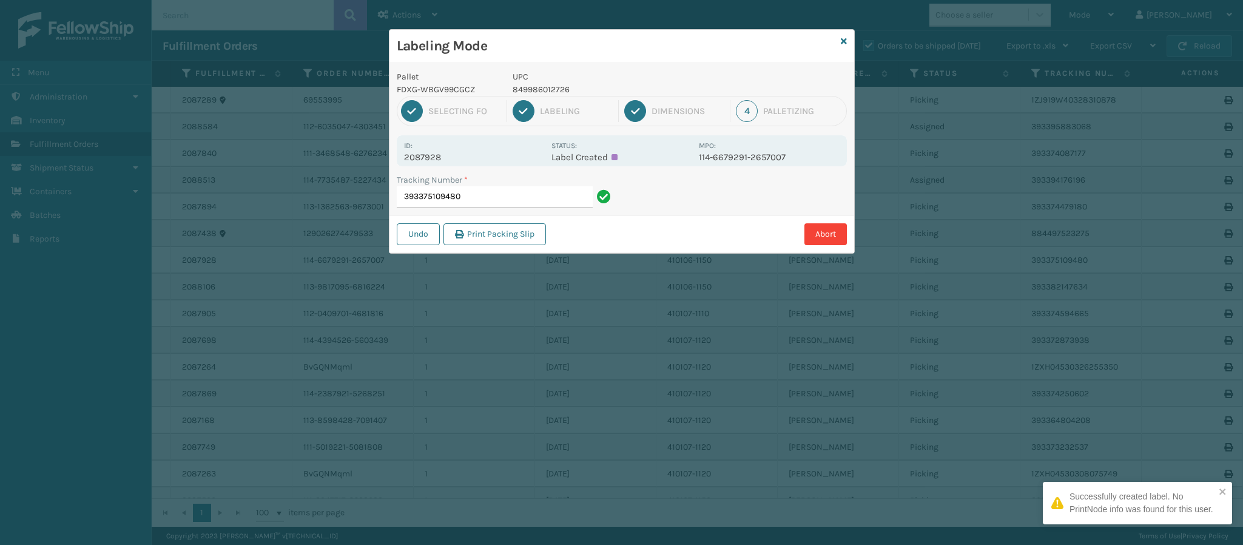
click at [430, 159] on p "2087928" at bounding box center [474, 157] width 140 height 11
click at [499, 191] on input "393375109480" at bounding box center [495, 197] width 196 height 22
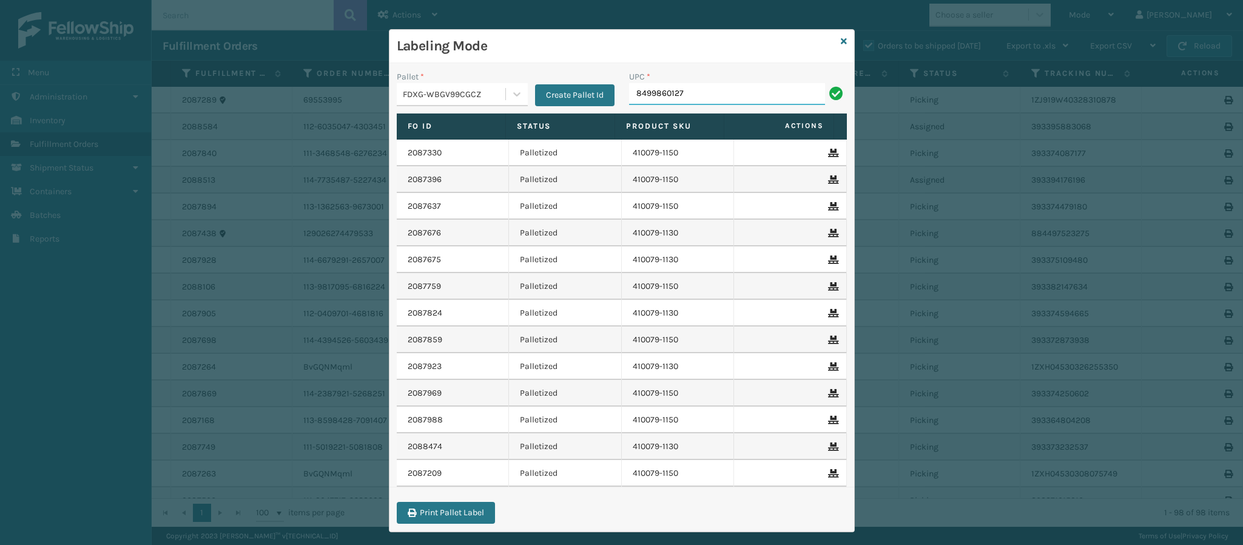
type input "84998601272"
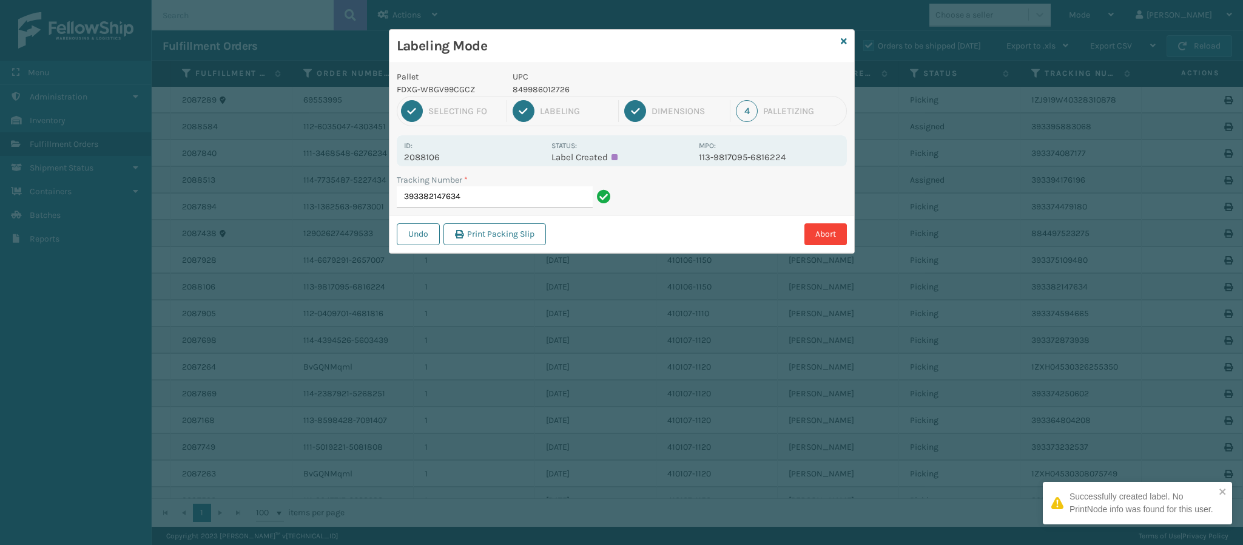
click at [441, 154] on p "2088106" at bounding box center [474, 157] width 140 height 11
click at [481, 195] on input "393382147634" at bounding box center [495, 197] width 196 height 22
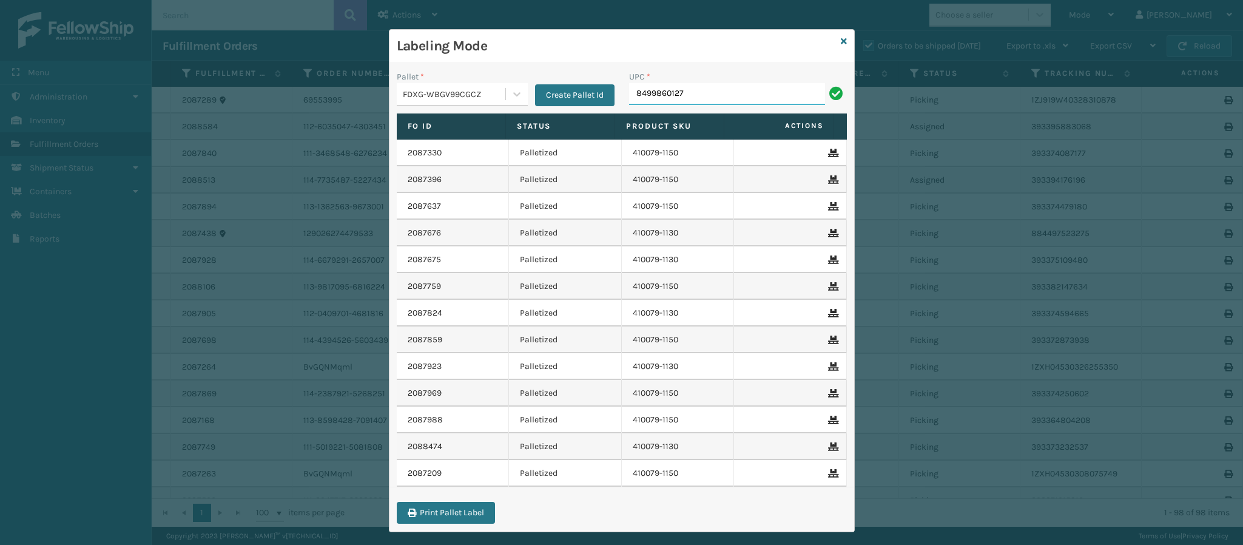
type input "84998601272"
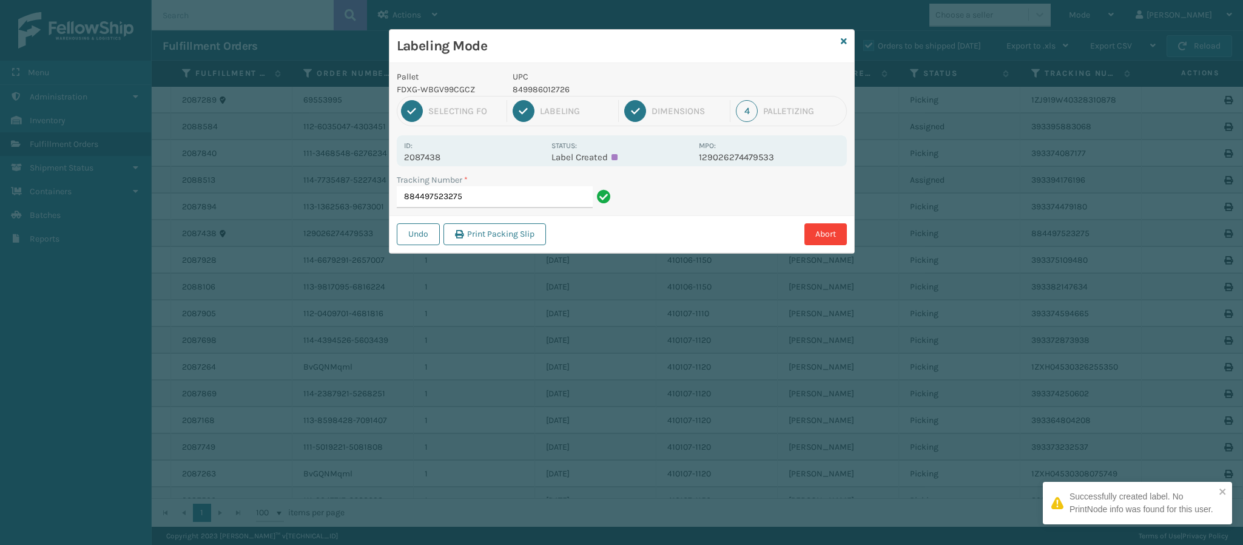
click at [426, 157] on p "2087438" at bounding box center [474, 157] width 140 height 11
click at [532, 188] on div "Tracking Number * 884497523275" at bounding box center [506, 191] width 218 height 35
click at [532, 188] on input "884497523275" at bounding box center [495, 197] width 196 height 22
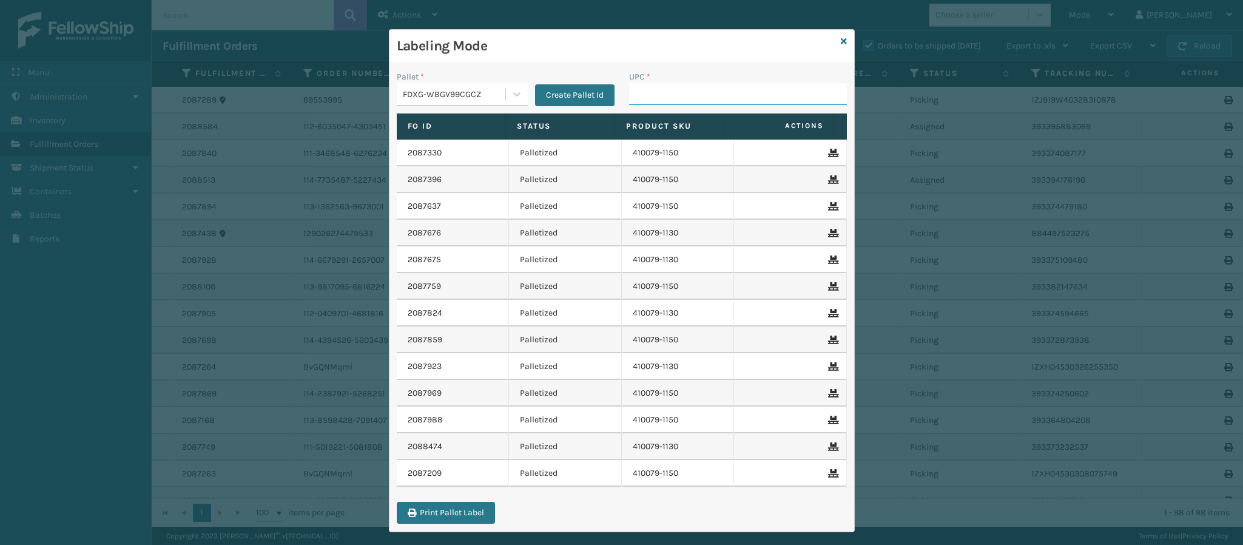
click at [714, 90] on input "UPC *" at bounding box center [738, 94] width 218 height 22
type input "84998601232"
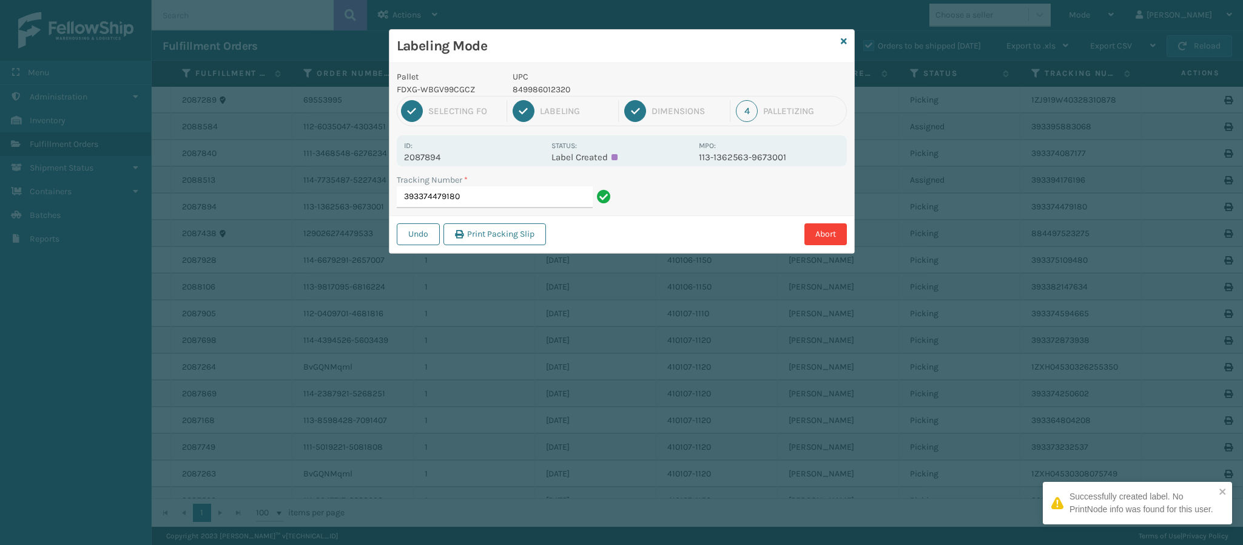
click at [434, 153] on p "2087894" at bounding box center [474, 157] width 140 height 11
click at [492, 199] on input "393374479180" at bounding box center [495, 197] width 196 height 22
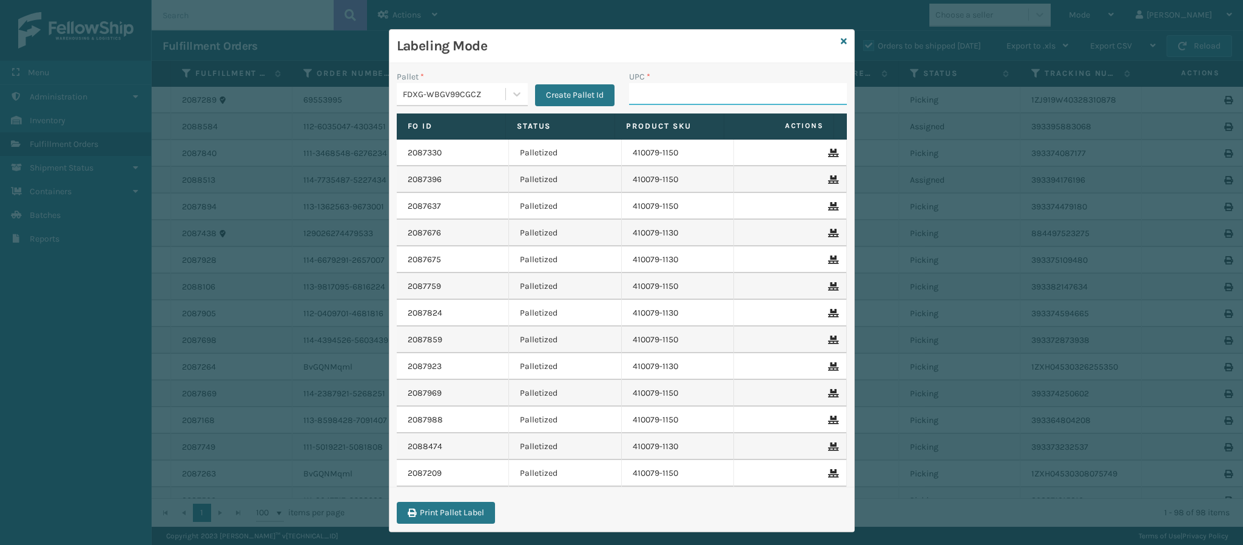
click at [670, 95] on input "UPC *" at bounding box center [738, 94] width 218 height 22
type input "8499860095"
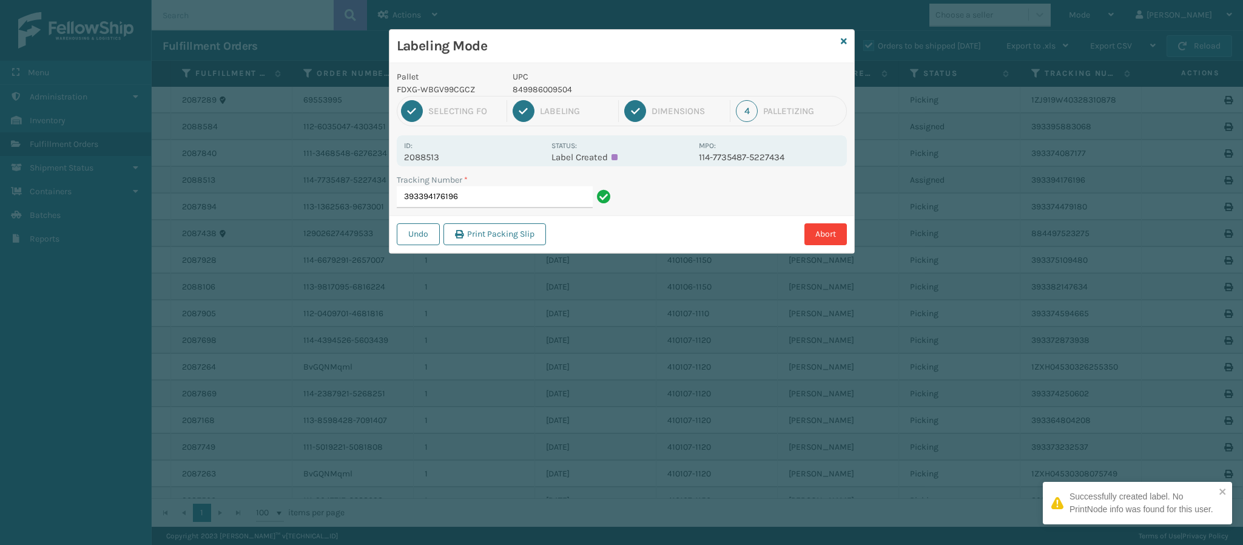
click at [428, 153] on p "2088513" at bounding box center [474, 157] width 140 height 11
click at [506, 197] on input "393394176196" at bounding box center [495, 197] width 196 height 22
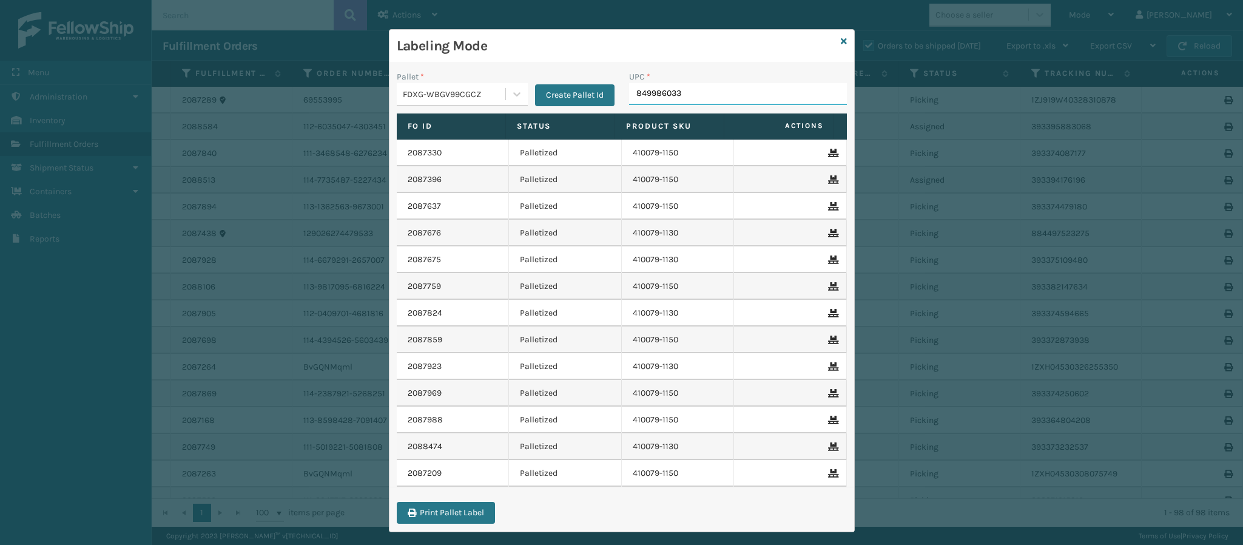
type input "8499860338"
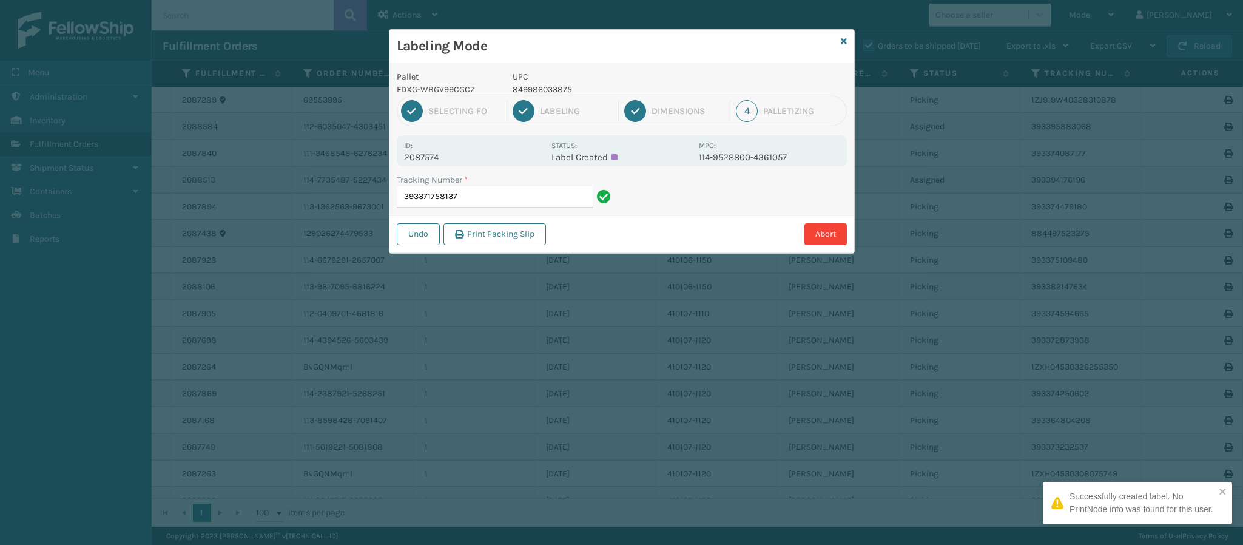
click at [435, 157] on p "2087574" at bounding box center [474, 157] width 140 height 11
click at [497, 199] on input "393371758137" at bounding box center [495, 197] width 196 height 22
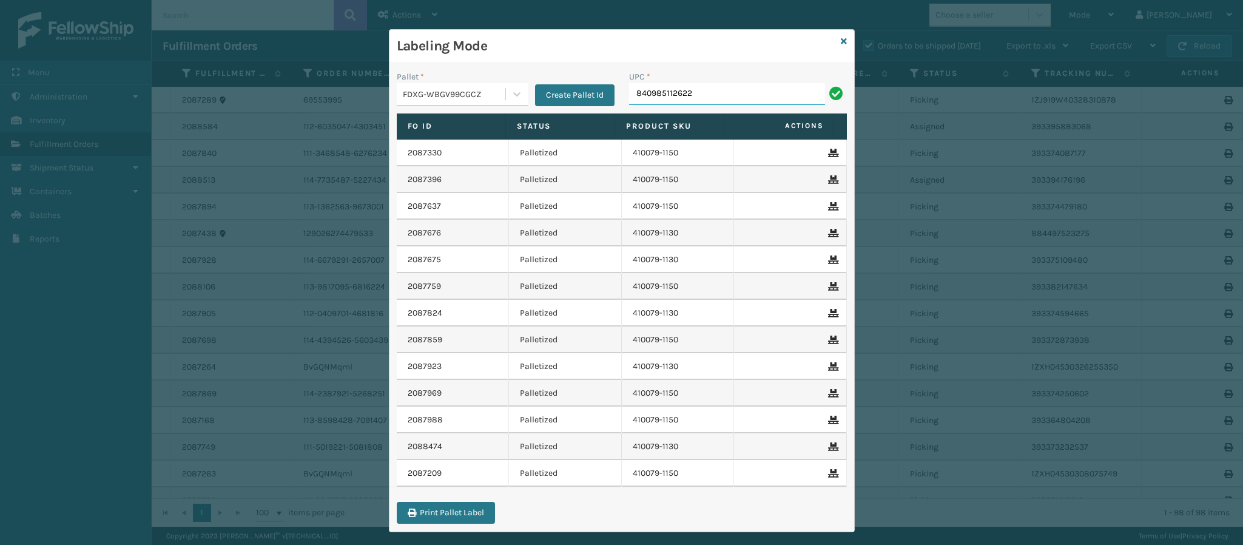
type input "840985112622"
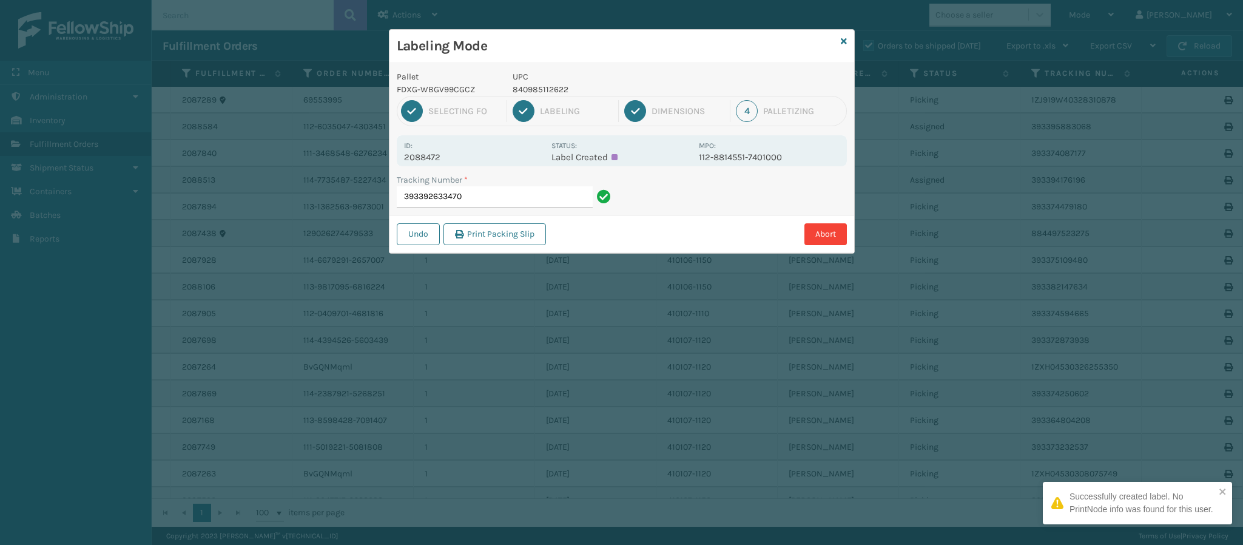
click at [434, 159] on p "2088472" at bounding box center [474, 157] width 140 height 11
click at [548, 194] on input "393392633470" at bounding box center [495, 197] width 196 height 22
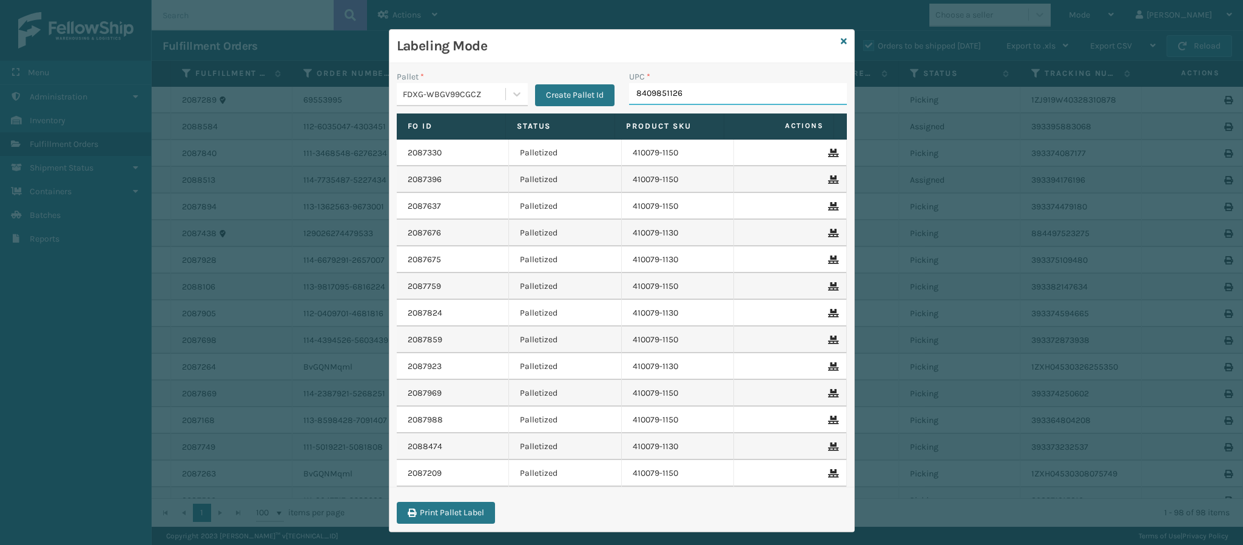
type input "84098511262"
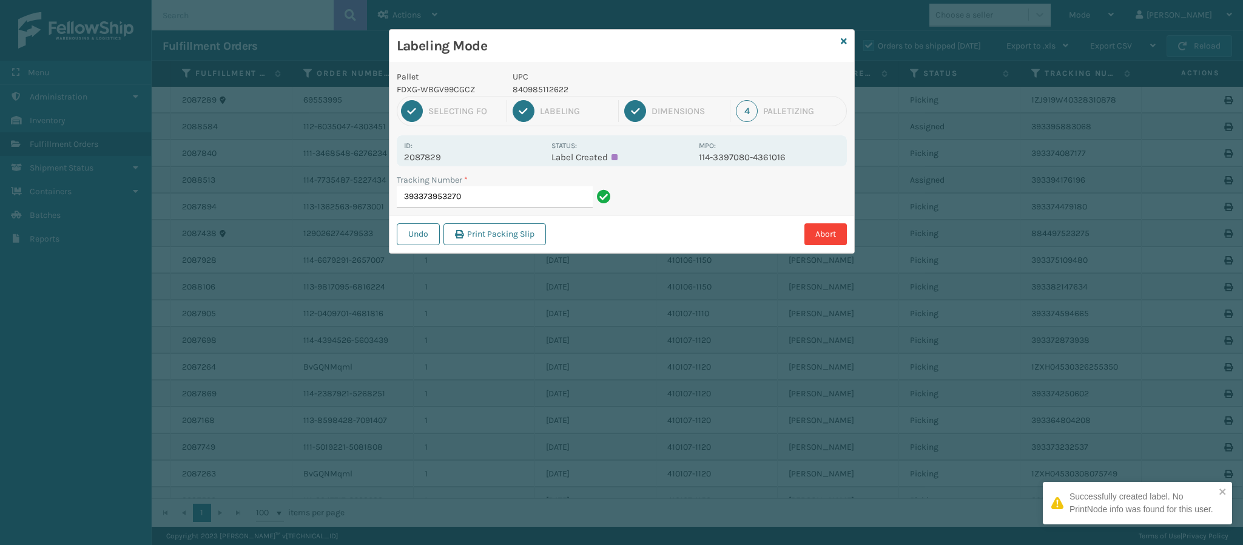
click at [439, 157] on p "2087829" at bounding box center [474, 157] width 140 height 11
click at [486, 202] on input "393373953270" at bounding box center [495, 197] width 196 height 22
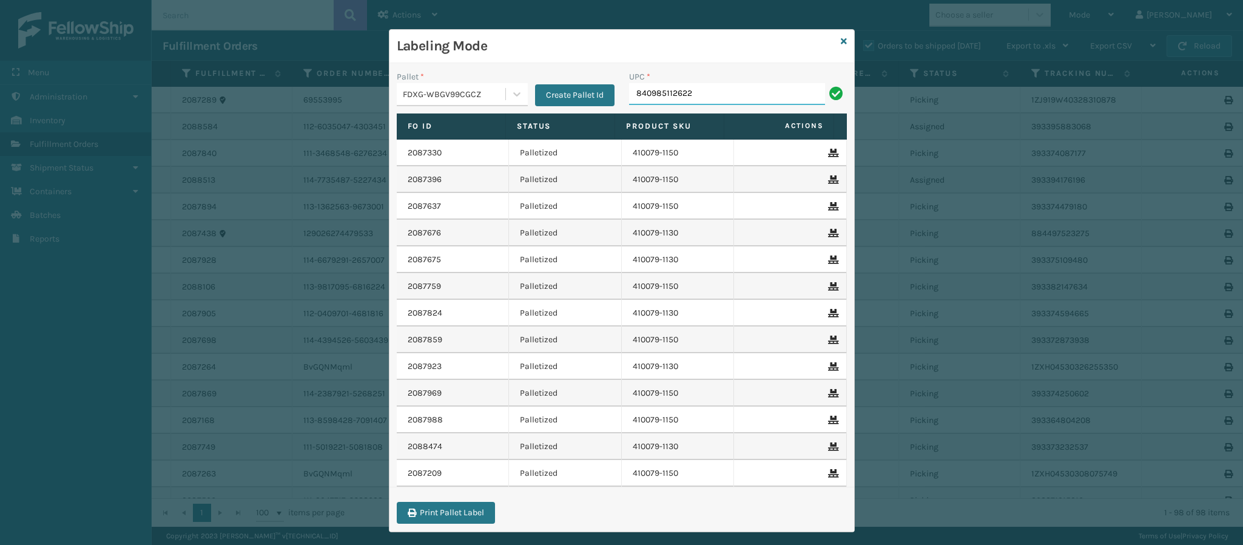
type input "840985112622"
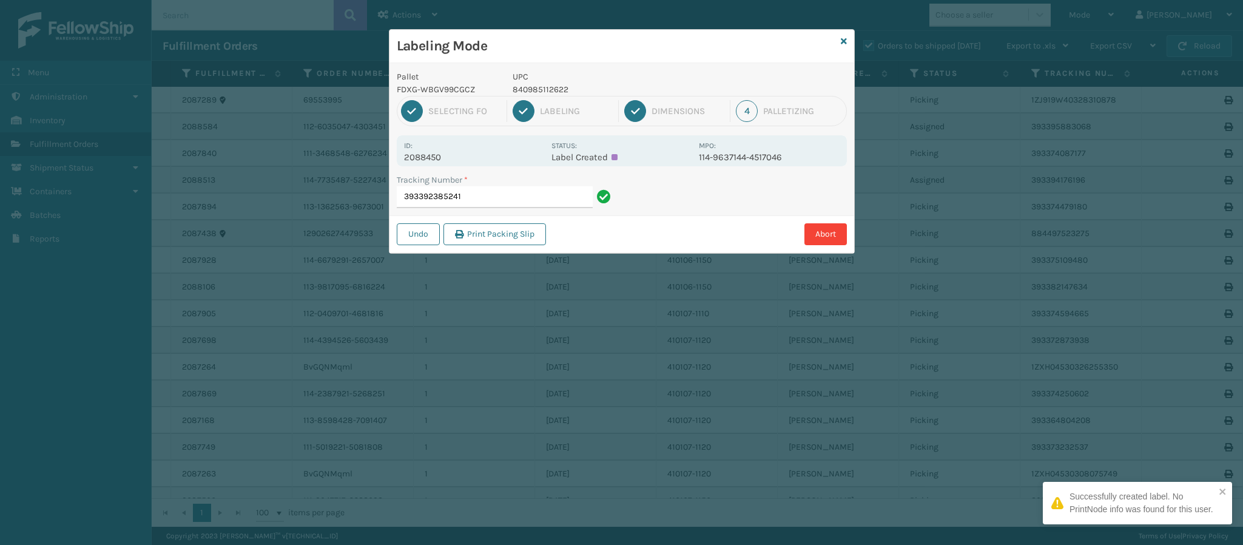
click at [430, 157] on p "2088450" at bounding box center [474, 157] width 140 height 11
click at [509, 194] on input "393392385241" at bounding box center [495, 197] width 196 height 22
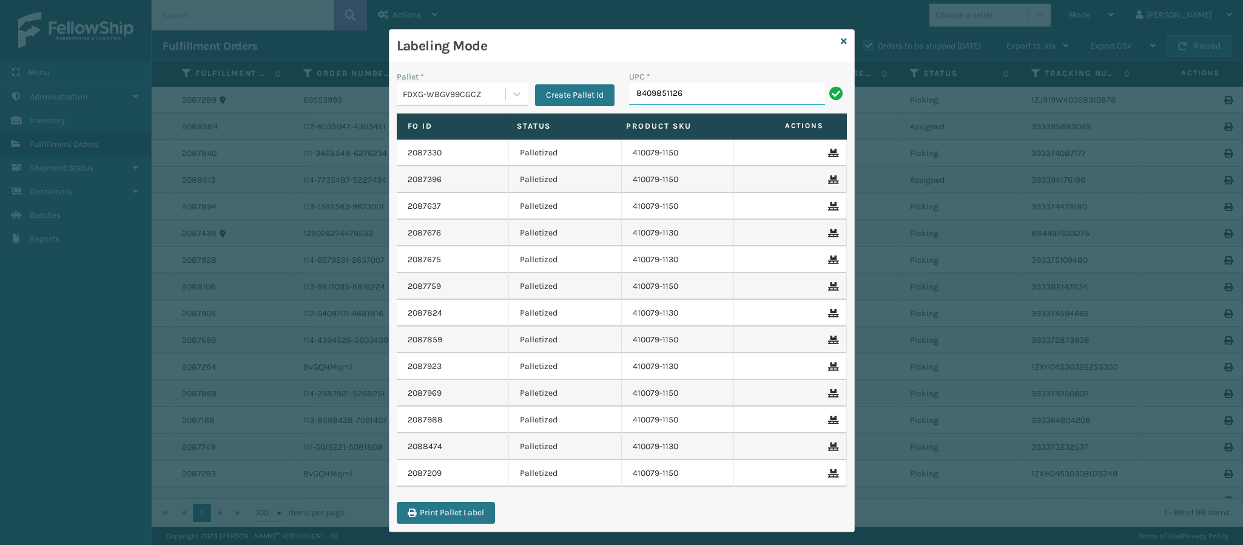
type input "84098511262"
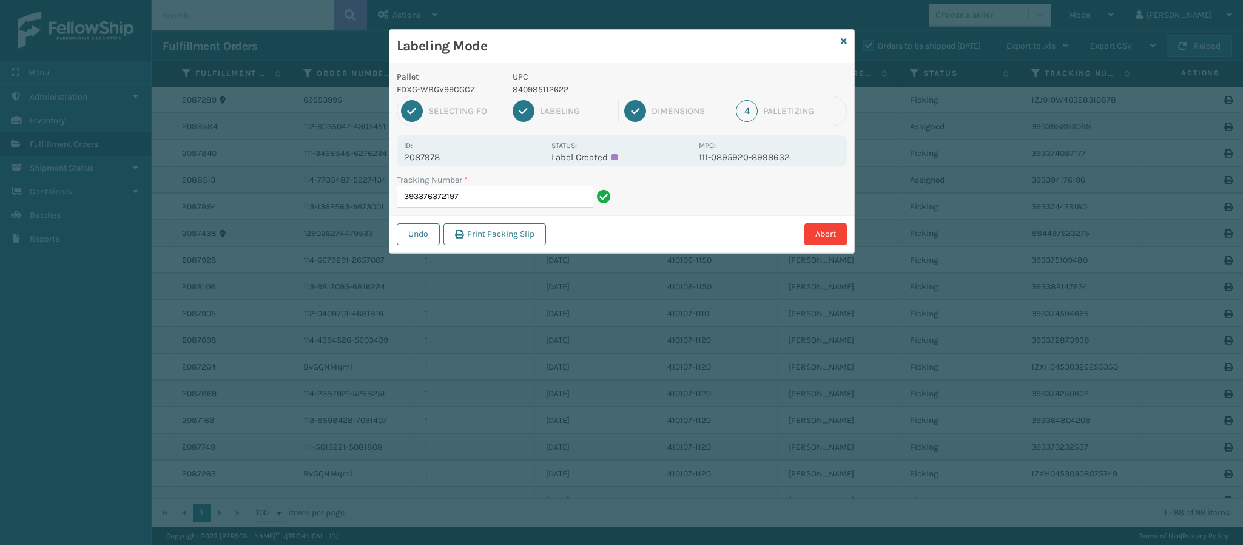
click at [439, 157] on p "2087978" at bounding box center [474, 157] width 140 height 11
click at [504, 195] on input "393376372197" at bounding box center [495, 197] width 196 height 22
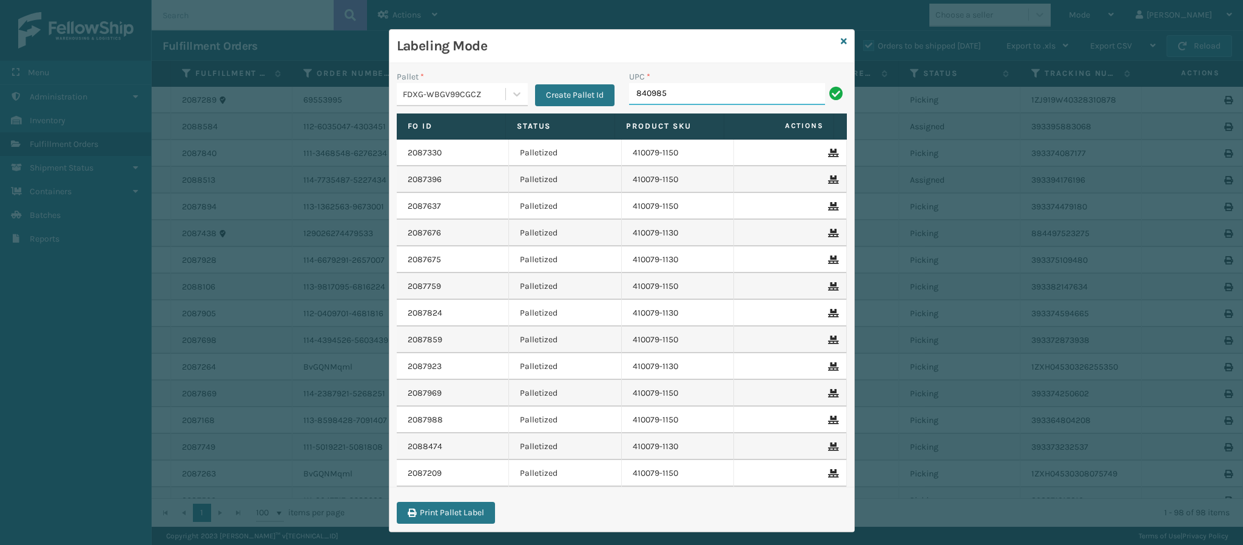
type input "8409851"
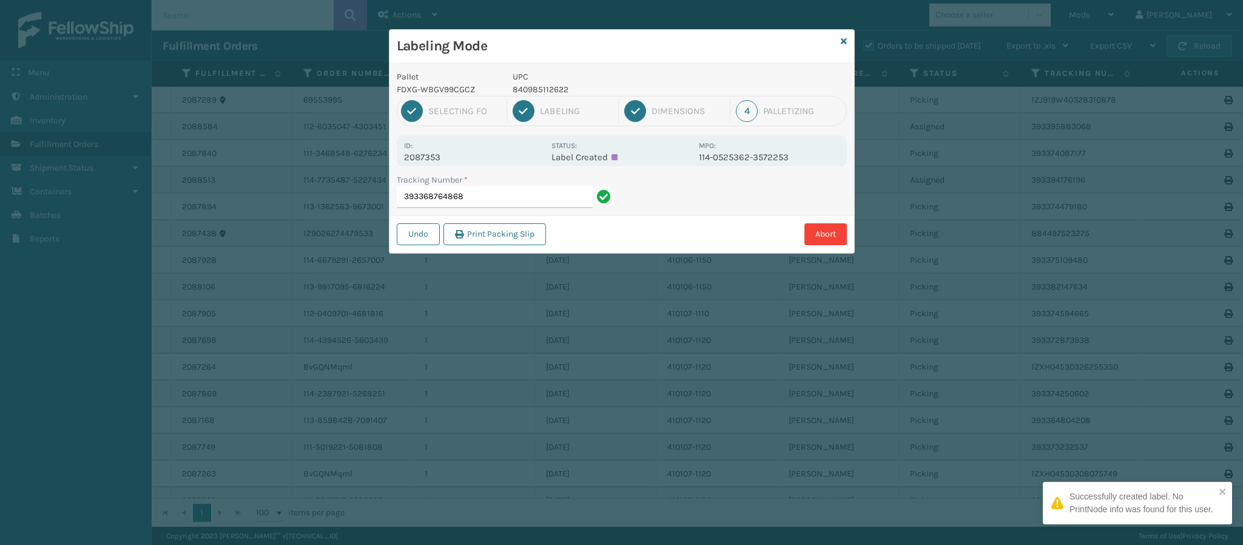
click at [437, 157] on p "2087353" at bounding box center [474, 157] width 140 height 11
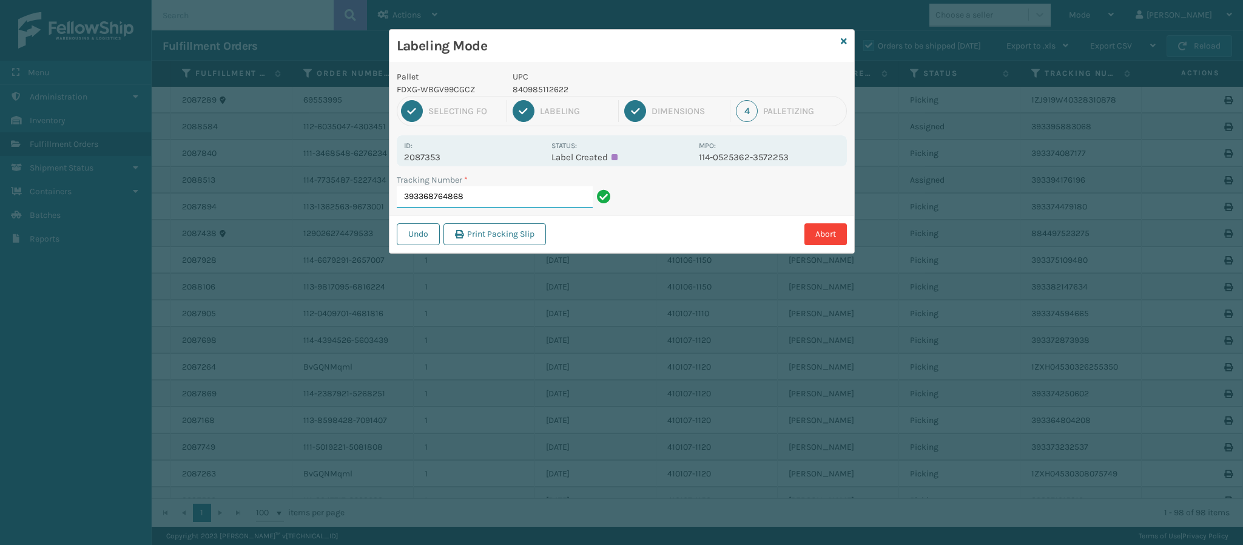
click at [528, 195] on input "393368764868" at bounding box center [495, 197] width 196 height 22
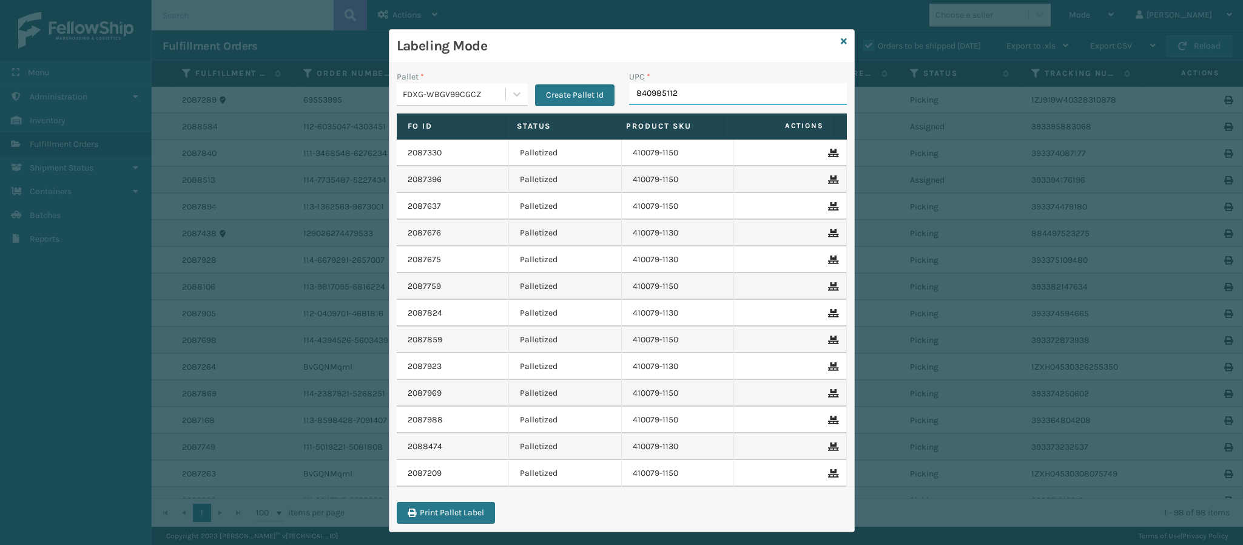
type input "8409851126"
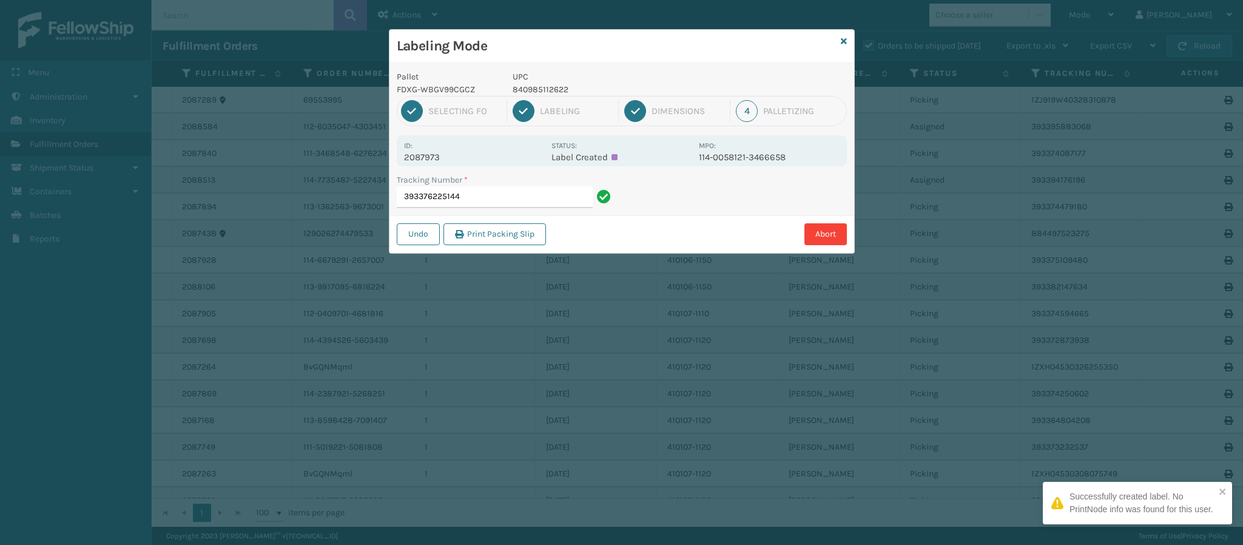
click at [430, 159] on p "2087973" at bounding box center [474, 157] width 140 height 11
click at [501, 198] on input "393376225144" at bounding box center [495, 197] width 196 height 22
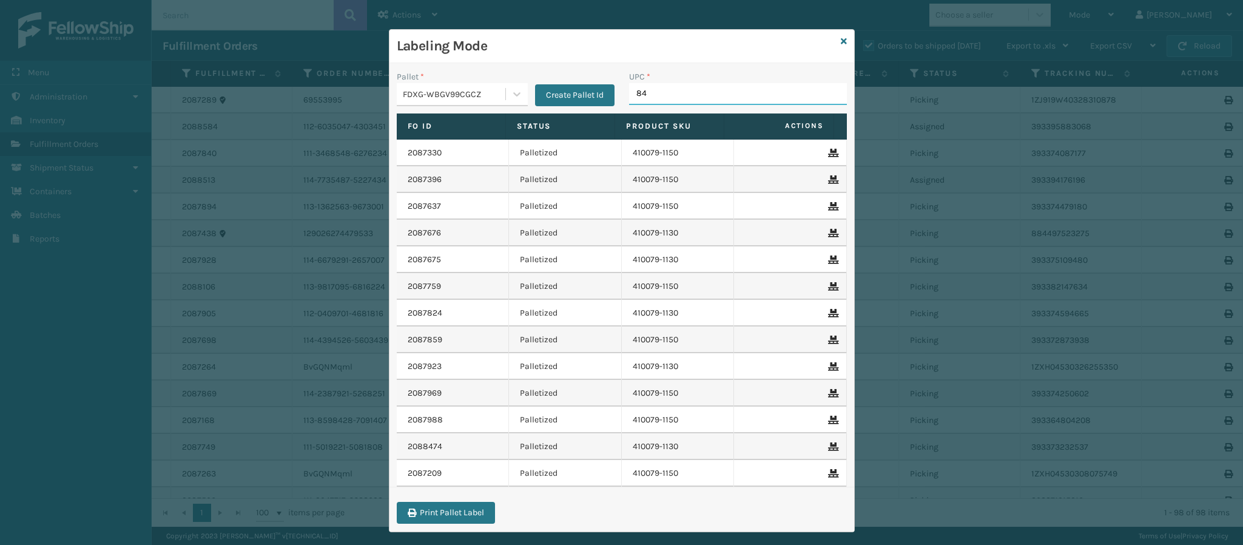
type input "840"
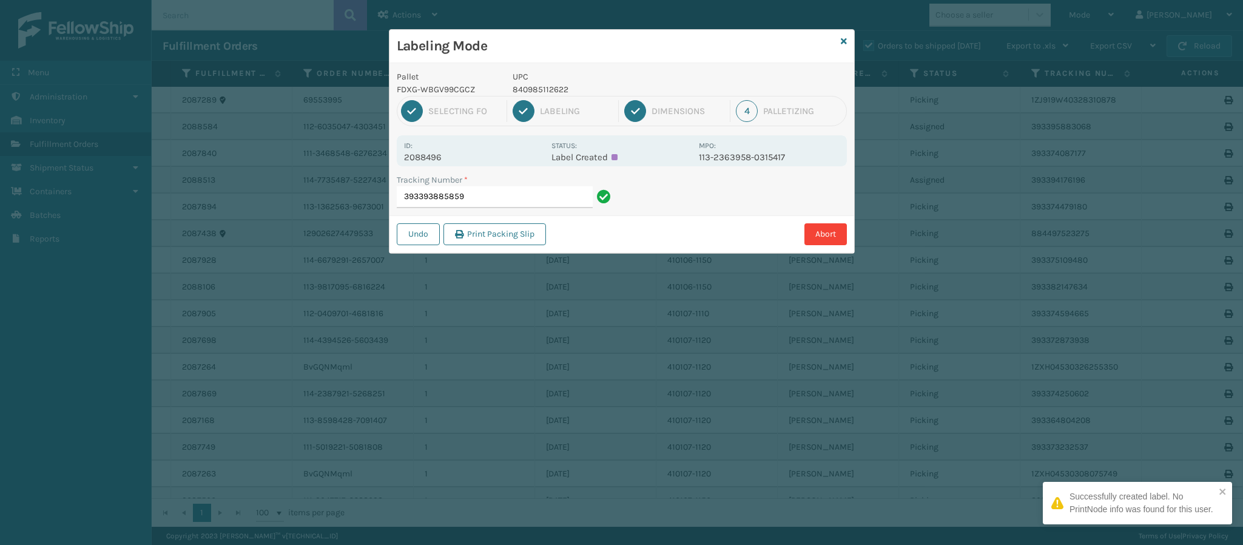
click at [441, 157] on p "2088496" at bounding box center [474, 157] width 140 height 11
click at [494, 203] on input "393393885859" at bounding box center [495, 197] width 196 height 22
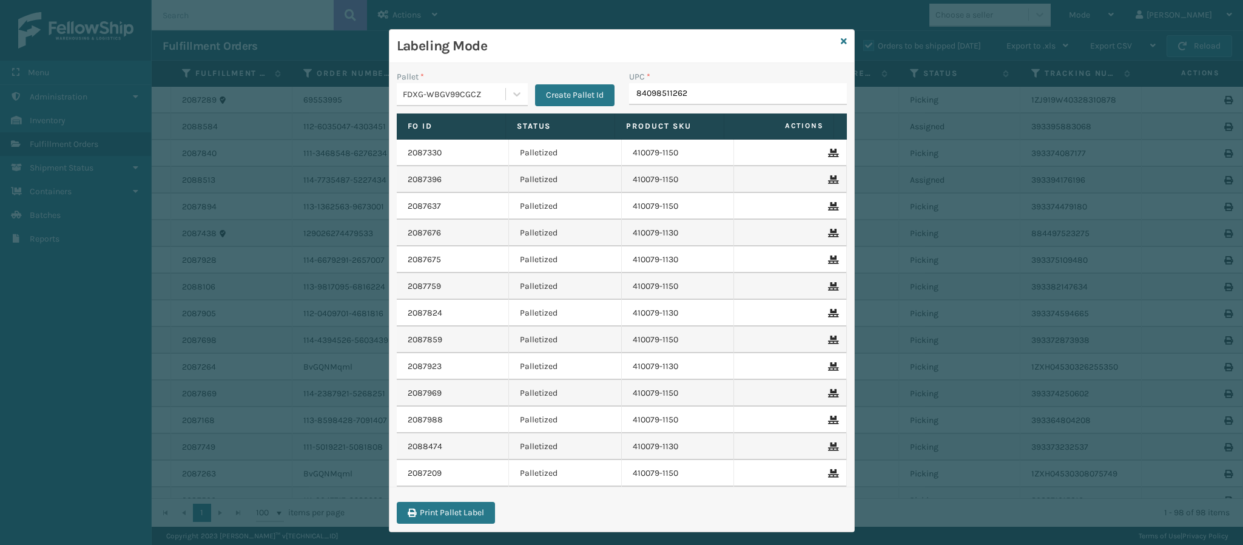
type input "840985112622"
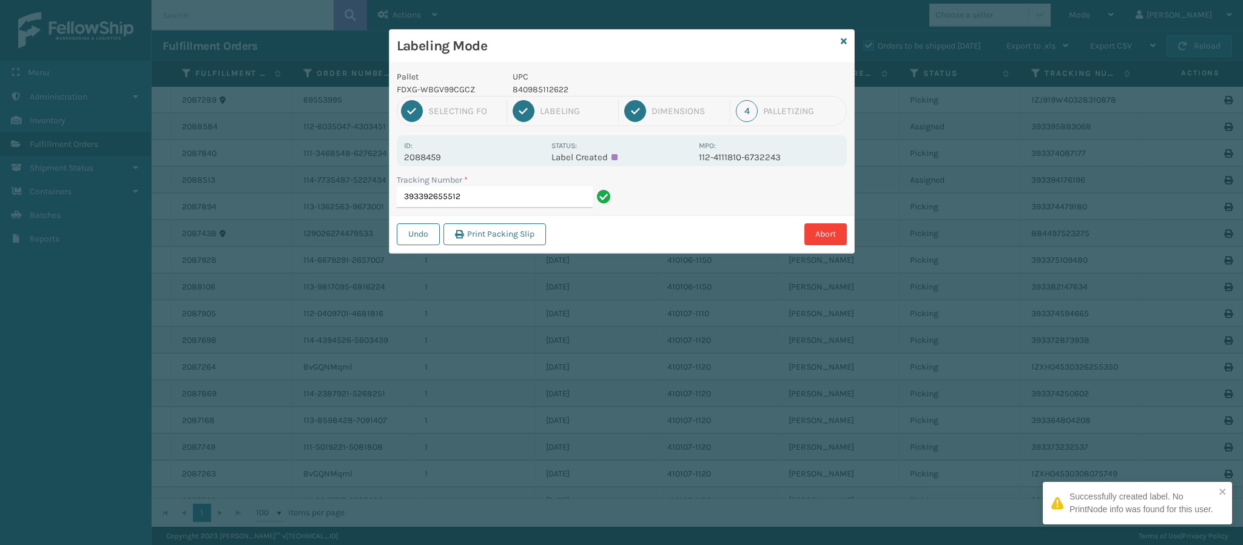
click at [433, 163] on p "2088459" at bounding box center [474, 157] width 140 height 11
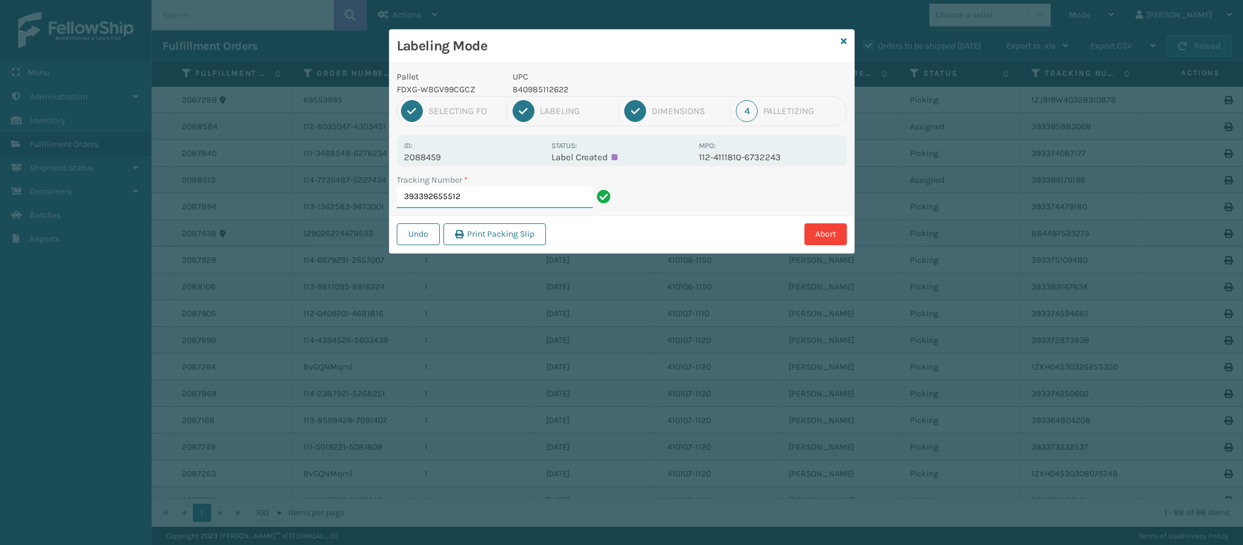
click at [503, 203] on input "393392655512" at bounding box center [495, 197] width 196 height 22
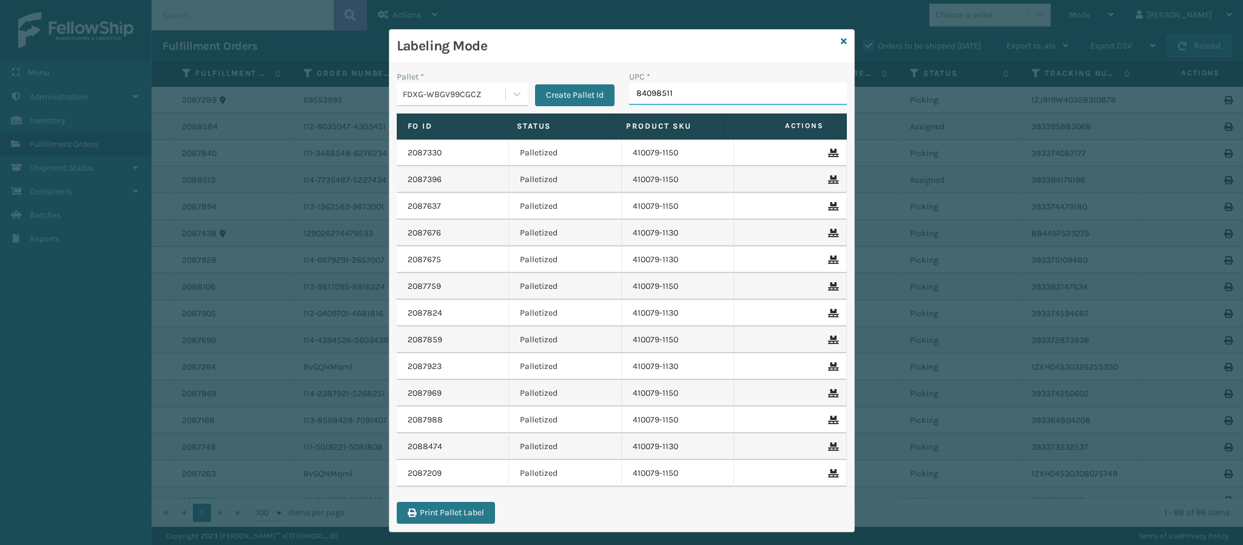
type input "840985112"
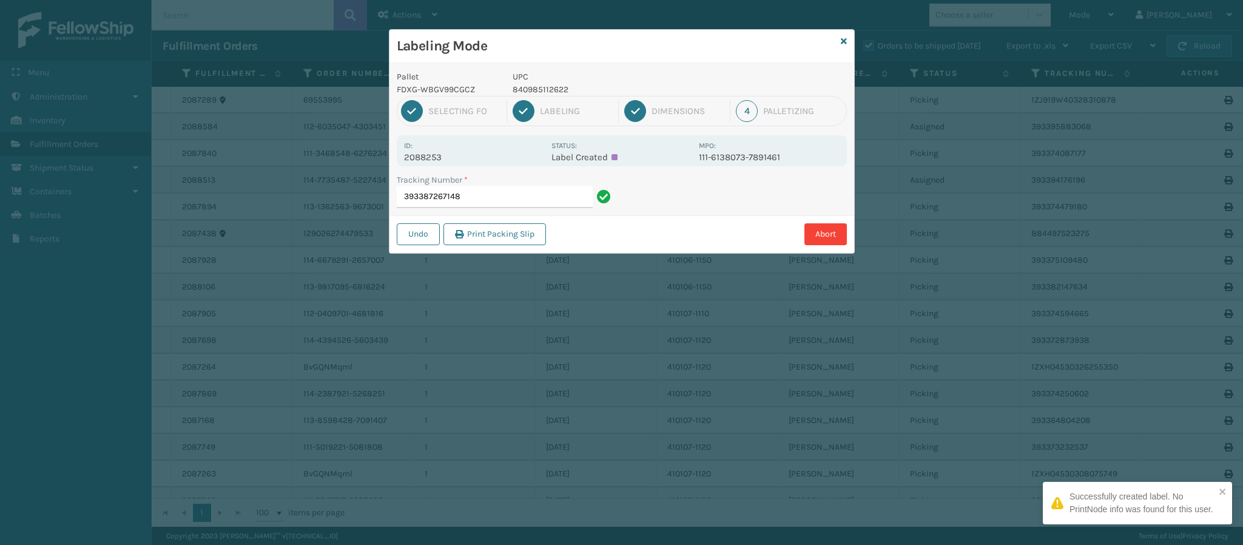
click at [433, 162] on p "2088253" at bounding box center [474, 157] width 140 height 11
click at [507, 199] on input "393387267148" at bounding box center [495, 197] width 196 height 22
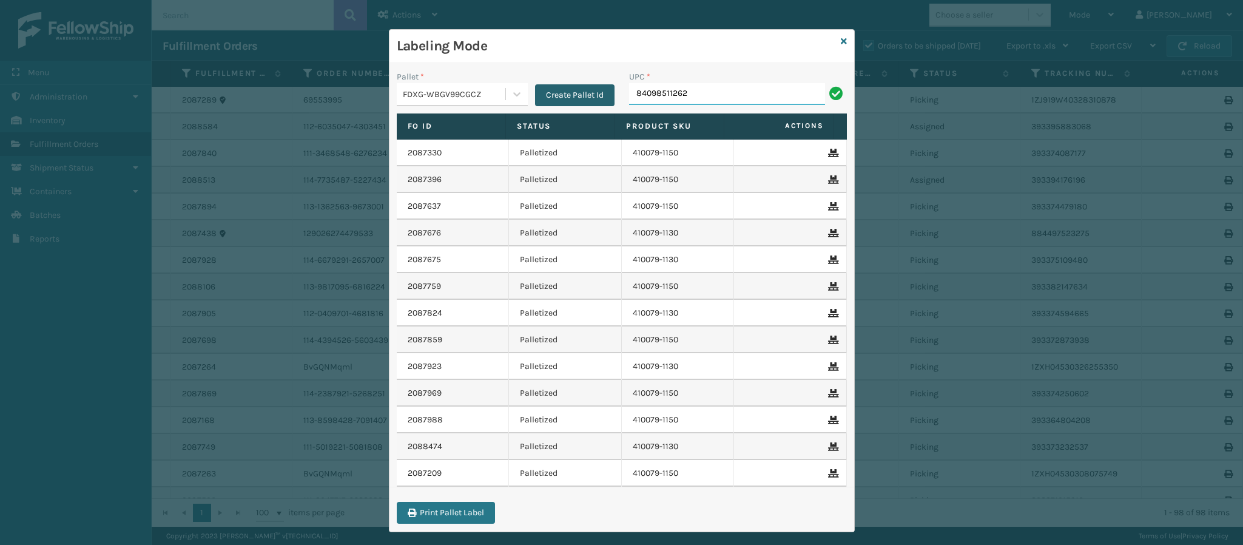
type input "840985112622"
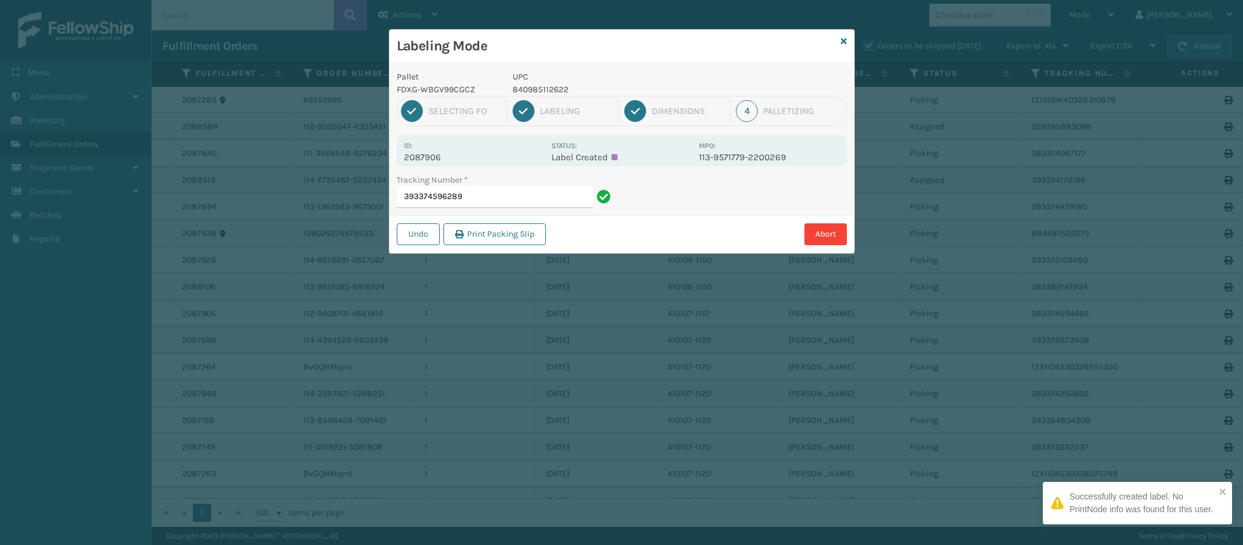
click at [430, 155] on p "2087906" at bounding box center [474, 157] width 140 height 11
click at [513, 202] on input "393374596289" at bounding box center [495, 197] width 196 height 22
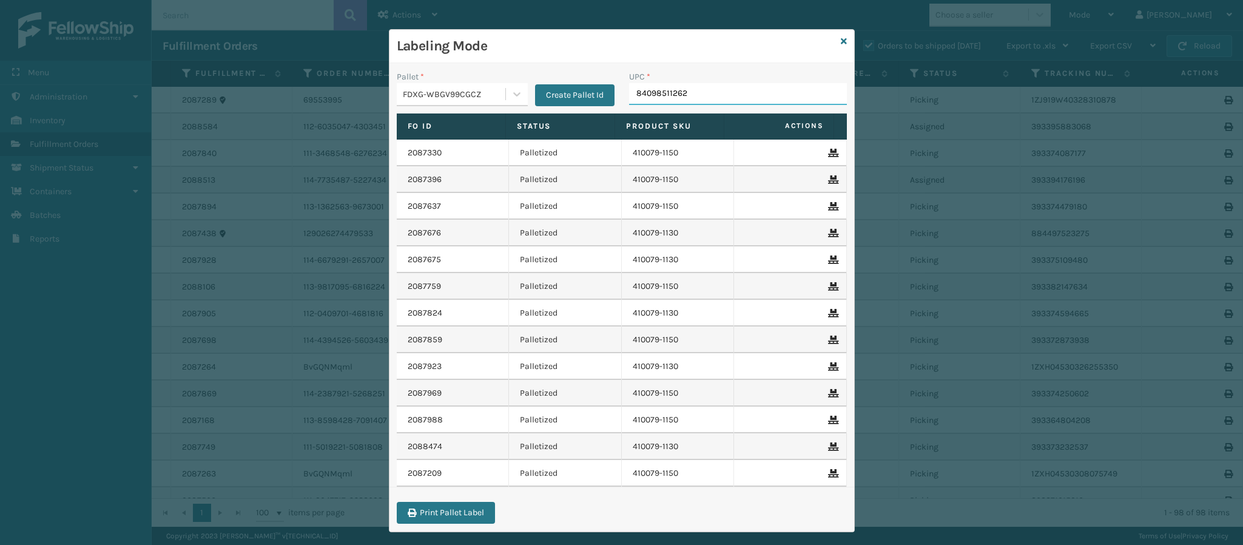
type input "840985112622"
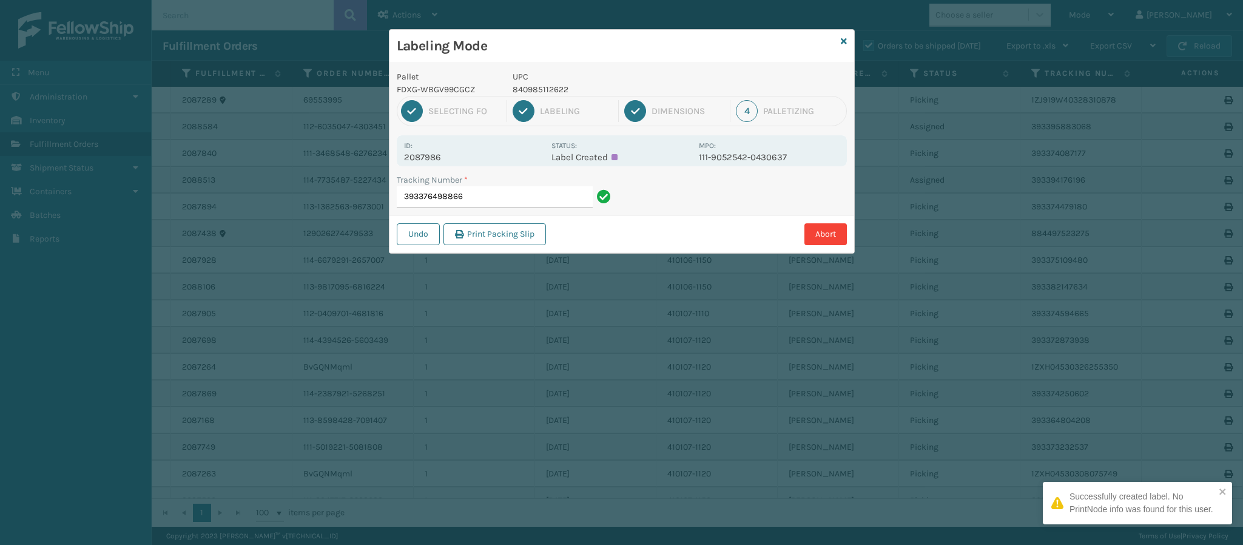
click at [437, 157] on p "2087986" at bounding box center [474, 157] width 140 height 11
click at [478, 195] on input "393376498866" at bounding box center [495, 197] width 196 height 22
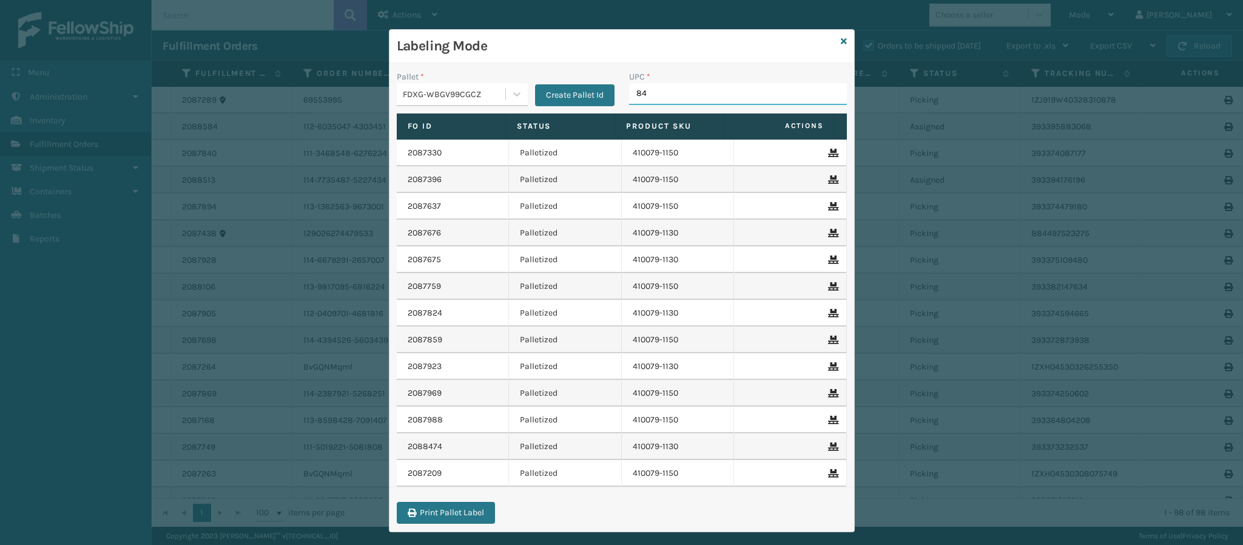
type input "840"
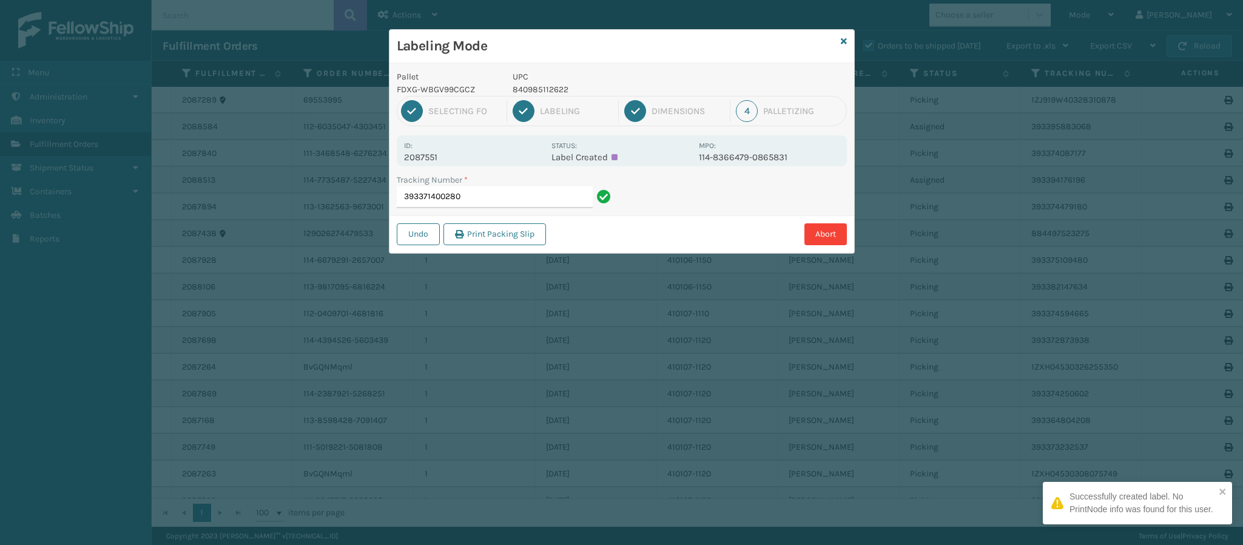
click at [434, 158] on p "2087551" at bounding box center [474, 157] width 140 height 11
click at [501, 193] on input "393371400280" at bounding box center [495, 197] width 196 height 22
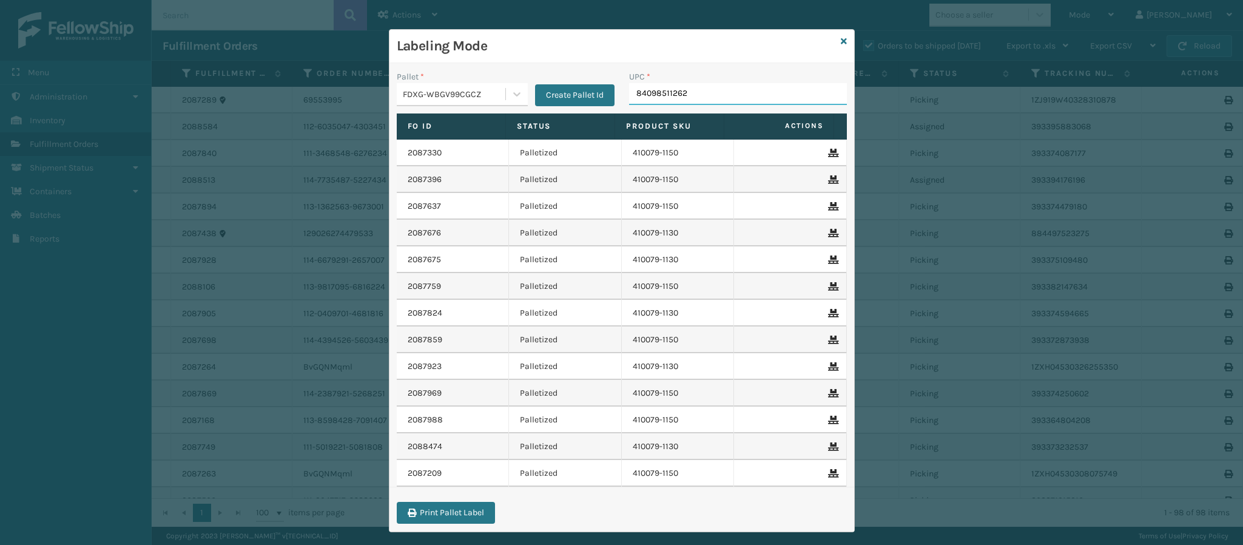
type input "840985112622"
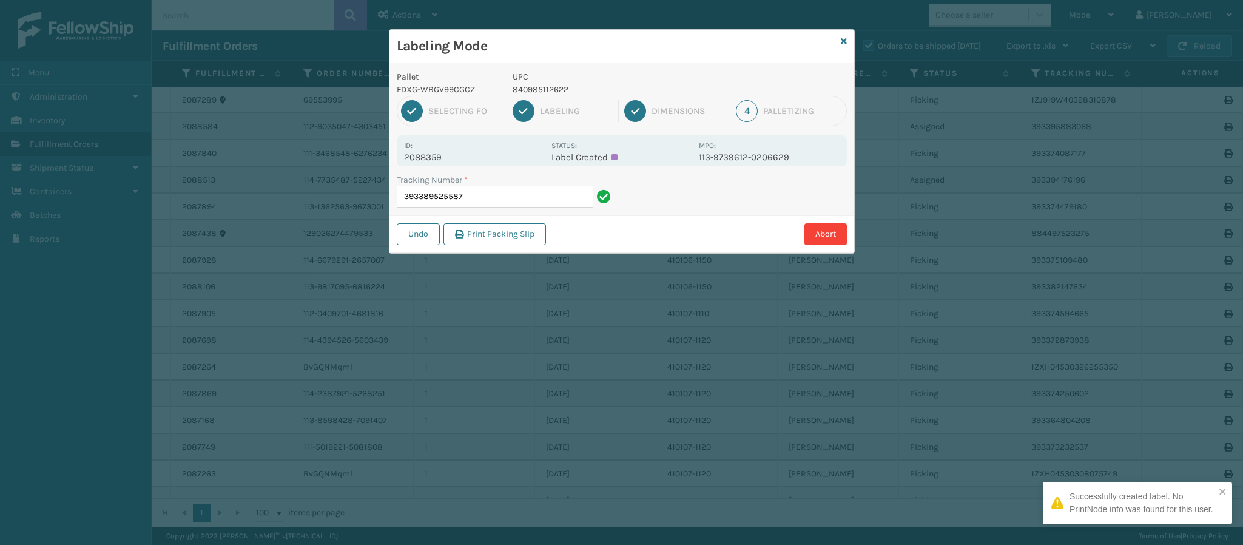
click at [428, 147] on div "Id: 2088359" at bounding box center [474, 151] width 140 height 24
click at [427, 153] on p "2088359" at bounding box center [474, 157] width 140 height 11
click at [487, 197] on input "393389525587" at bounding box center [495, 197] width 196 height 22
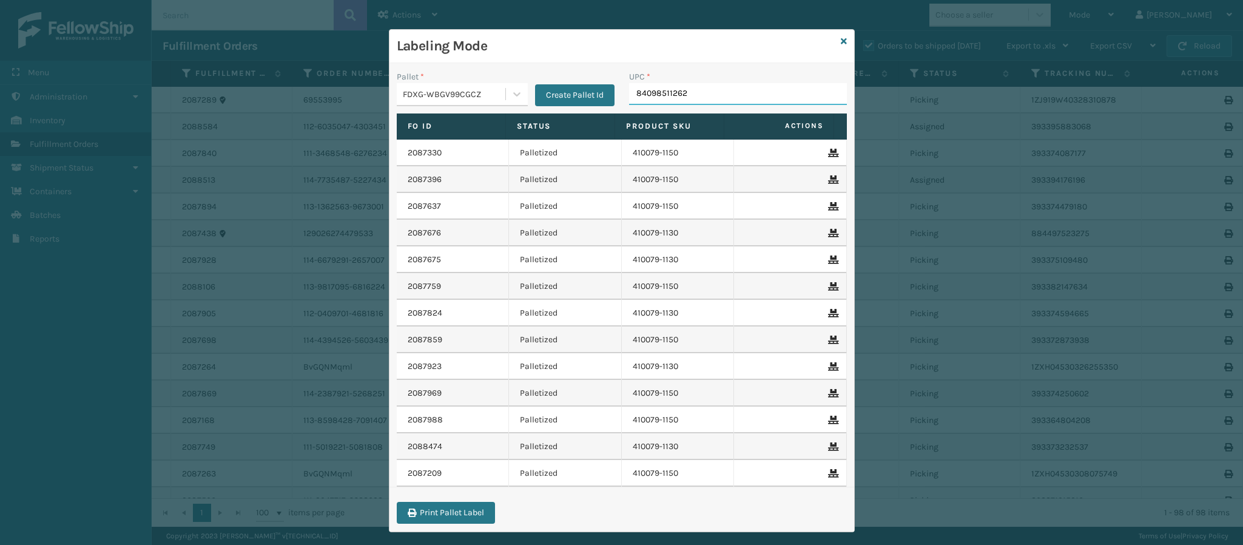
type input "840985112622"
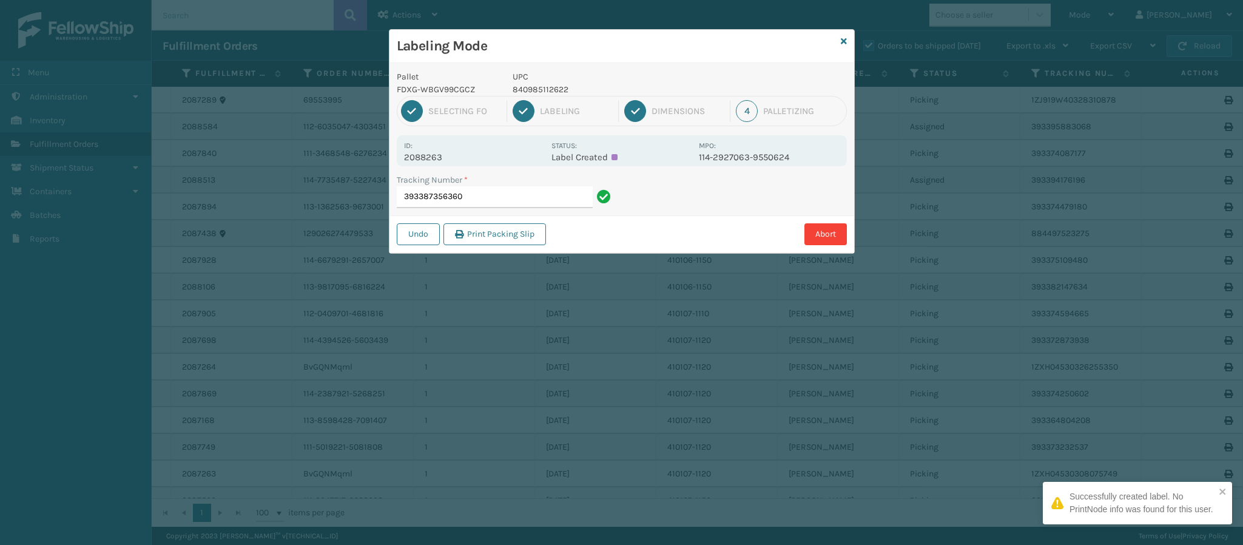
click at [437, 154] on p "2088263" at bounding box center [474, 157] width 140 height 11
click at [521, 203] on input "393387356360" at bounding box center [495, 197] width 196 height 22
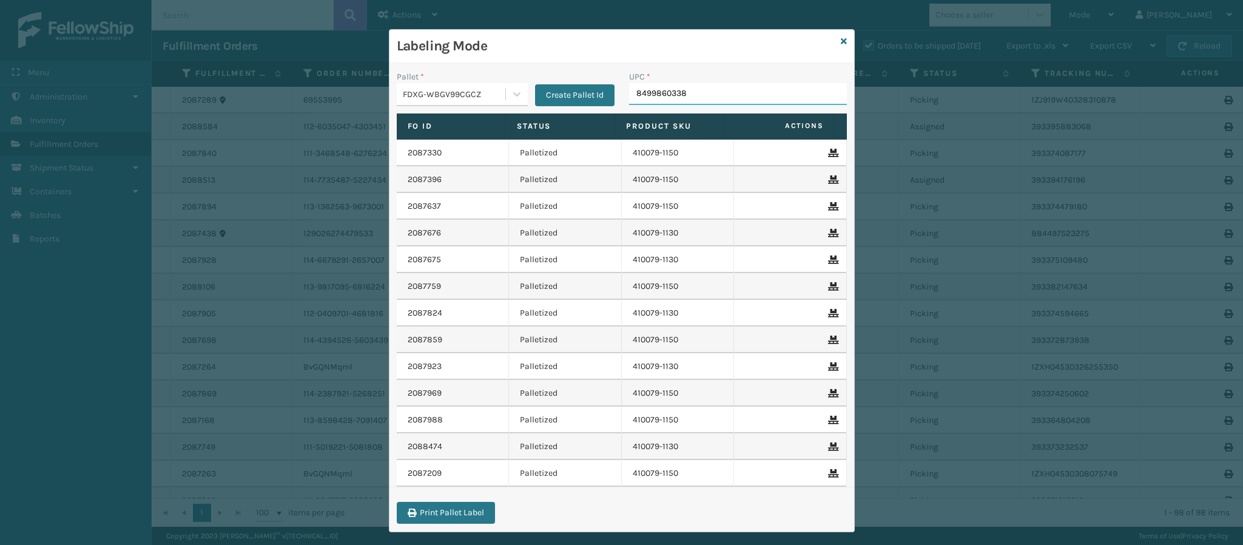
type input "84998603389"
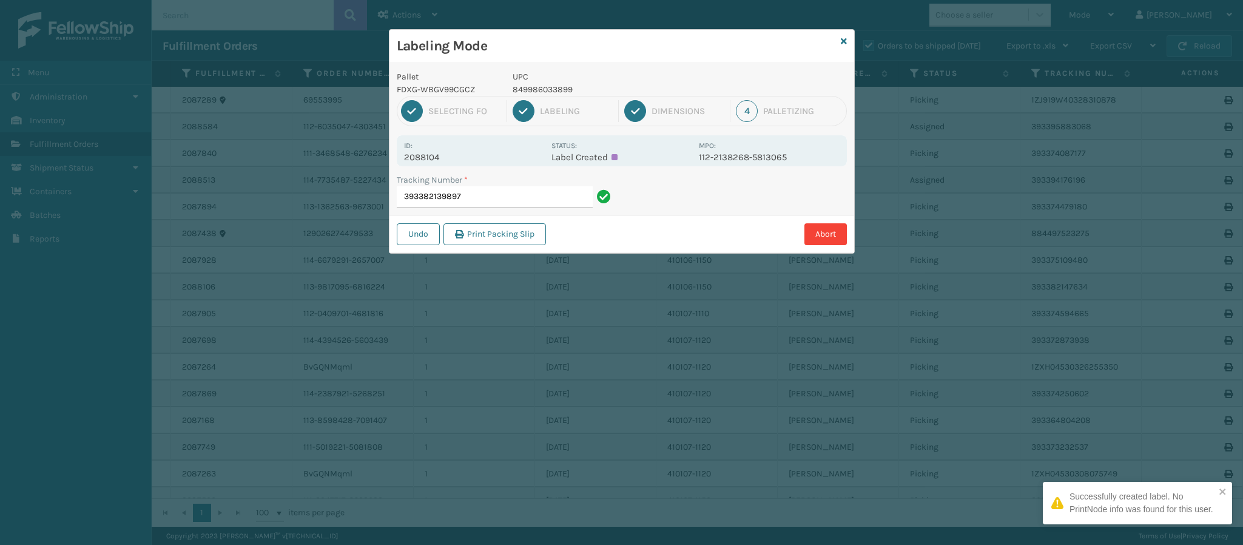
click at [434, 163] on p "2088104" at bounding box center [474, 157] width 140 height 11
click at [521, 191] on input "393382139897" at bounding box center [495, 197] width 196 height 22
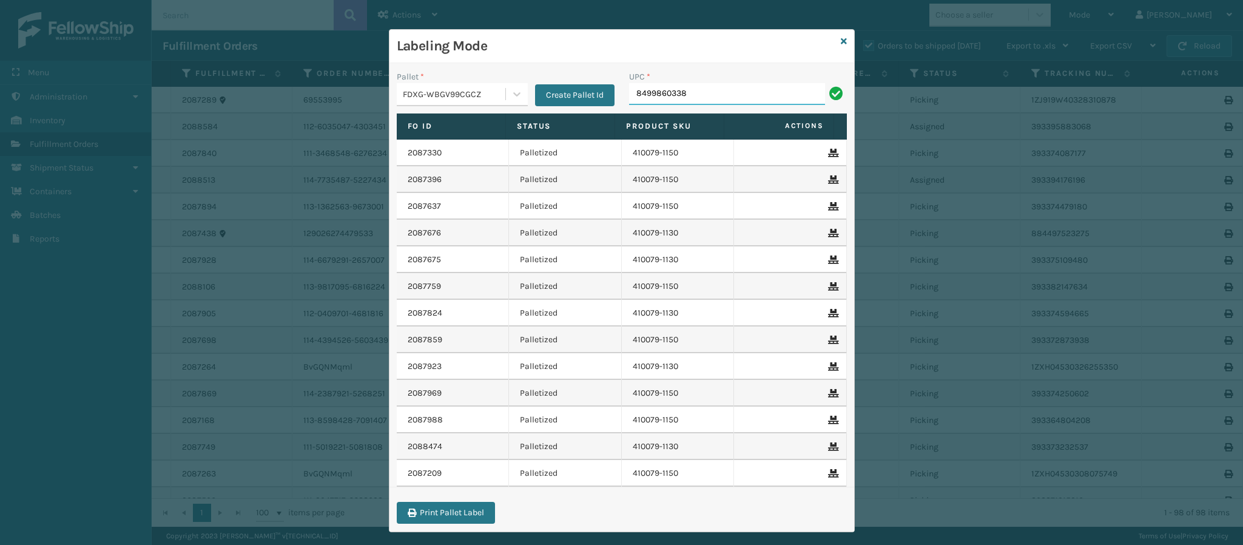
type input "84998603389"
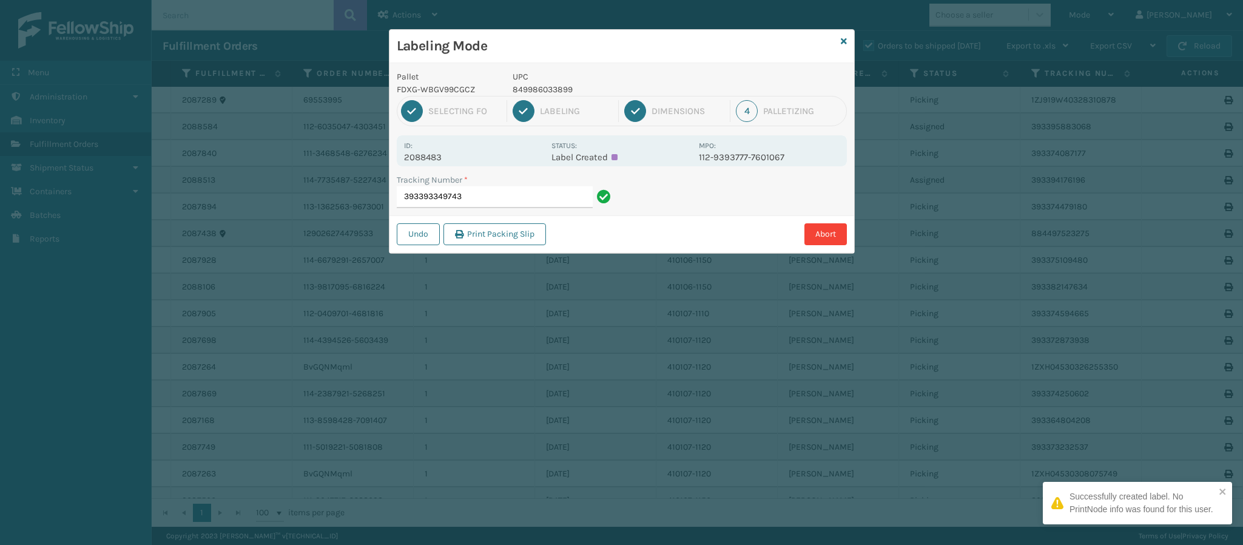
click at [439, 158] on p "2088483" at bounding box center [474, 157] width 140 height 11
click at [501, 190] on input "393393349743" at bounding box center [495, 197] width 196 height 22
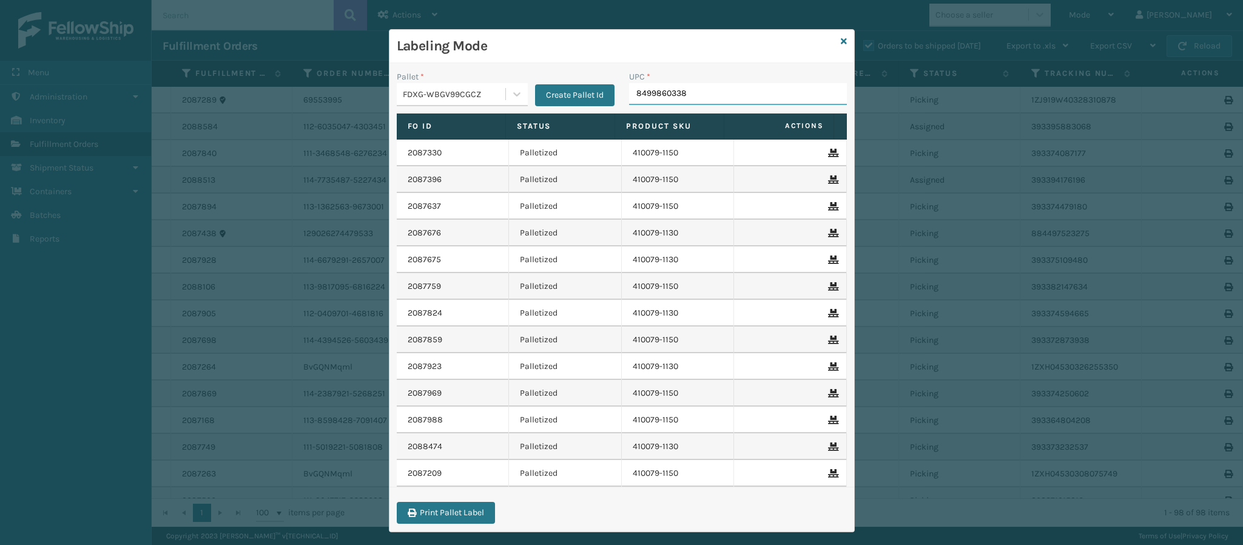
type input "84998603389"
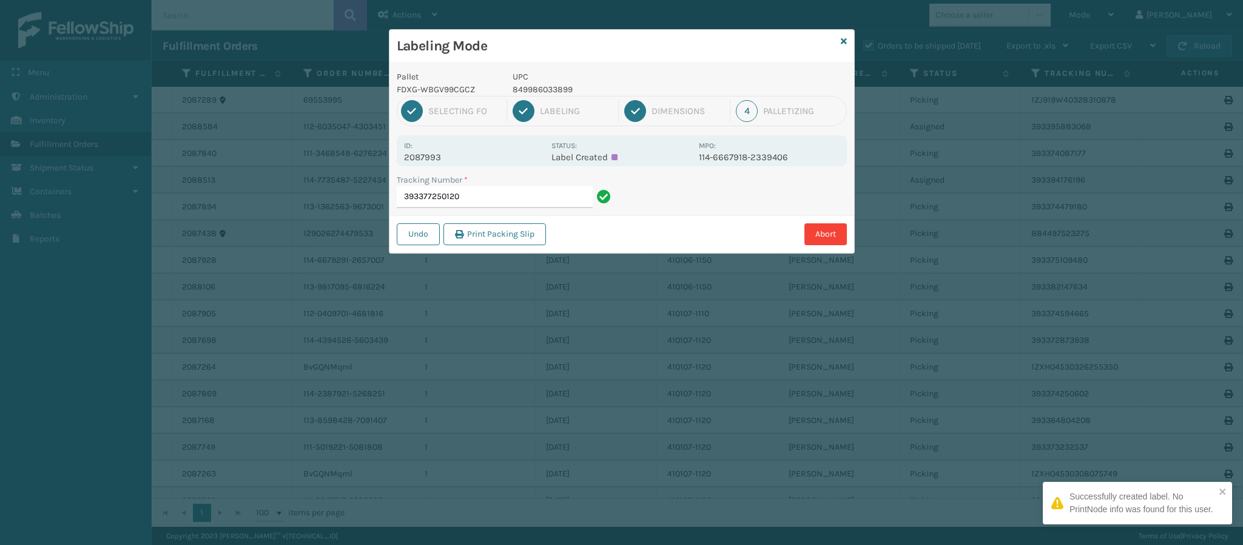
click at [432, 158] on p "2087993" at bounding box center [474, 157] width 140 height 11
click at [499, 200] on input "393377250120" at bounding box center [495, 197] width 196 height 22
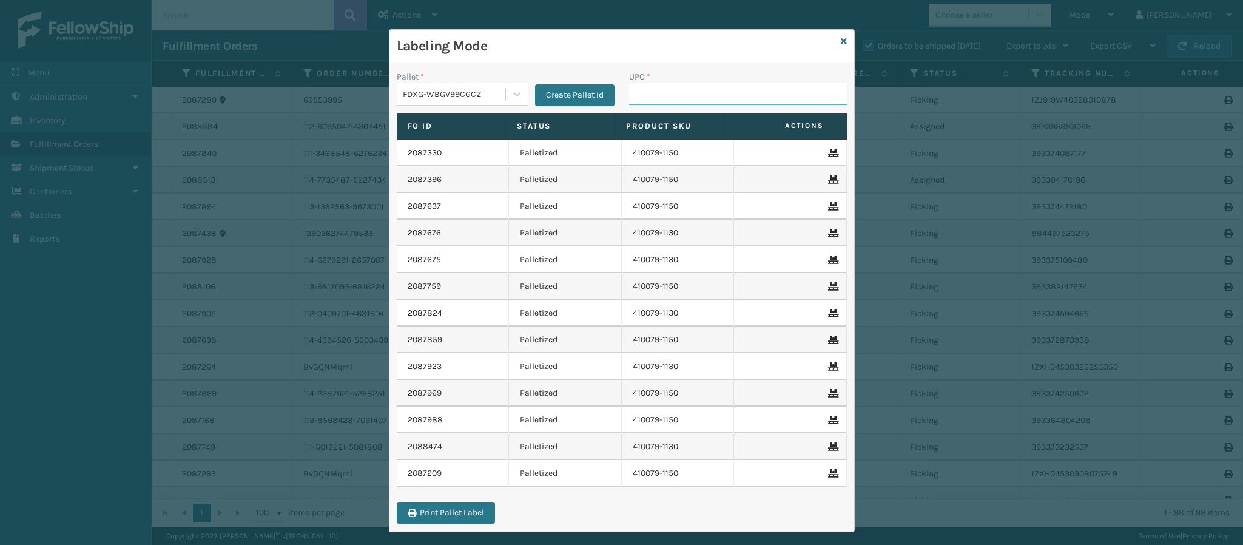
click at [698, 87] on input "UPC *" at bounding box center [738, 94] width 218 height 22
type input "8499860140"
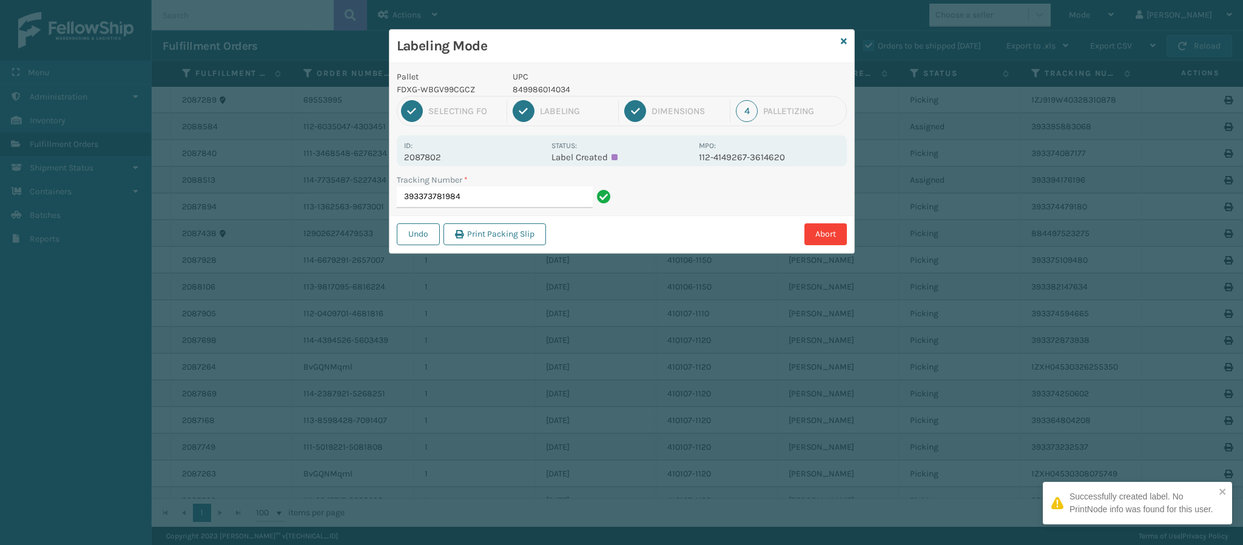
click at [434, 147] on div "Id: 2087802" at bounding box center [474, 151] width 140 height 24
click at [441, 158] on p "2087802" at bounding box center [474, 157] width 140 height 11
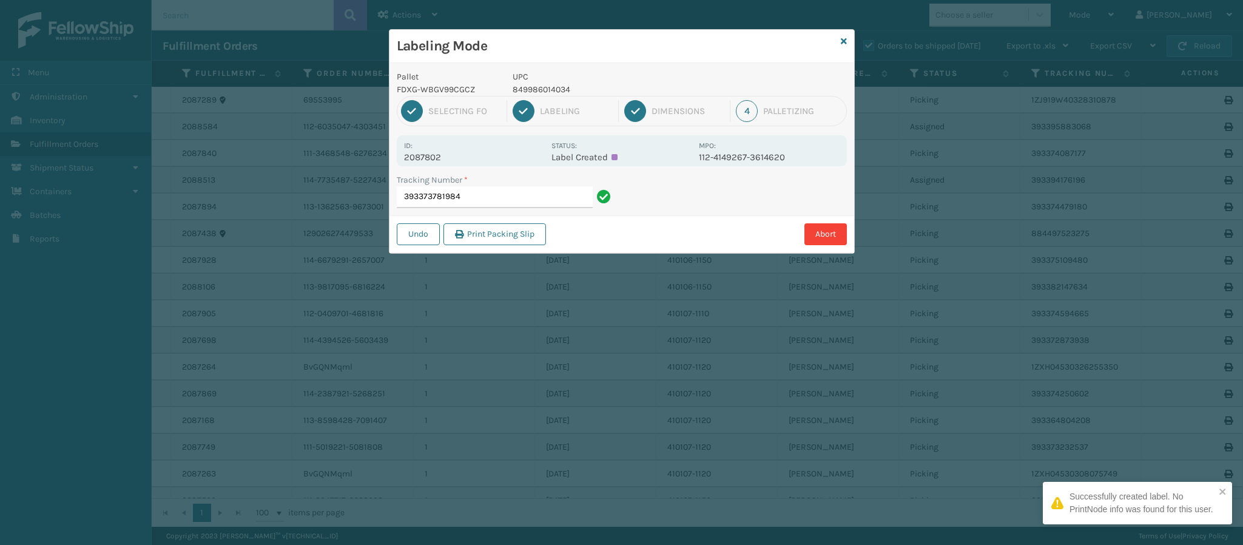
click at [441, 158] on p "2087802" at bounding box center [474, 157] width 140 height 11
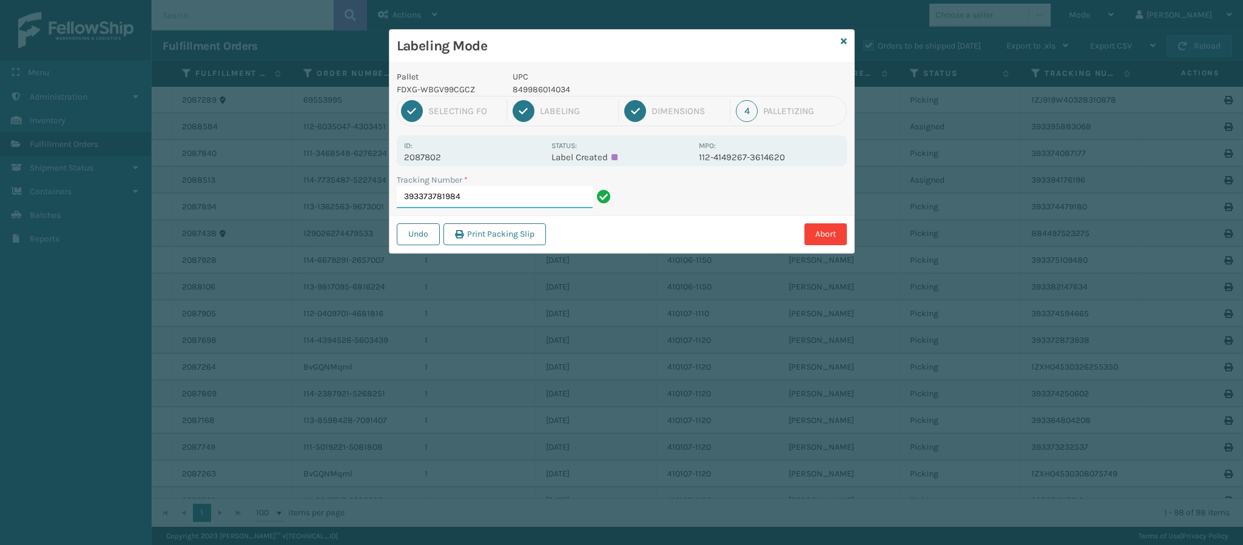
click at [514, 195] on input "393373781984" at bounding box center [495, 197] width 196 height 22
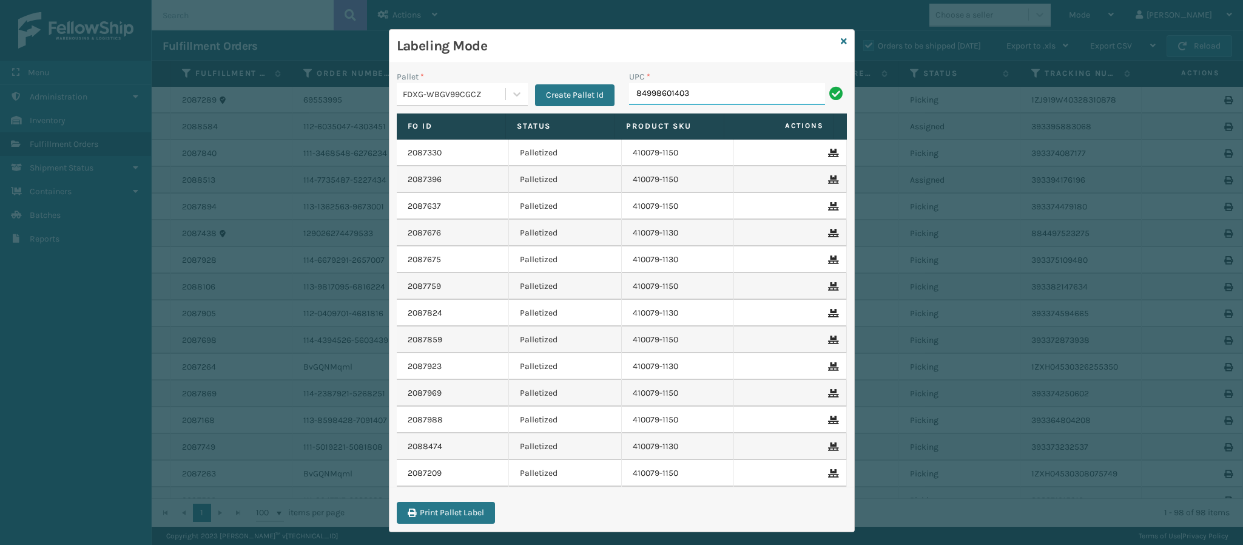
type input "849986014034"
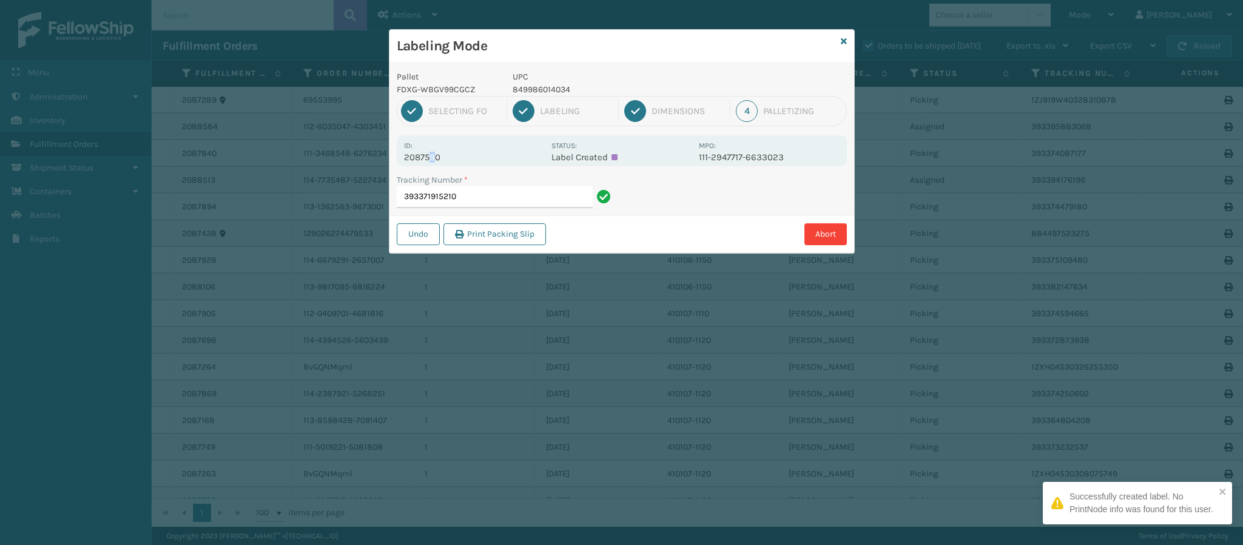
click at [433, 164] on div "Id: 2087590 Status: Label Created MPO: 111-2947717-6633023" at bounding box center [622, 150] width 450 height 31
click at [493, 195] on input "393371915210" at bounding box center [495, 197] width 196 height 22
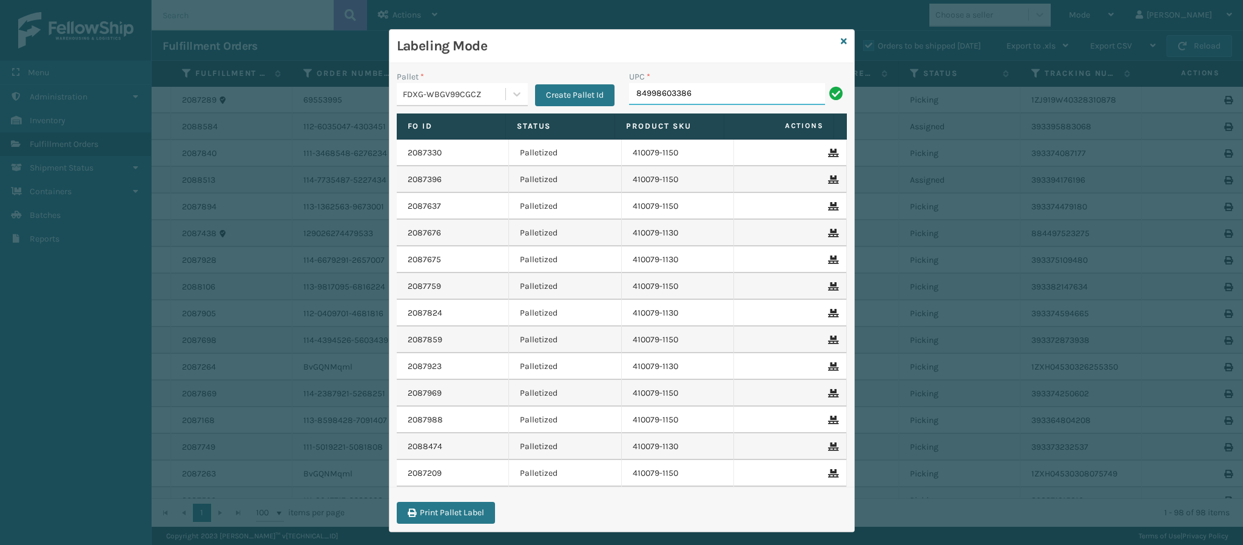
type input "849986033868"
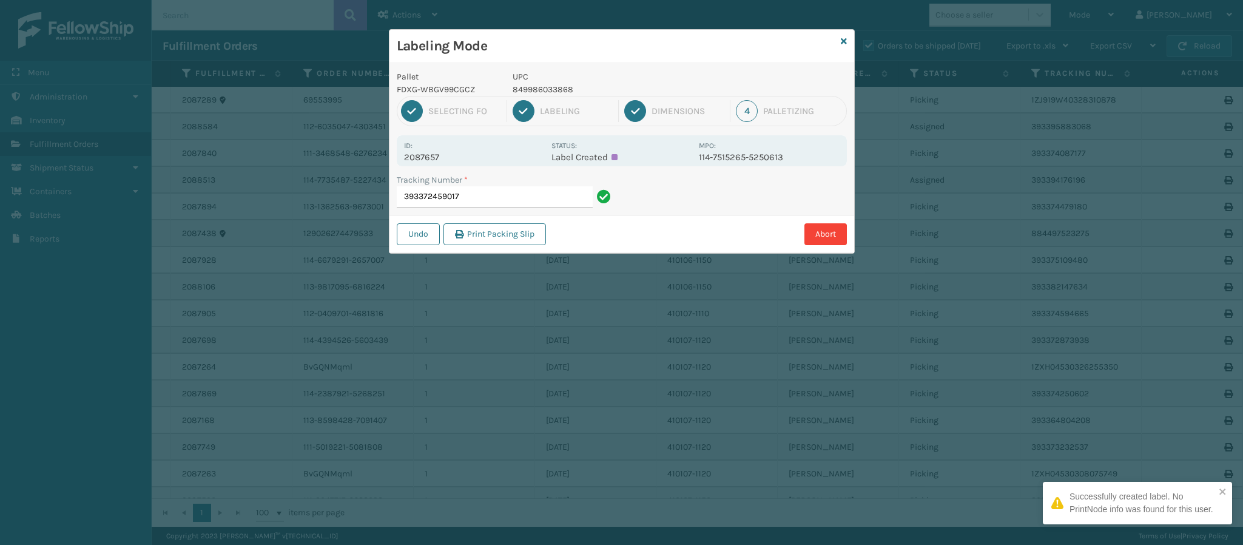
click at [432, 157] on p "2087657" at bounding box center [474, 157] width 140 height 11
click at [487, 200] on input "393372459017" at bounding box center [495, 197] width 196 height 22
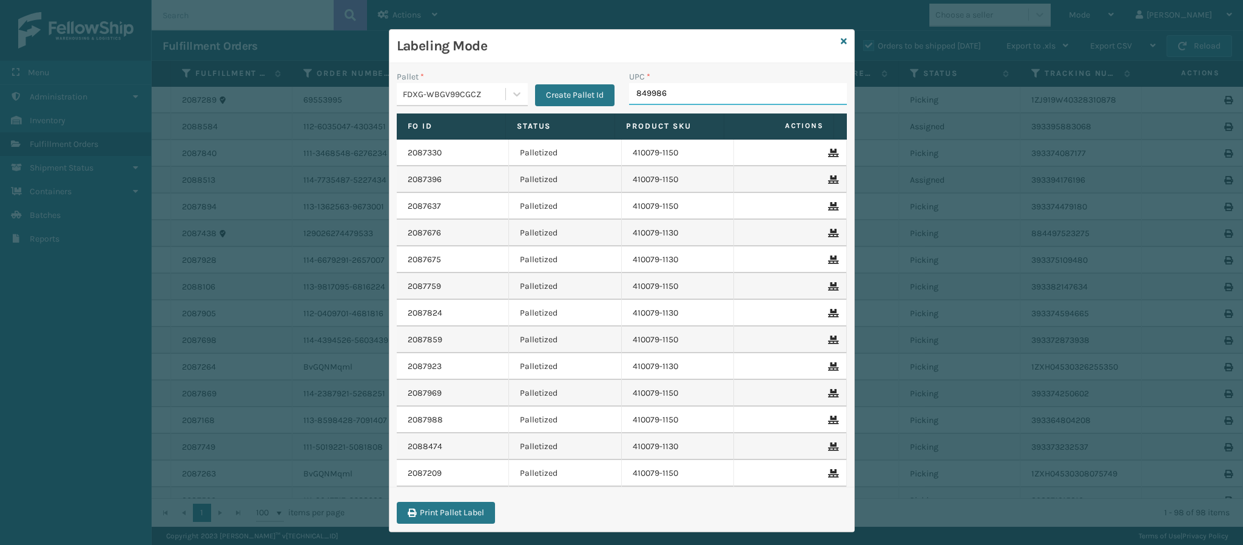
type input "8499860"
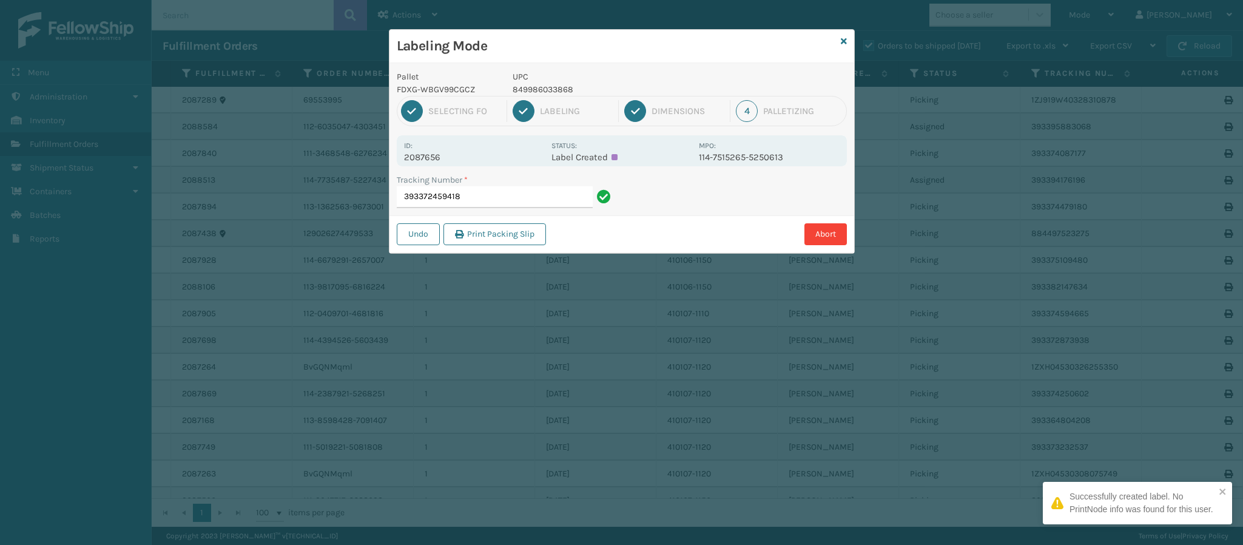
click at [435, 154] on p "2087656" at bounding box center [474, 157] width 140 height 11
click at [492, 197] on input "393372459418" at bounding box center [495, 197] width 196 height 22
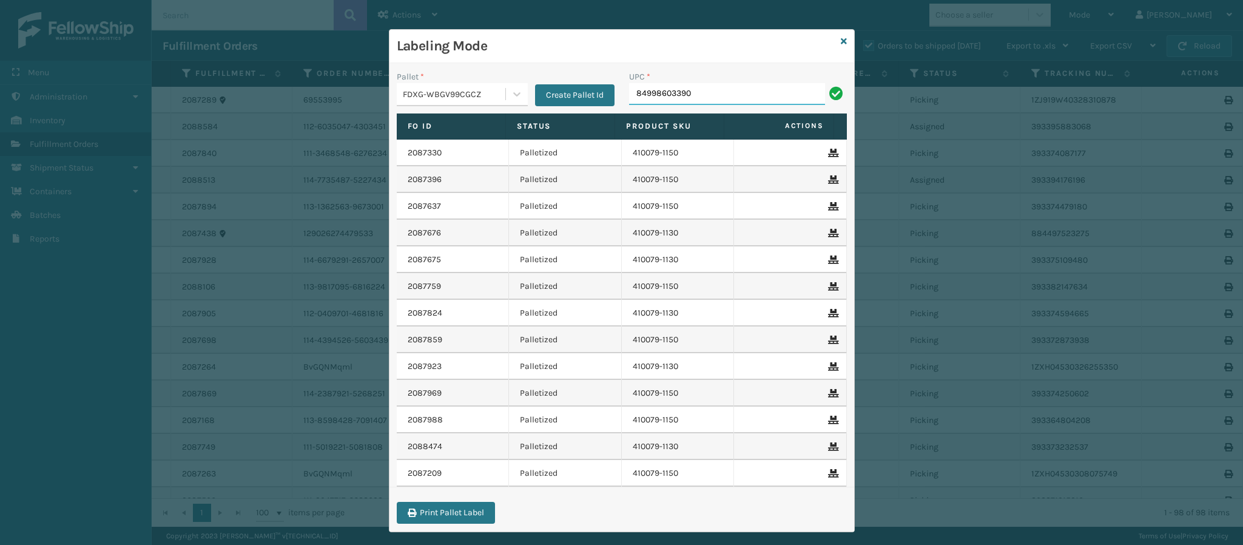
type input "849986033905"
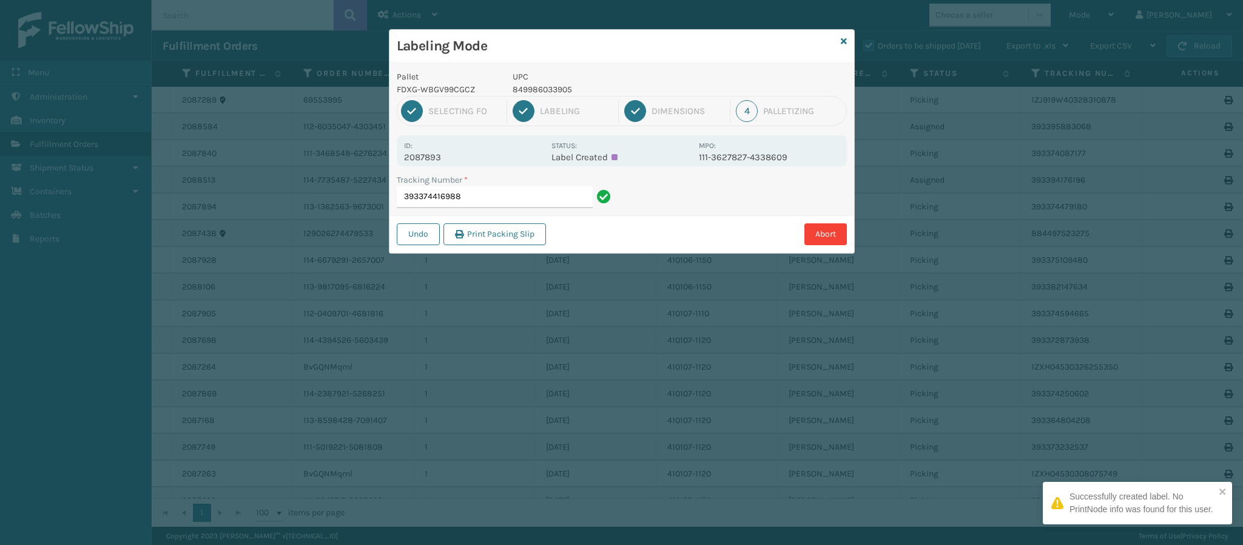
click at [437, 161] on p "2087893" at bounding box center [474, 157] width 140 height 11
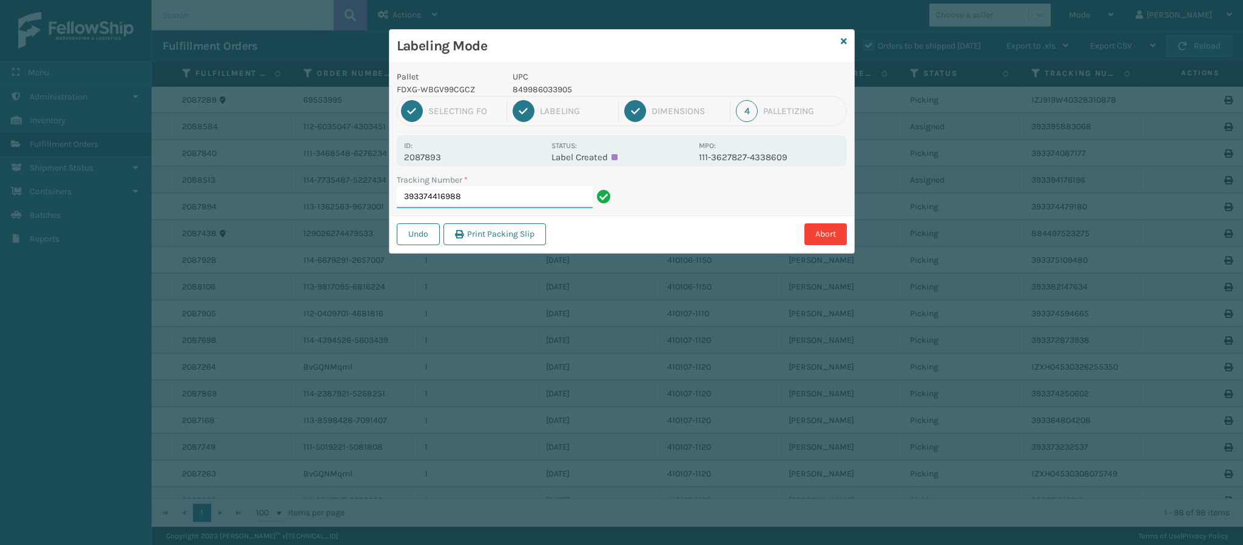
click at [514, 197] on input "393374416988" at bounding box center [495, 197] width 196 height 22
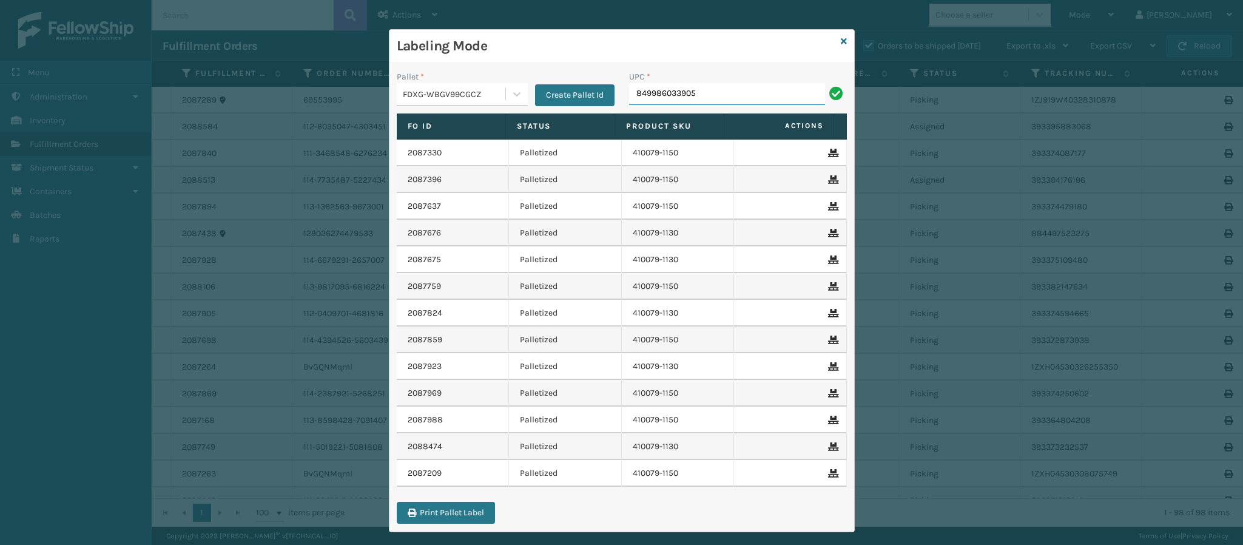
type input "849986033905"
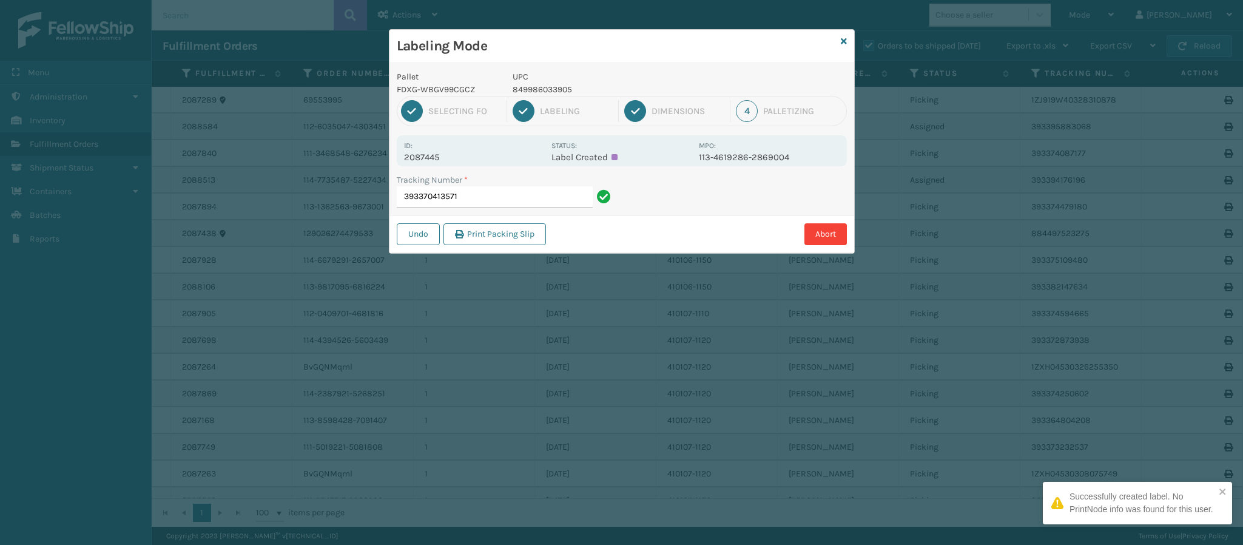
click at [445, 153] on p "2087445" at bounding box center [474, 157] width 140 height 11
click at [477, 197] on input "393370413571" at bounding box center [495, 197] width 196 height 22
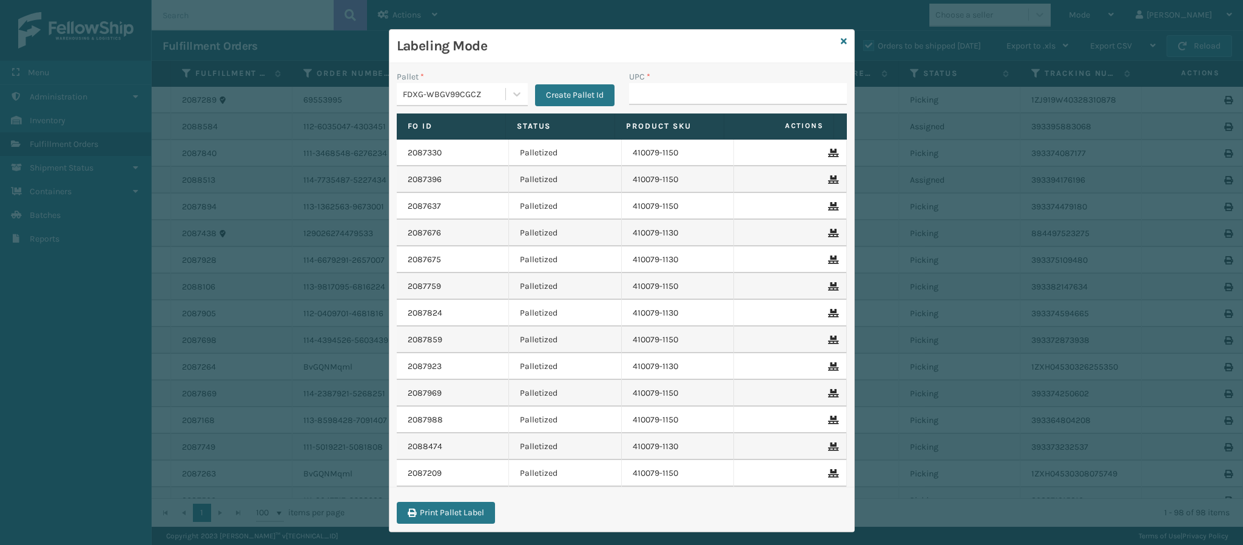
click at [831, 40] on div "Labeling Mode" at bounding box center [622, 46] width 465 height 33
click at [831, 42] on div "Labeling Mode" at bounding box center [622, 46] width 465 height 33
click at [841, 41] on icon at bounding box center [844, 41] width 6 height 8
